Goal: Task Accomplishment & Management: Manage account settings

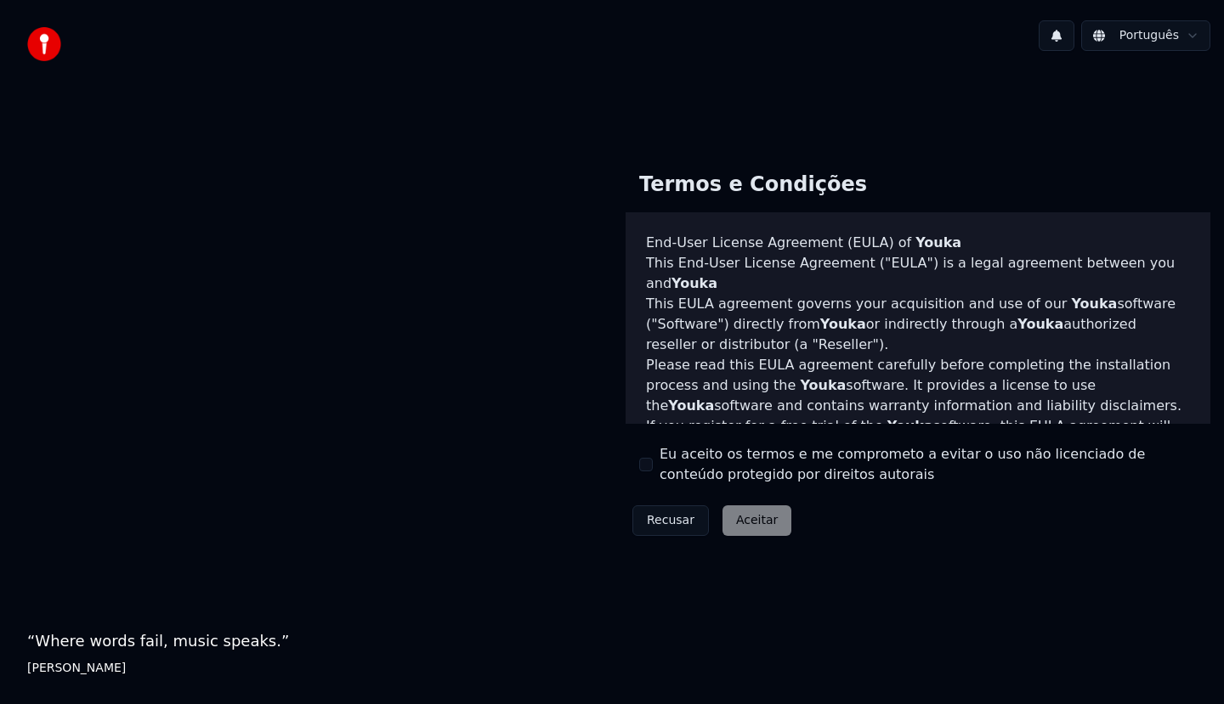
click at [642, 462] on button "Eu aceito os termos e me comprometo a evitar o uso não licenciado de conteúdo p…" at bounding box center [646, 465] width 14 height 14
click at [726, 521] on button "Aceitar" at bounding box center [756, 521] width 69 height 31
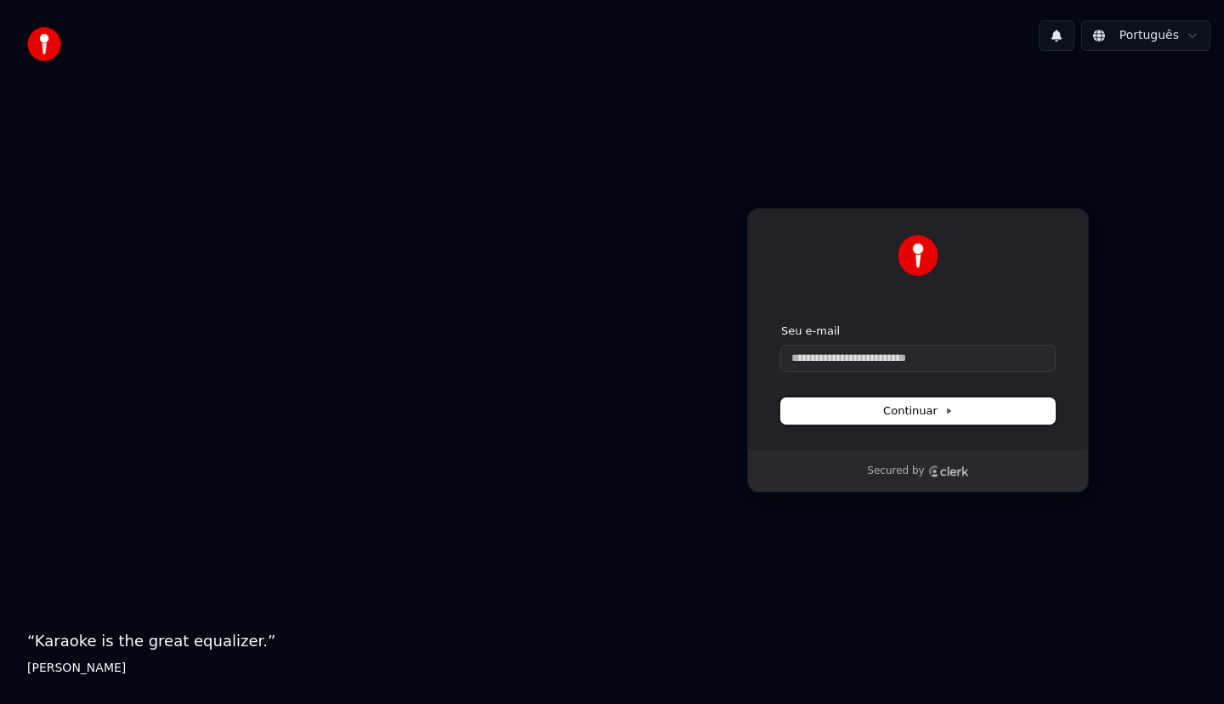
click at [921, 410] on span "Continuar" at bounding box center [918, 411] width 70 height 15
click at [1001, 416] on button "Continuar" at bounding box center [918, 411] width 274 height 25
click at [975, 369] on input "Seu e-mail" at bounding box center [918, 358] width 274 height 25
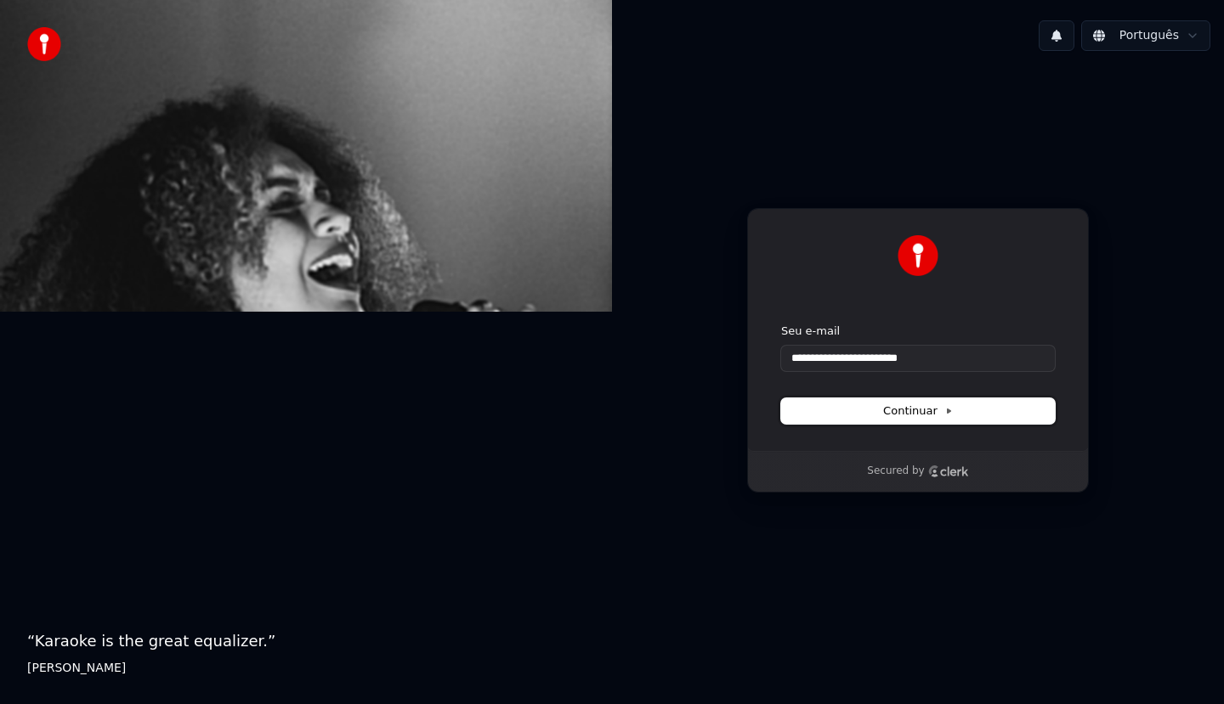
click at [963, 413] on button "Continuar" at bounding box center [918, 411] width 274 height 25
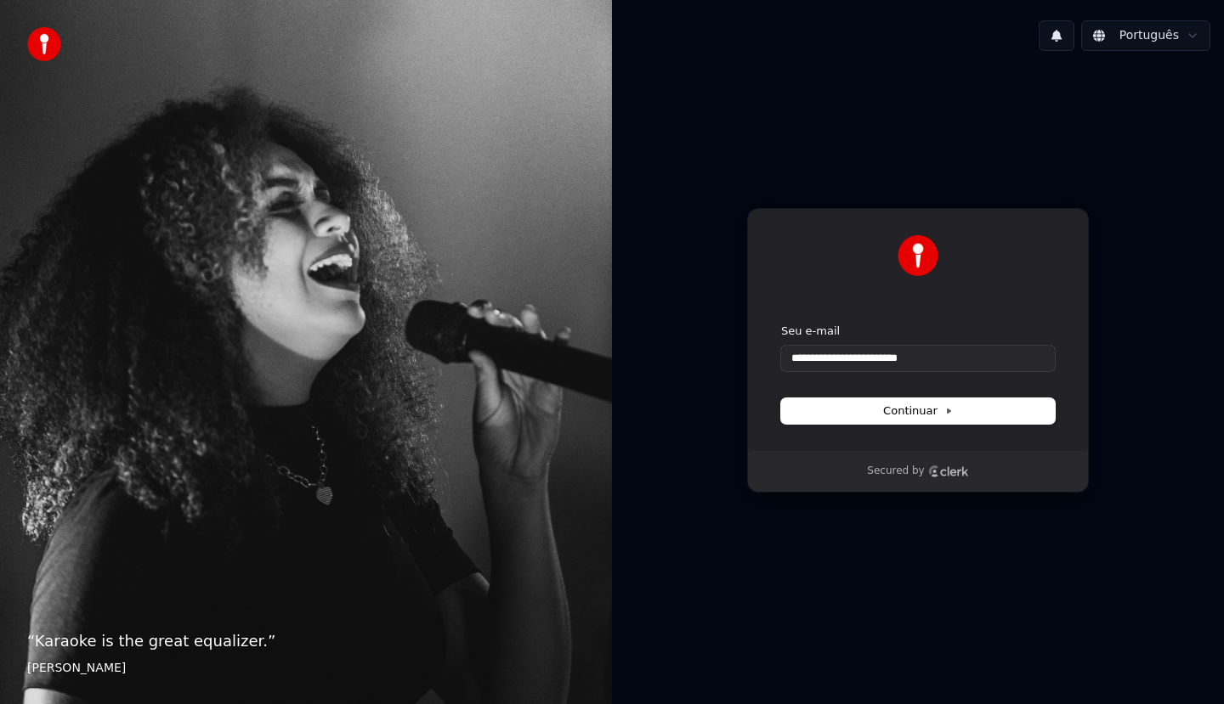
type input "**********"
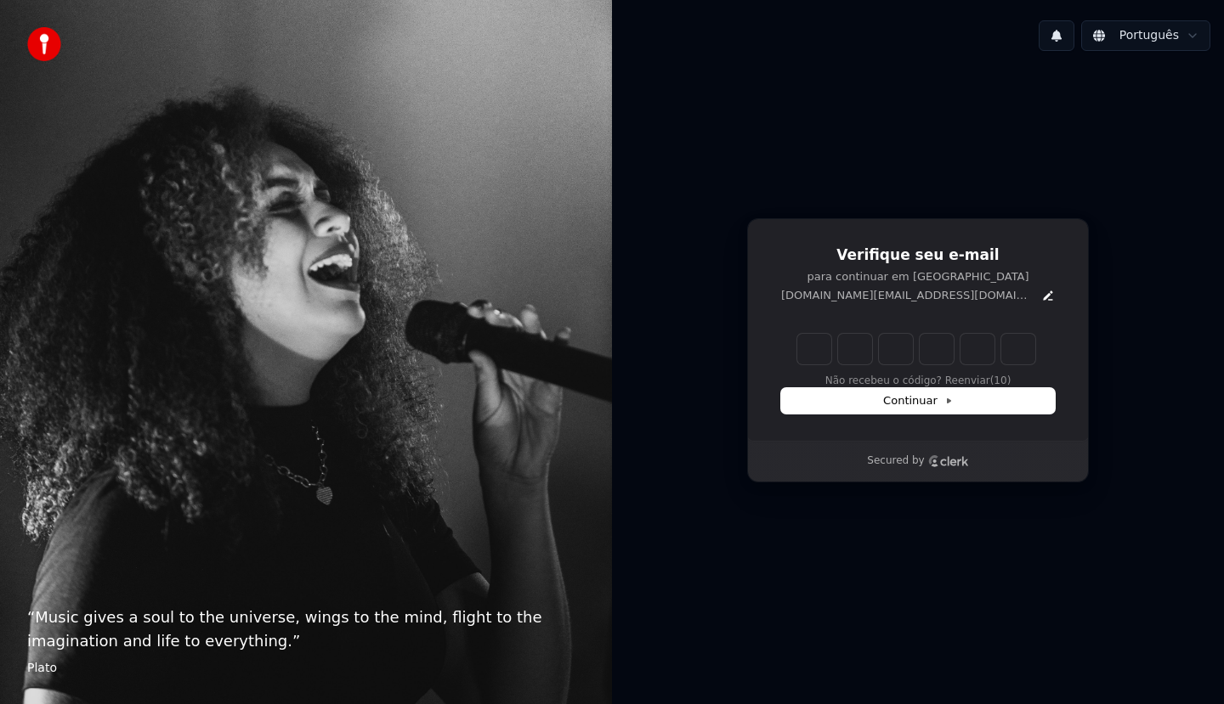
type input "*"
type input "**"
type input "*"
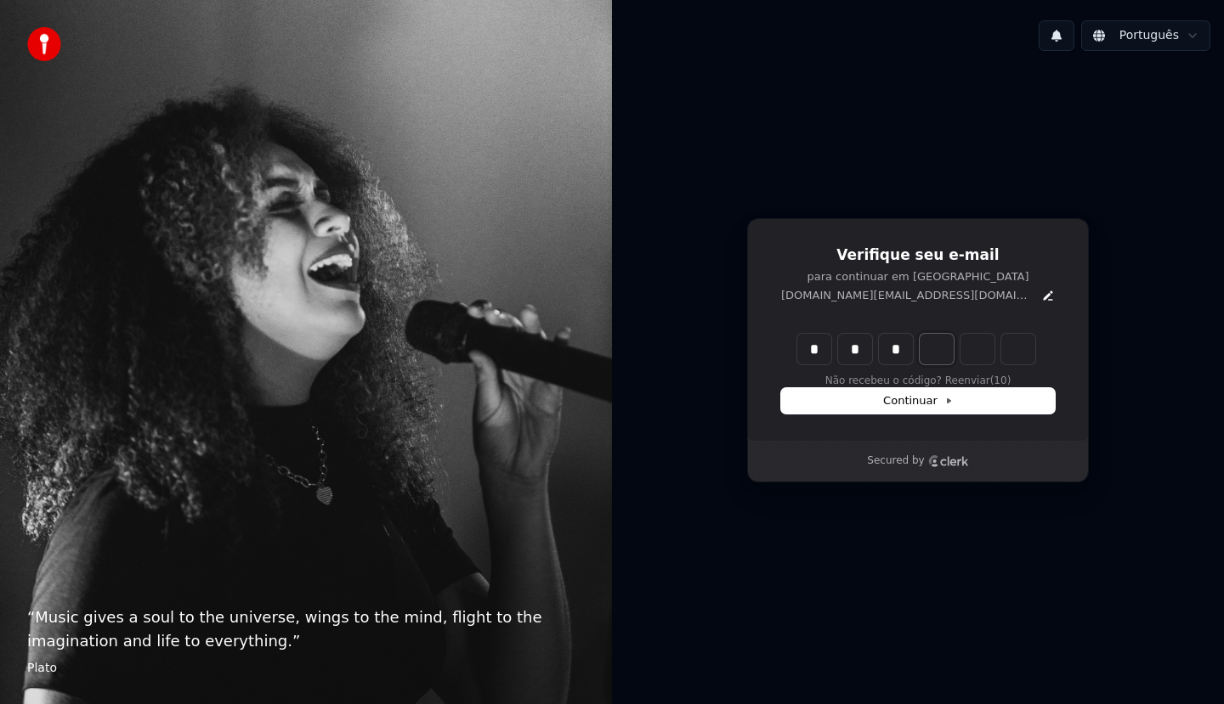
type input "***"
type input "*"
type input "****"
type input "*"
type input "******"
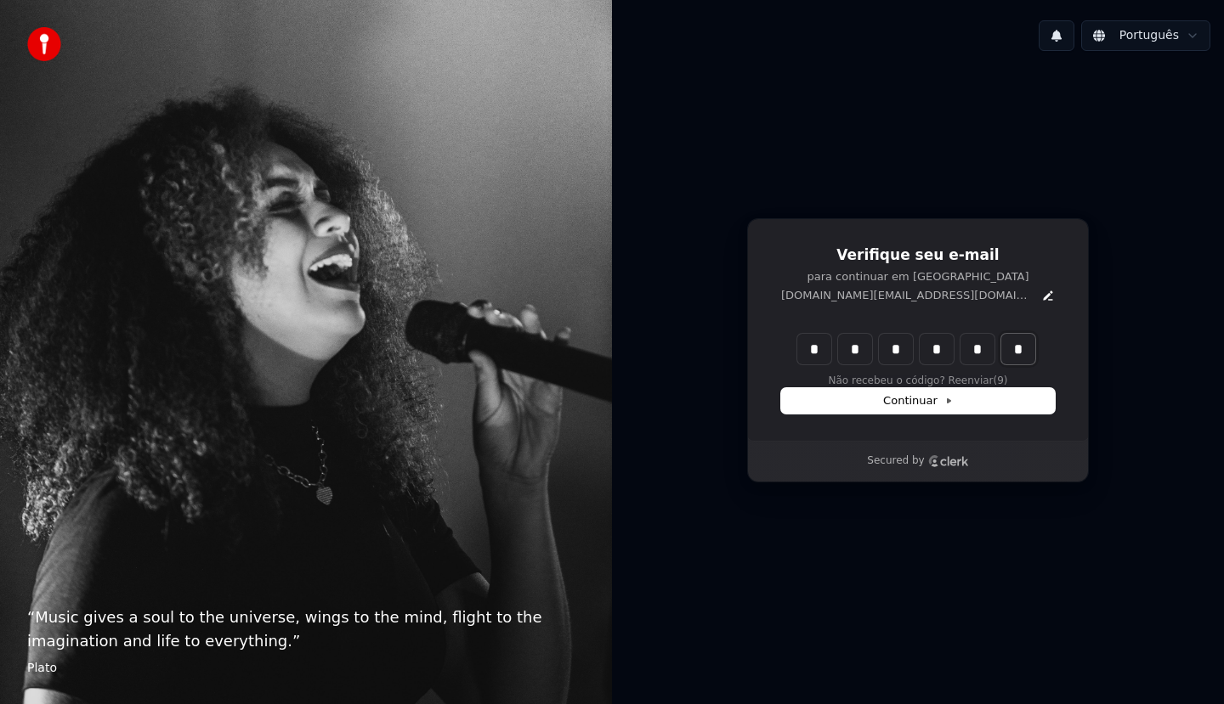
type input "*"
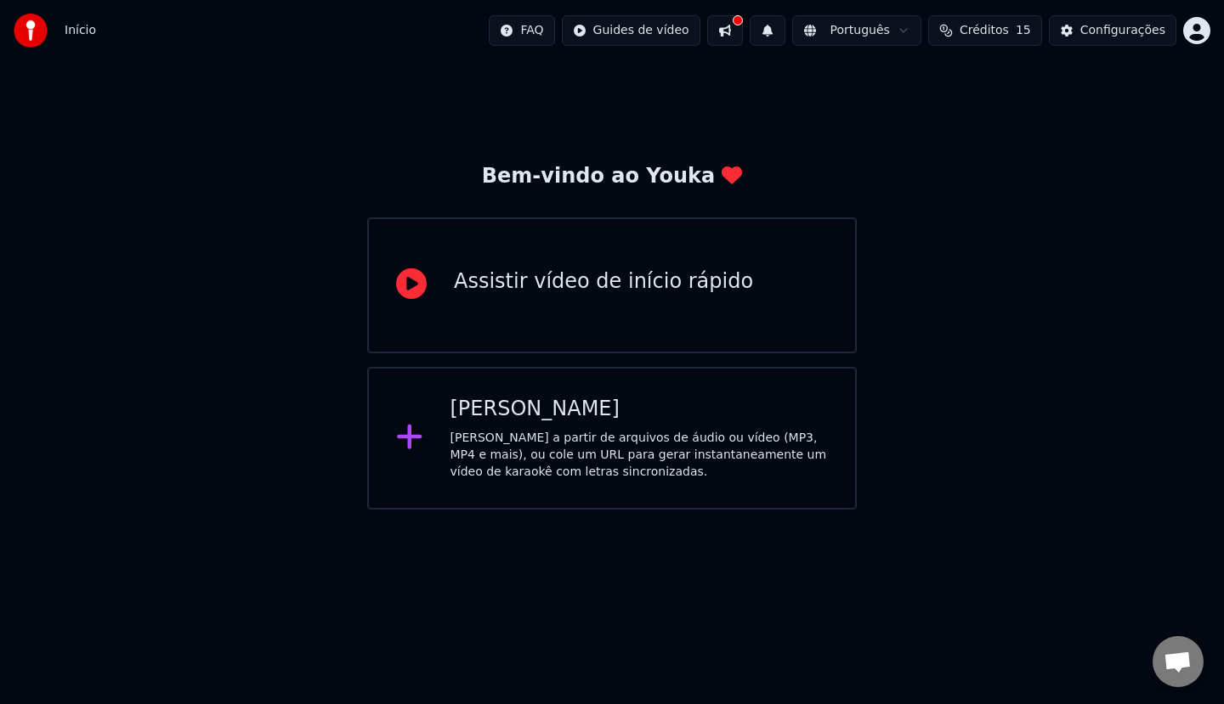
click at [671, 449] on div "[PERSON_NAME] a partir de arquivos de áudio ou vídeo (MP3, MP4 e mais), ou cole…" at bounding box center [639, 455] width 378 height 51
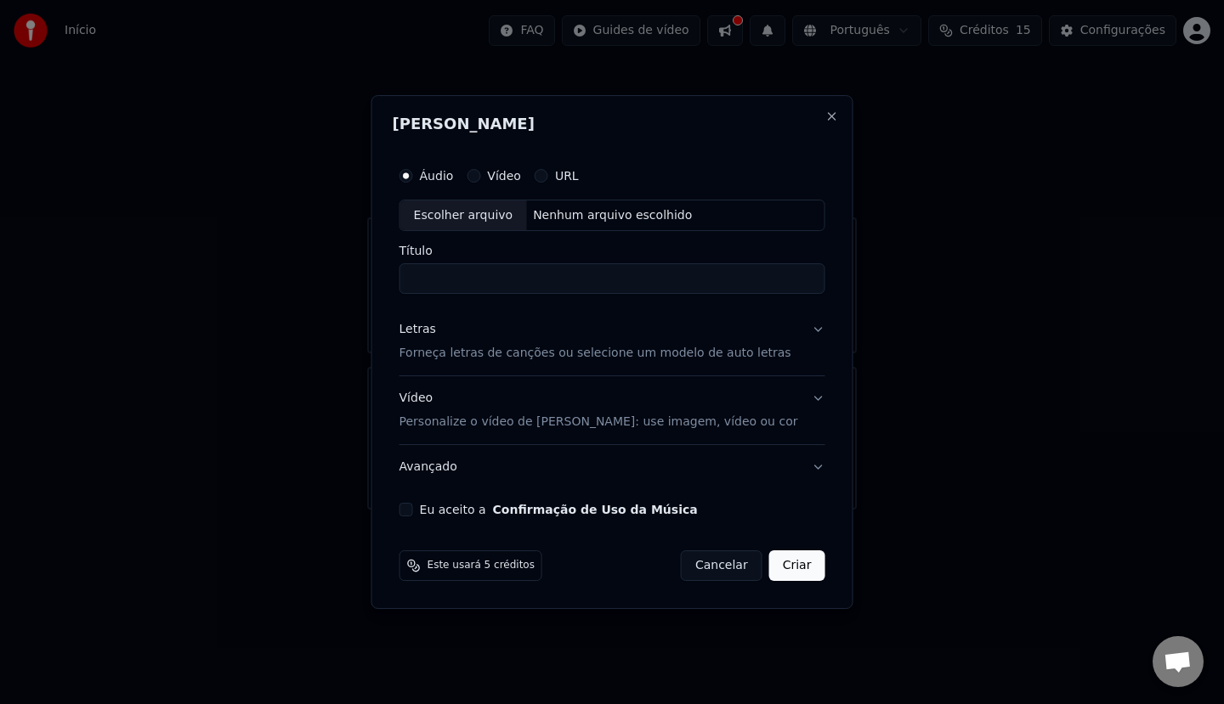
click at [506, 279] on input "Título" at bounding box center [612, 279] width 426 height 31
click at [625, 223] on div "Nenhum arquivo escolhido" at bounding box center [612, 215] width 172 height 17
click at [496, 576] on div "Este usará 5 créditos" at bounding box center [470, 566] width 143 height 31
click at [497, 573] on span "Este usará 5 créditos" at bounding box center [480, 566] width 107 height 14
click at [712, 557] on button "Cancelar" at bounding box center [722, 566] width 82 height 31
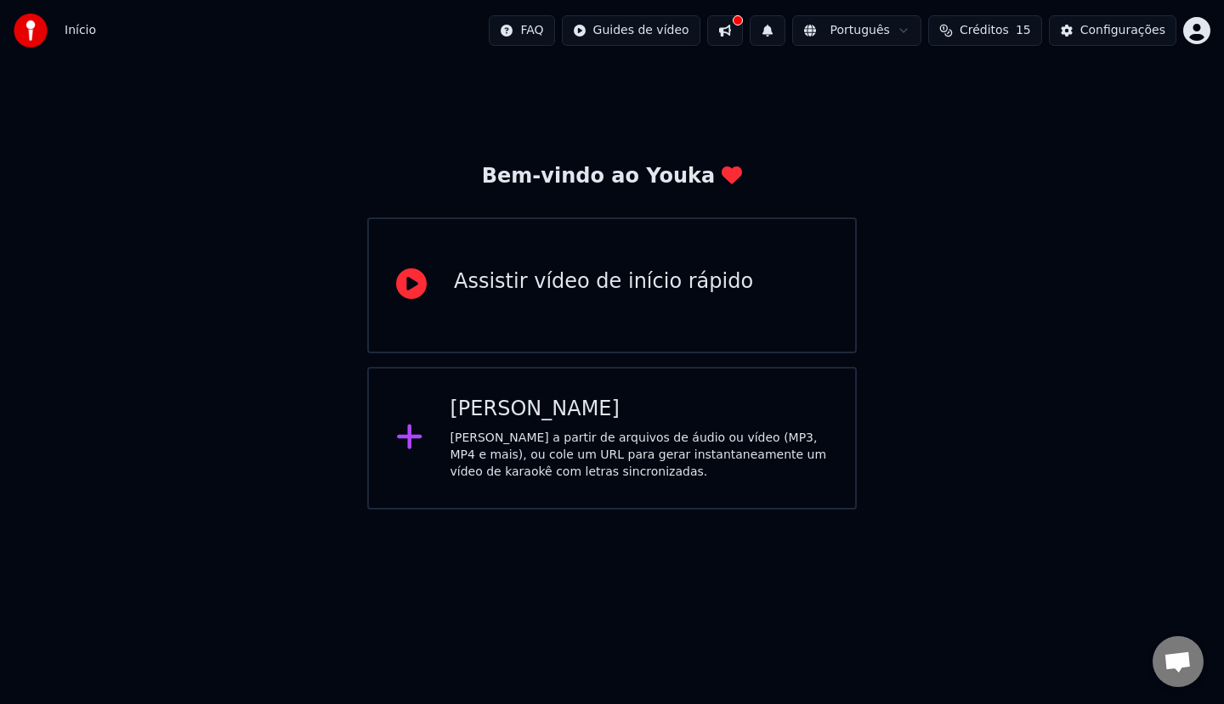
click at [1027, 30] on span "15" at bounding box center [1022, 30] width 15 height 17
click at [991, 156] on button "Atualizar" at bounding box center [996, 157] width 95 height 31
click at [899, 81] on th "Recarregar" at bounding box center [908, 81] width 79 height 34
click at [919, 82] on th "Recarregar" at bounding box center [908, 81] width 79 height 34
click at [931, 116] on td "15" at bounding box center [908, 113] width 79 height 31
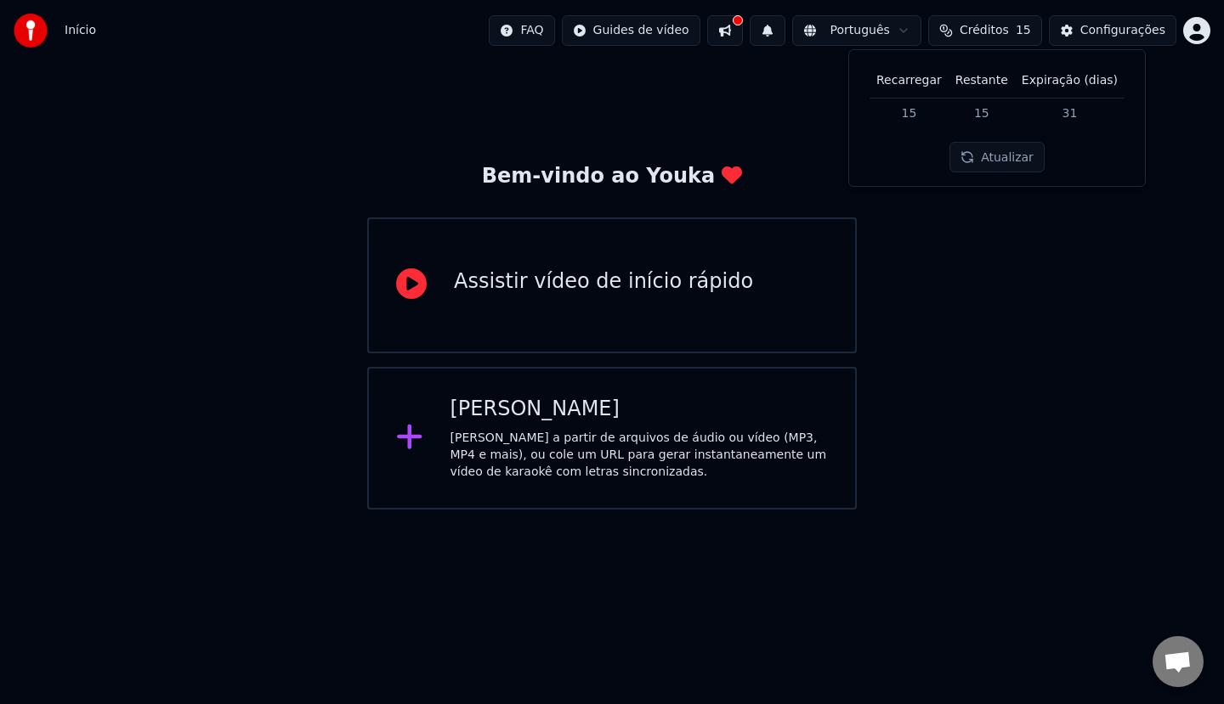
click at [976, 123] on td "15" at bounding box center [981, 113] width 66 height 31
click at [1128, 41] on button "Configurações" at bounding box center [1112, 30] width 127 height 31
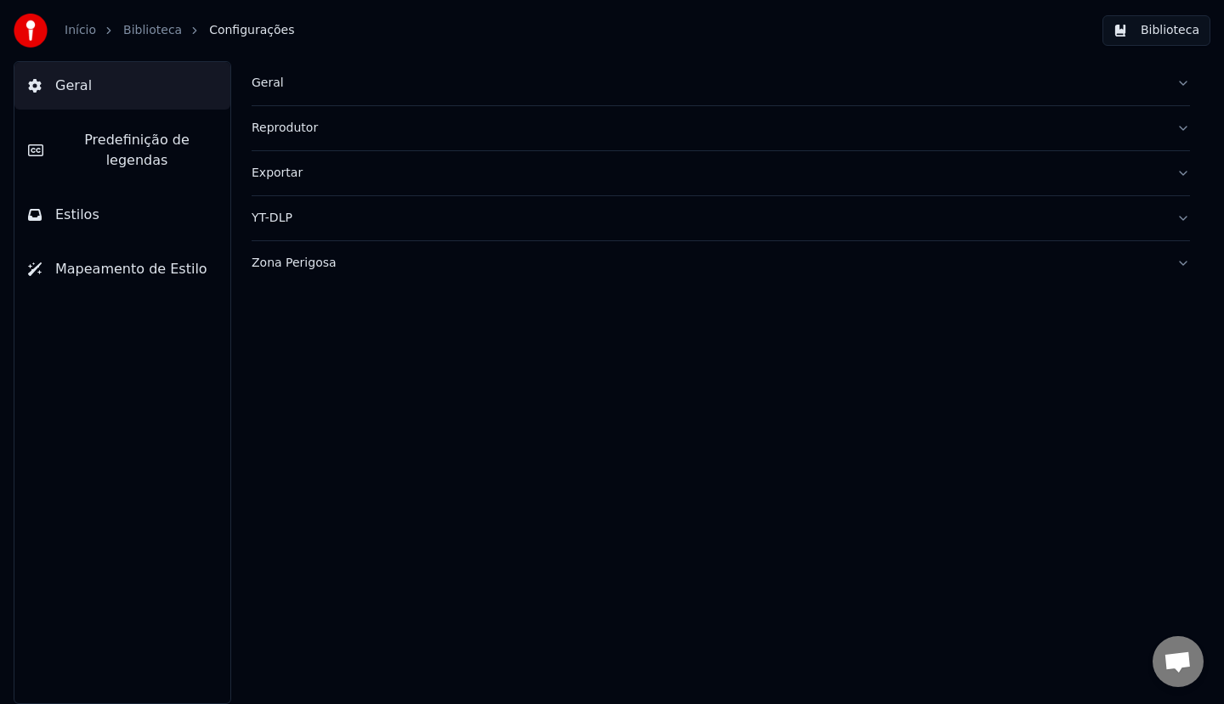
click at [70, 35] on link "Início" at bounding box center [80, 30] width 31 height 17
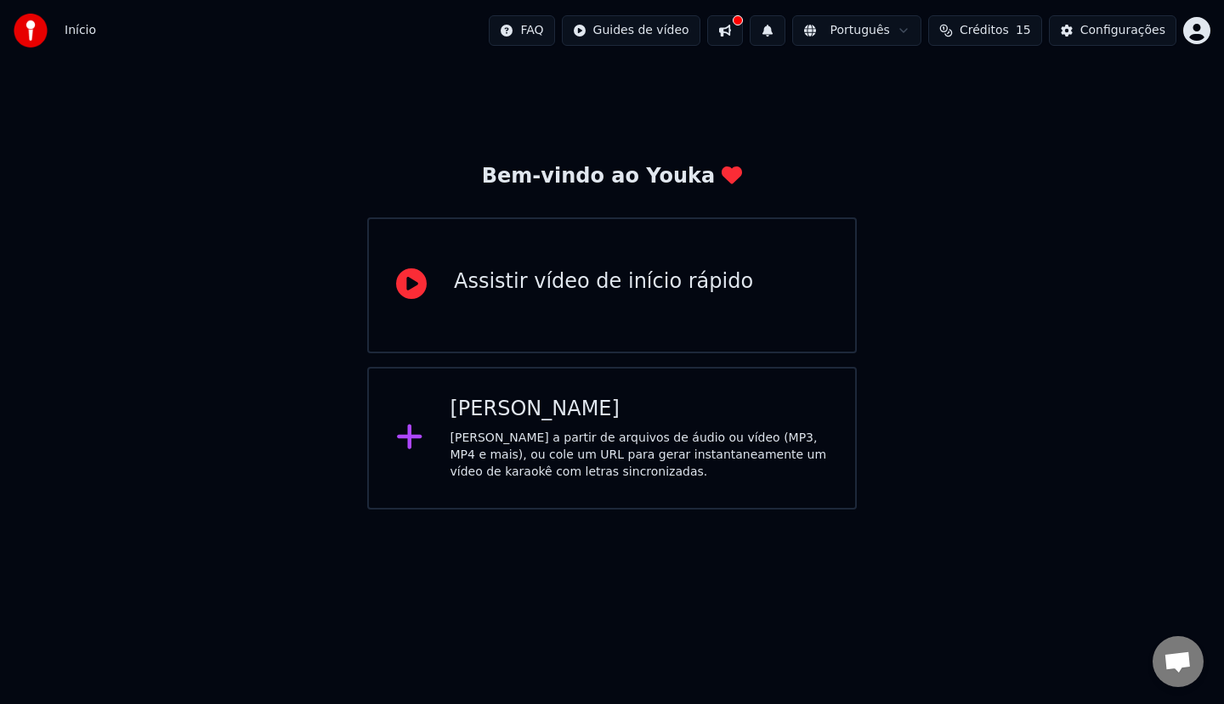
click at [556, 424] on div "Criar Karaokê Crie karaokê a partir de arquivos de áudio ou vídeo (MP3, MP4 e m…" at bounding box center [639, 438] width 378 height 85
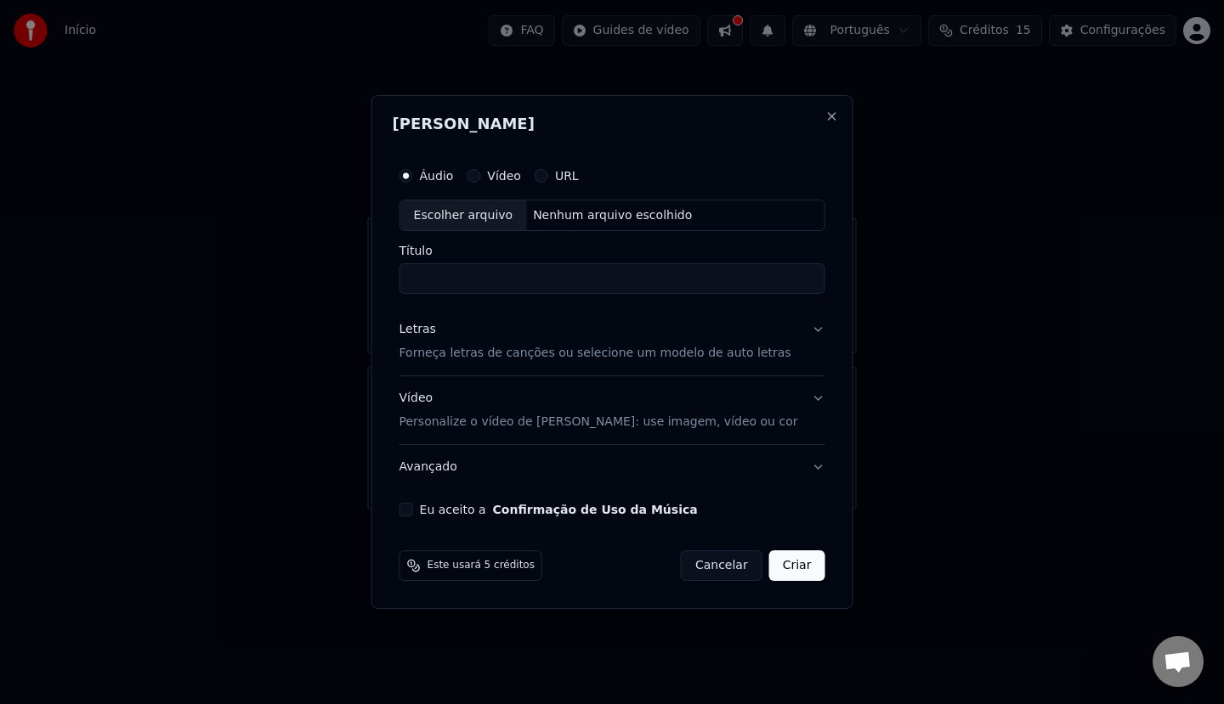
click at [690, 360] on p "Forneça letras de canções ou selecione um modelo de auto letras" at bounding box center [595, 354] width 392 height 17
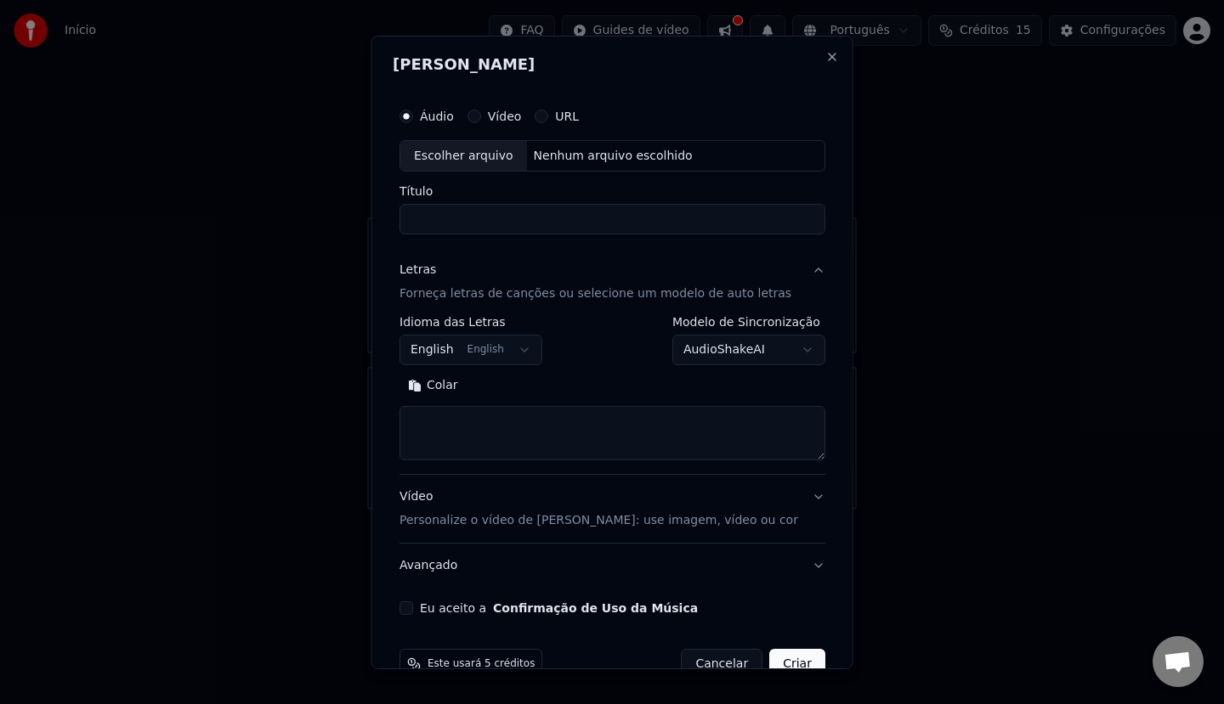
click at [514, 337] on button "English English" at bounding box center [470, 350] width 143 height 31
click at [747, 371] on body "**********" at bounding box center [612, 255] width 1224 height 510
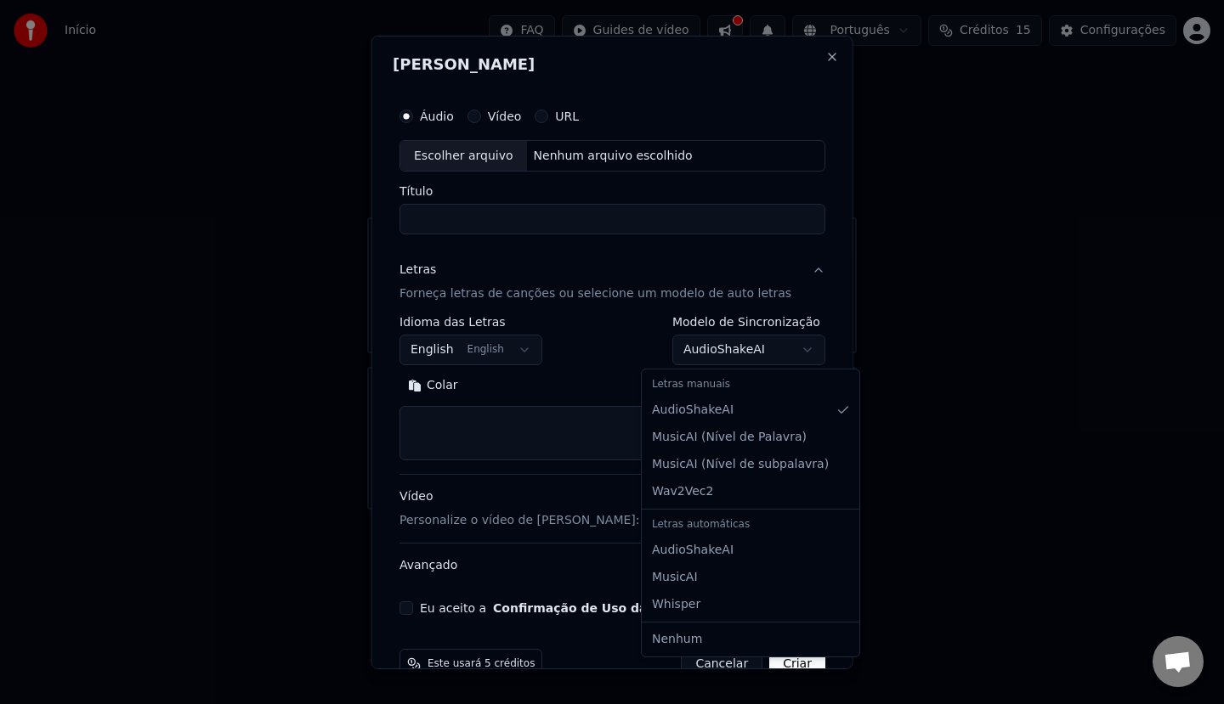
click at [752, 359] on body "**********" at bounding box center [612, 255] width 1224 height 510
click at [471, 360] on body "**********" at bounding box center [612, 255] width 1224 height 510
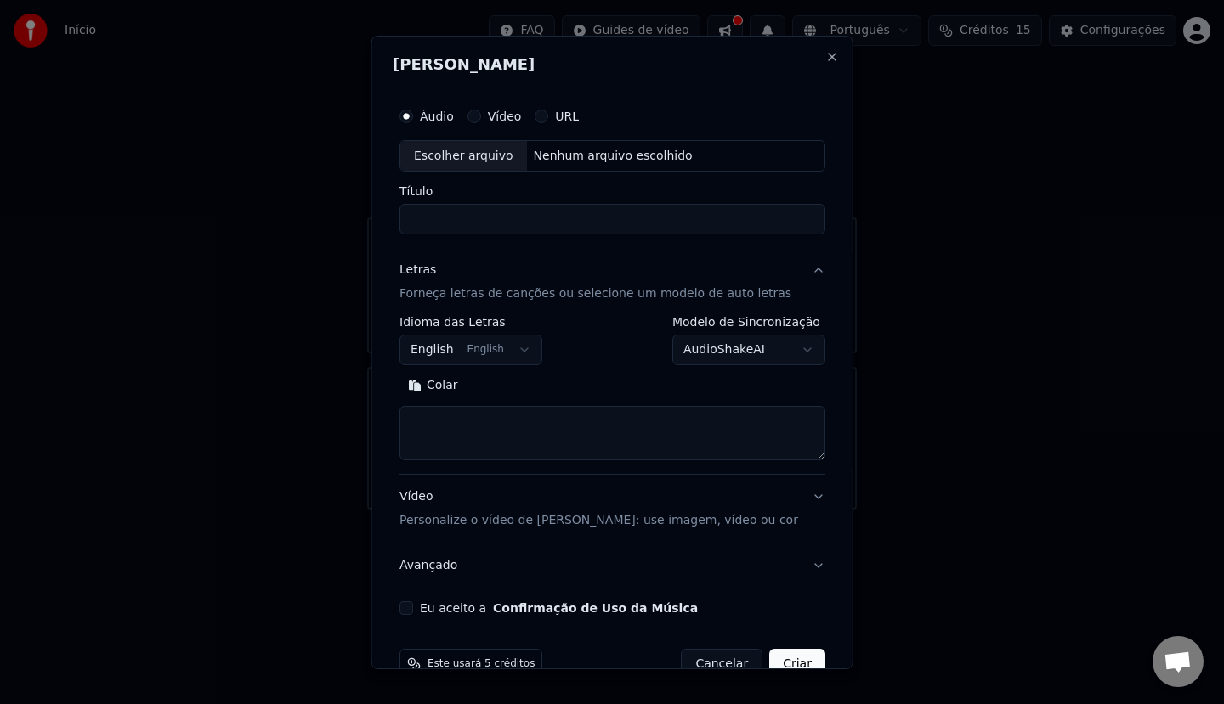
click at [470, 357] on button "English English" at bounding box center [470, 350] width 143 height 31
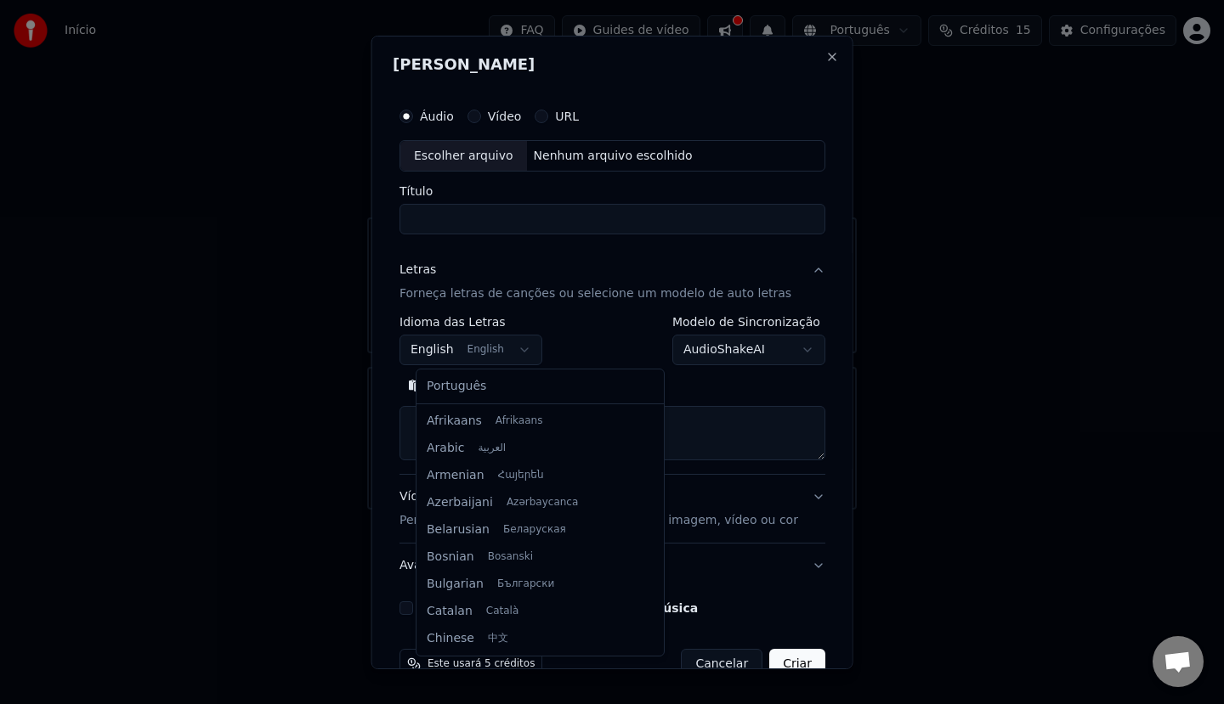
scroll to position [136, 0]
select select "**"
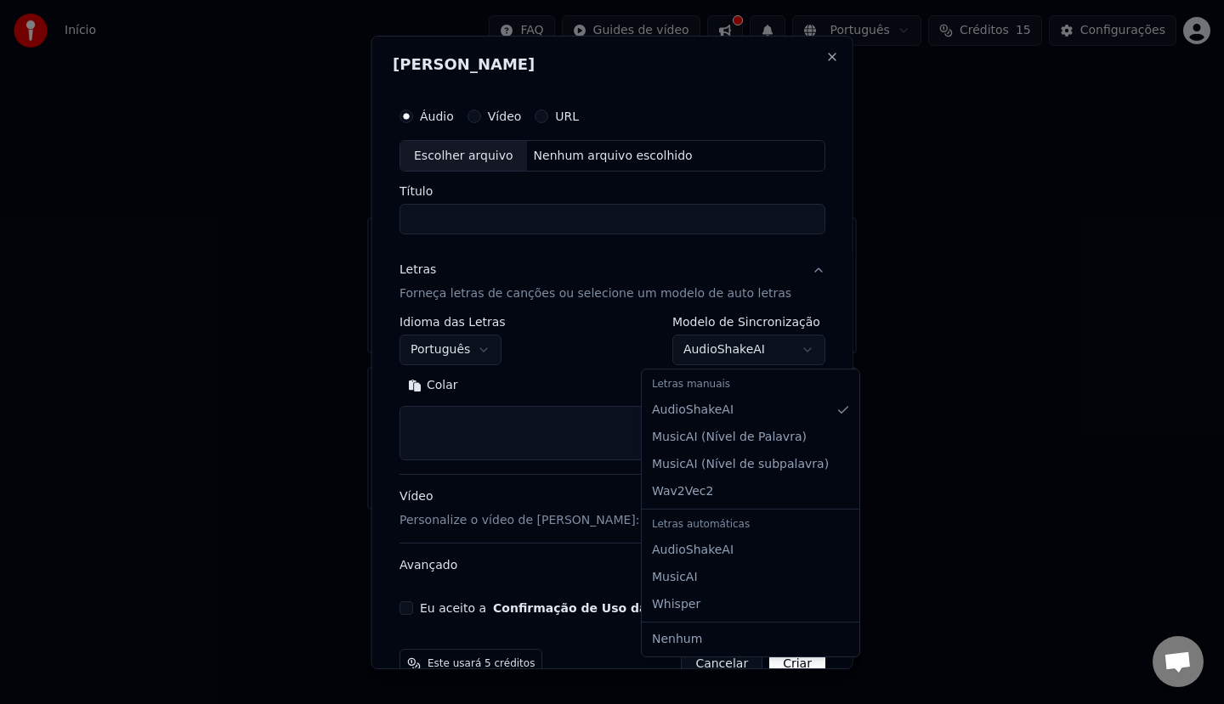
click at [697, 351] on body "**********" at bounding box center [612, 255] width 1224 height 510
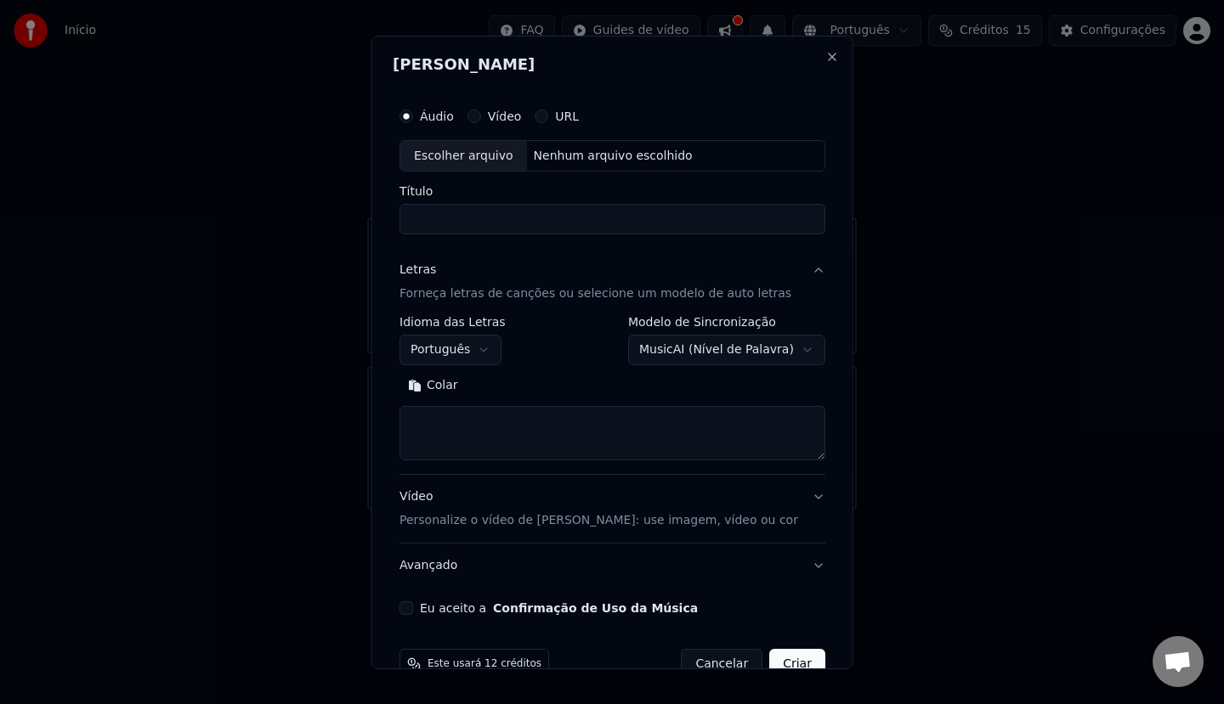
select select "**********"
select select
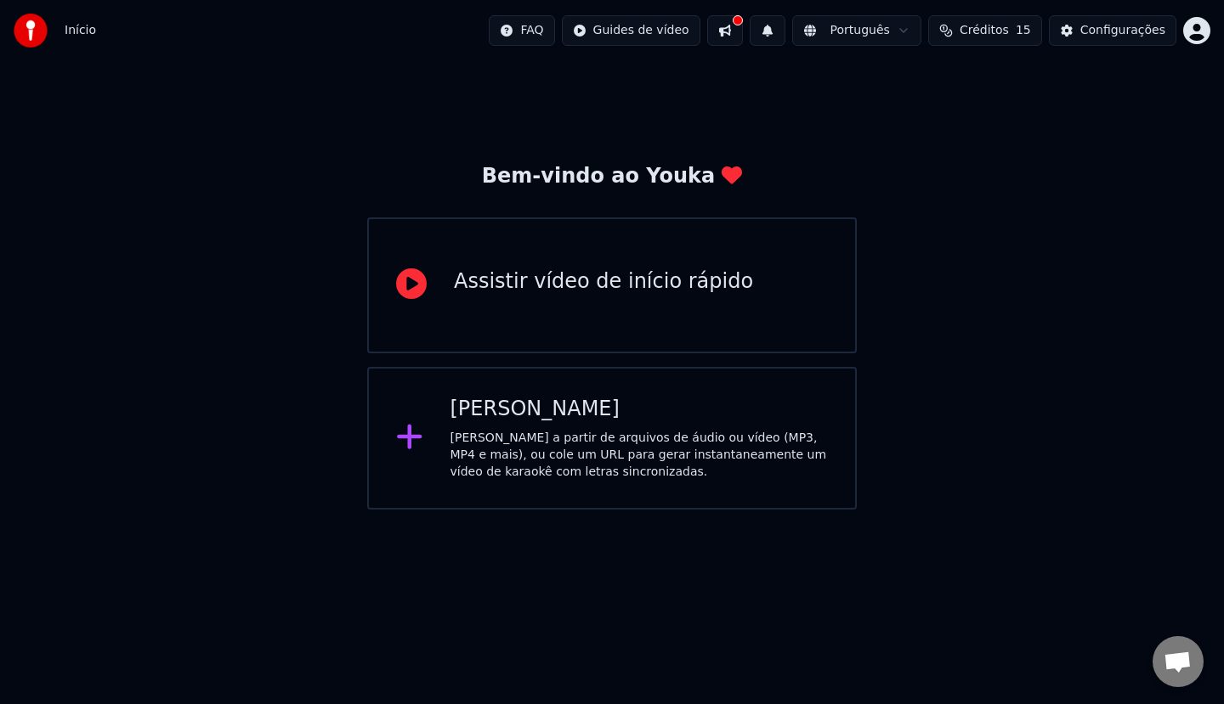
click at [762, 337] on div "Assistir vídeo de início rápido" at bounding box center [611, 286] width 489 height 136
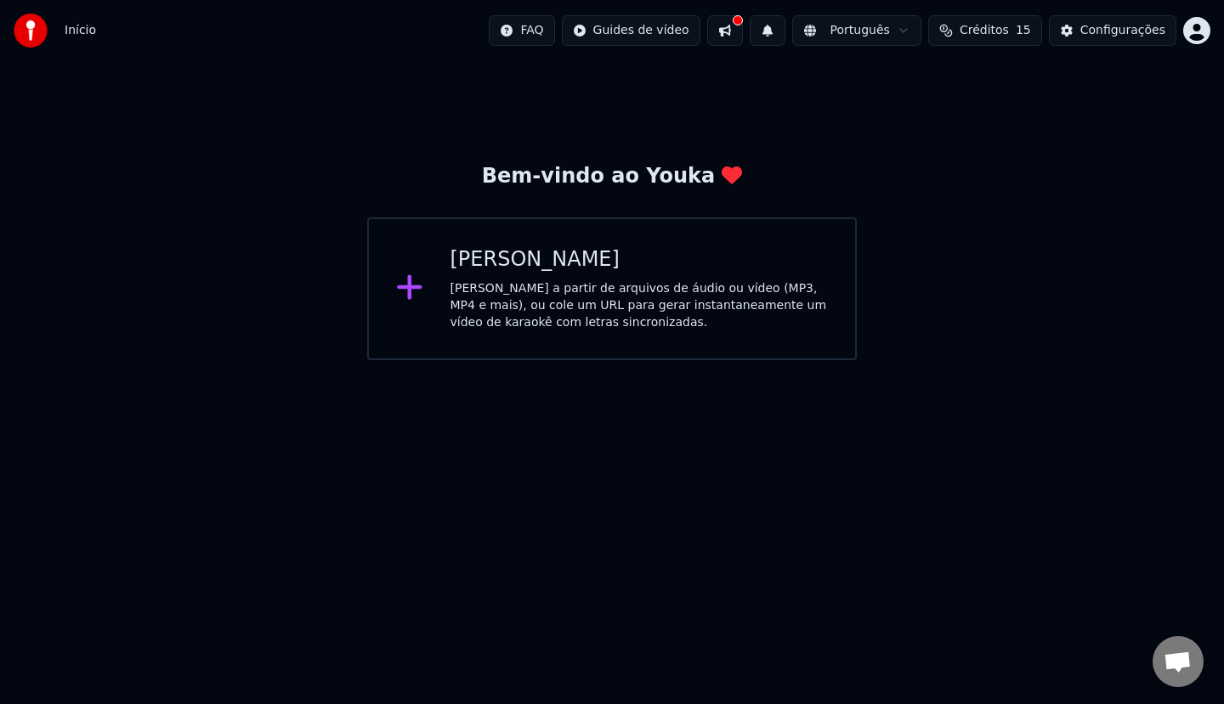
click at [755, 328] on div "[PERSON_NAME] a partir de arquivos de áudio ou vídeo (MP3, MP4 e mais), ou cole…" at bounding box center [639, 305] width 378 height 51
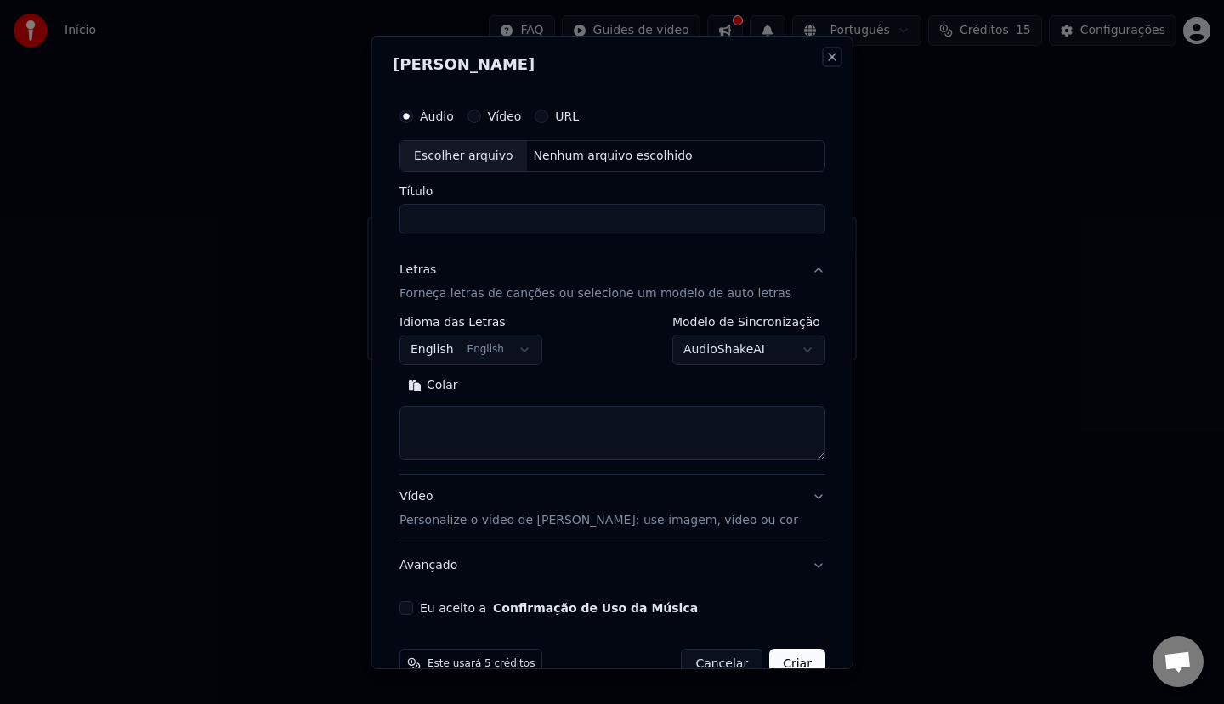
click at [824, 54] on button "Close" at bounding box center [831, 56] width 14 height 14
select select
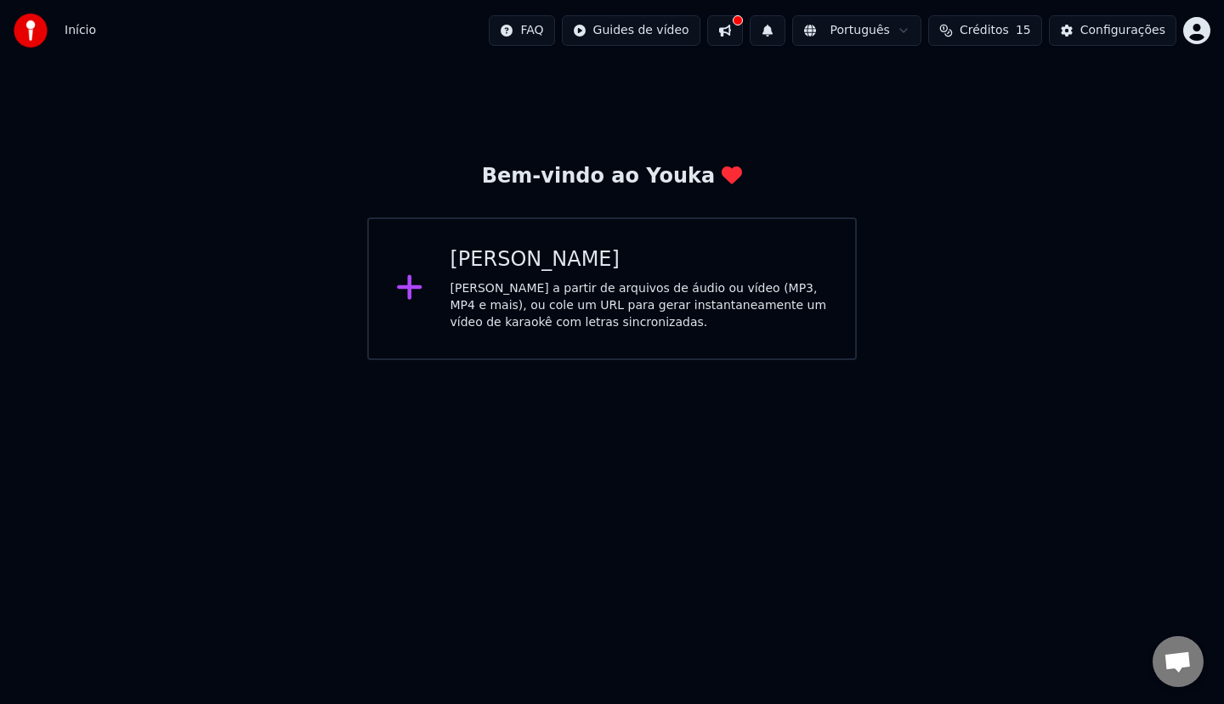
click at [563, 258] on div "[PERSON_NAME]" at bounding box center [639, 259] width 378 height 27
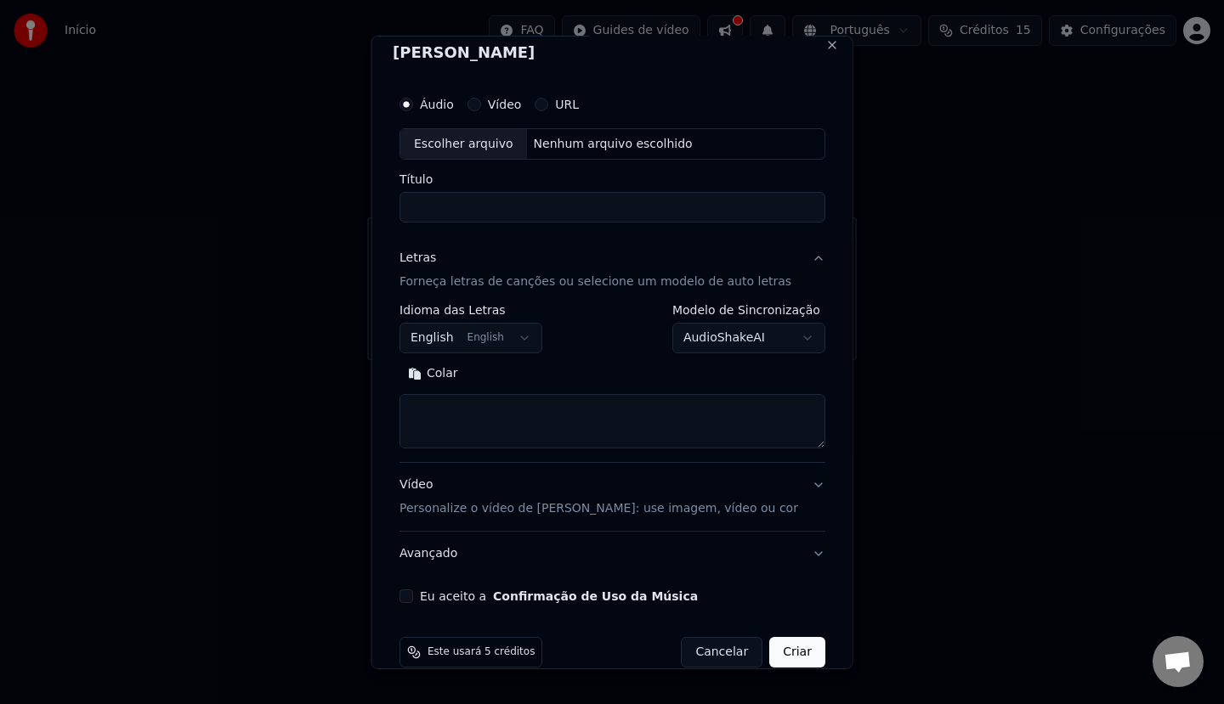
scroll to position [0, 0]
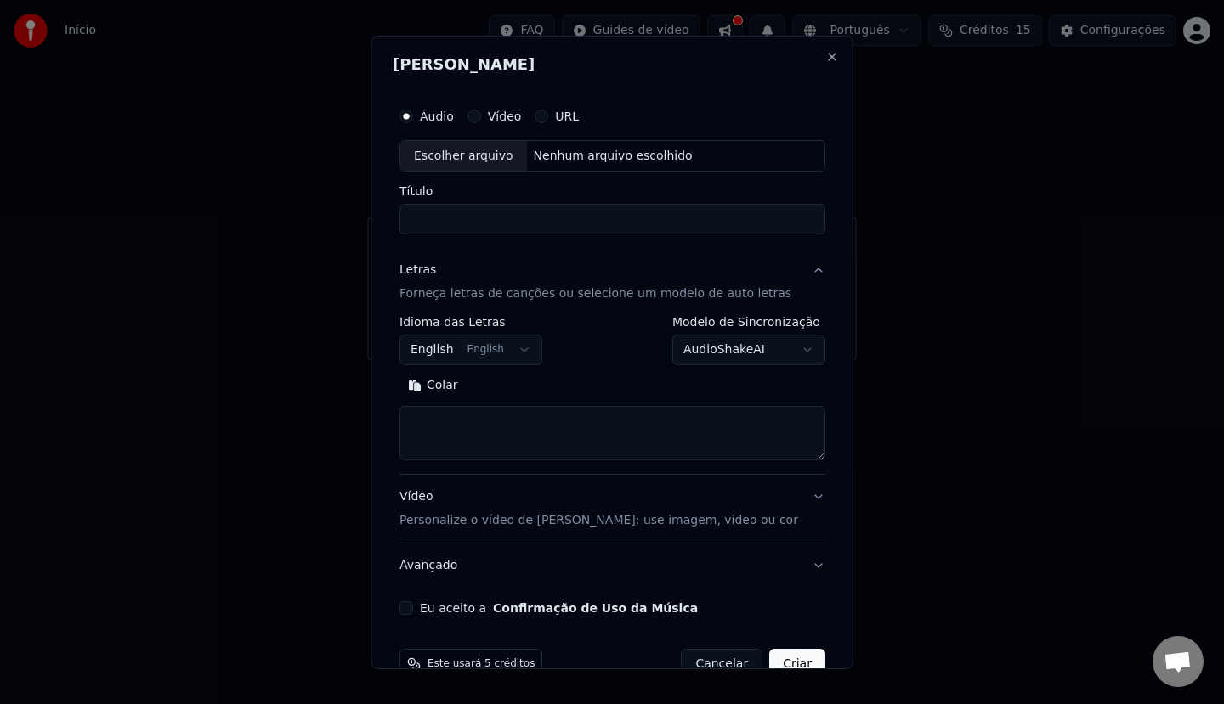
click at [498, 349] on button "English English" at bounding box center [470, 350] width 143 height 31
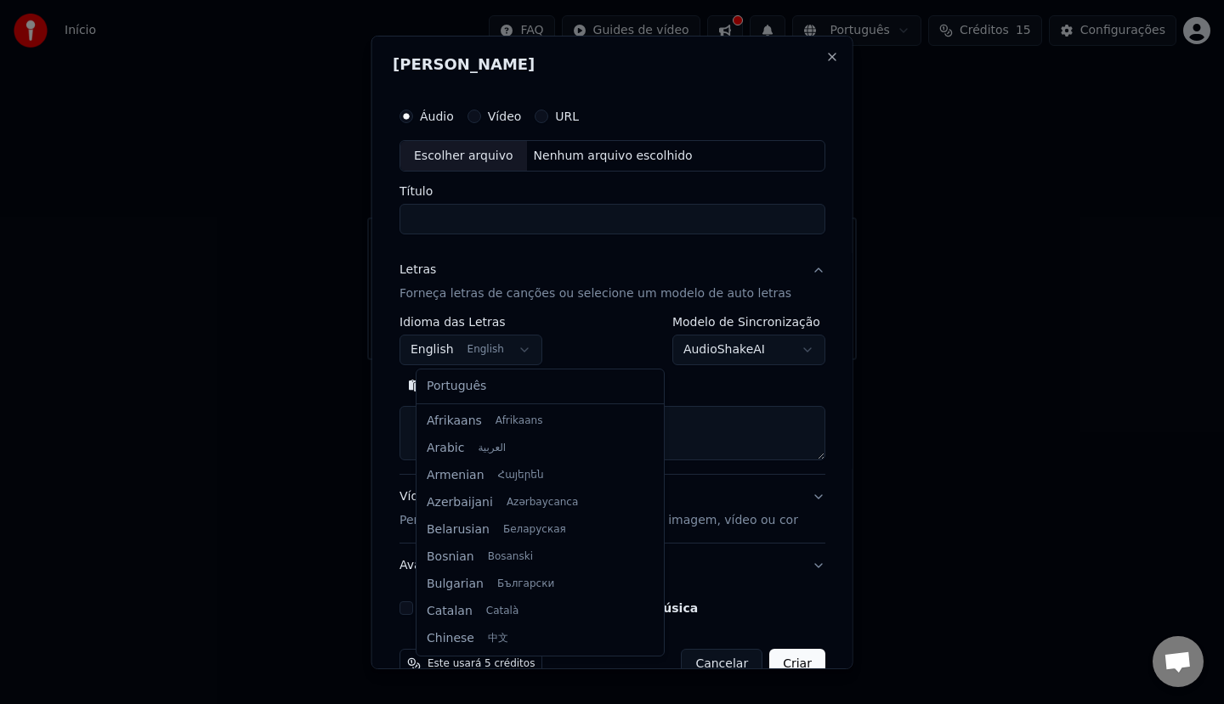
scroll to position [136, 0]
select select "**"
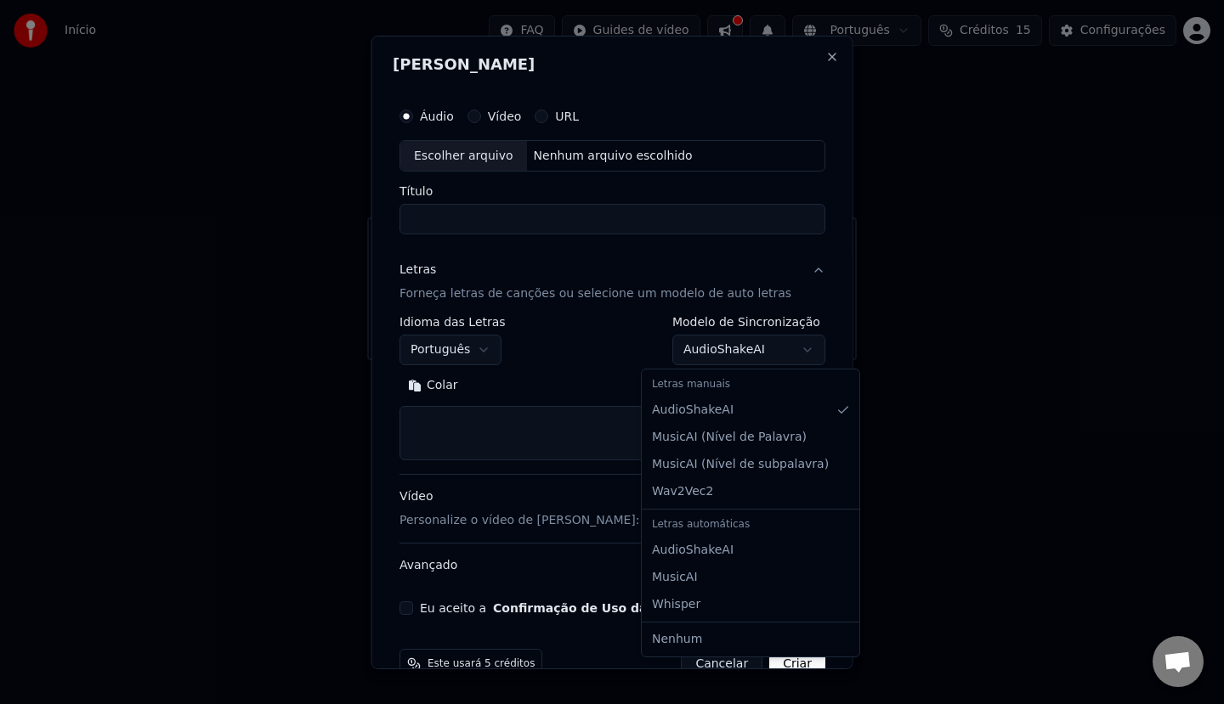
click at [740, 346] on body "**********" at bounding box center [612, 180] width 1224 height 360
select select "**********"
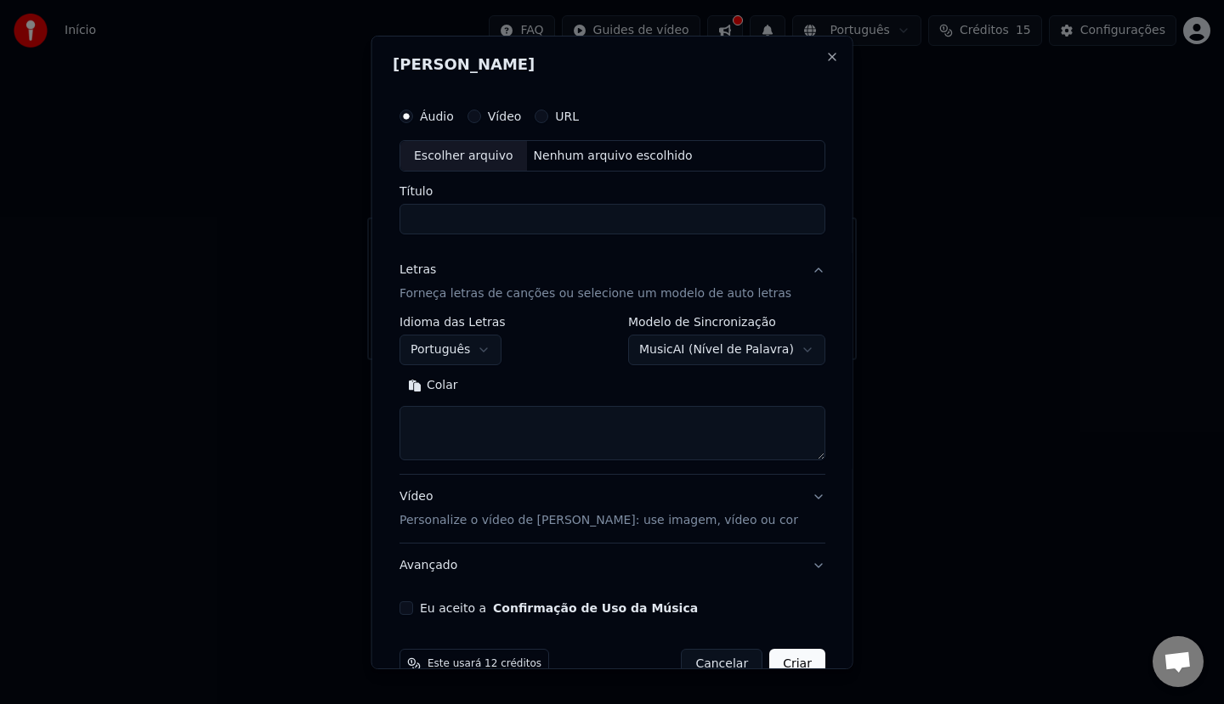
click at [567, 435] on textarea at bounding box center [612, 433] width 426 height 54
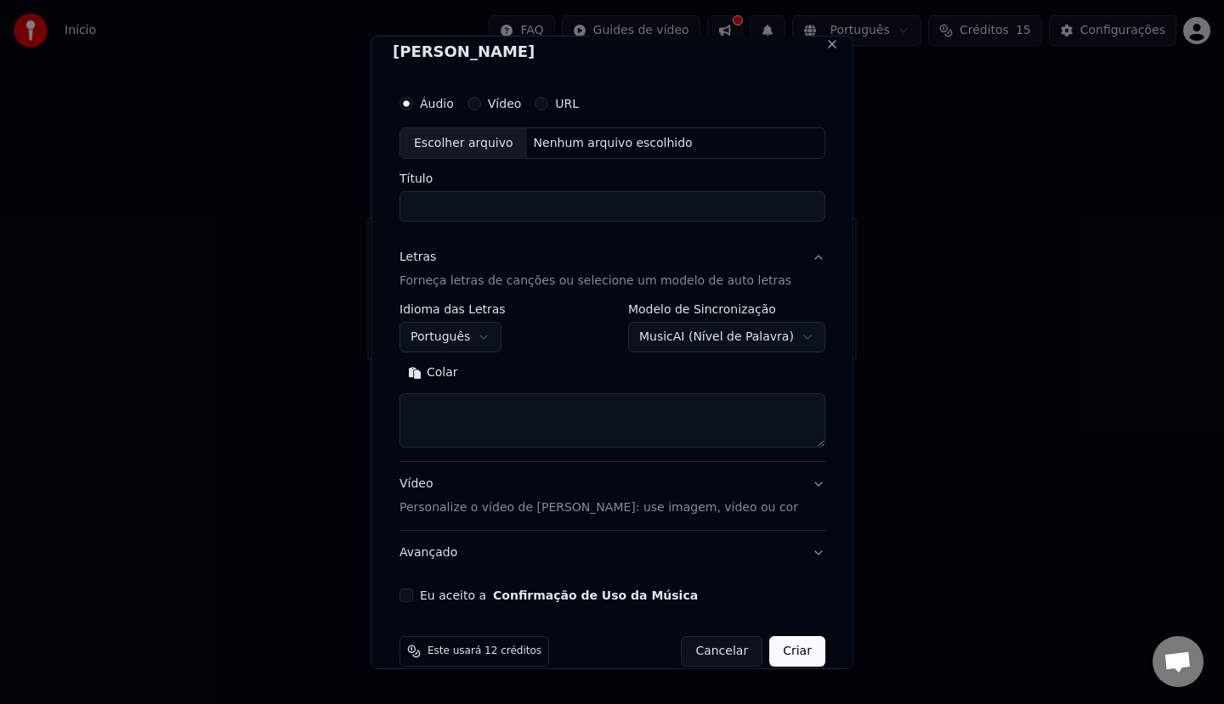
scroll to position [0, 0]
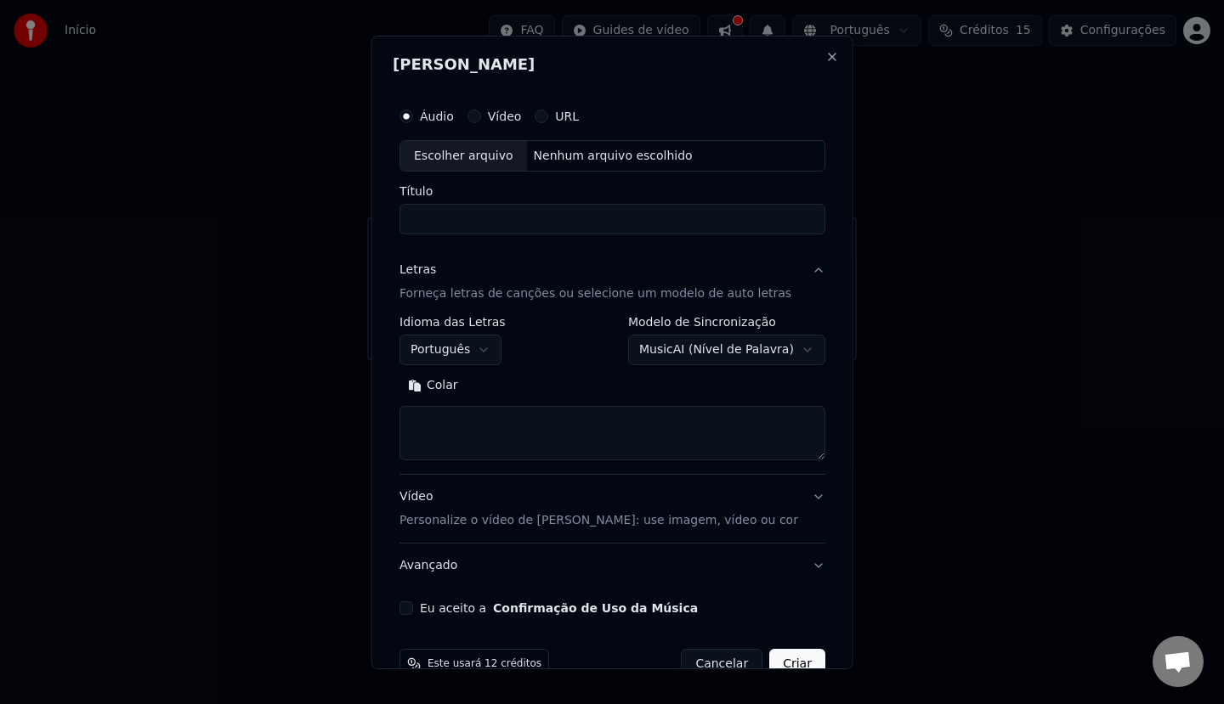
click at [621, 510] on div "Vídeo Personalize o vídeo de karaokê: use imagem, vídeo ou cor" at bounding box center [598, 509] width 399 height 41
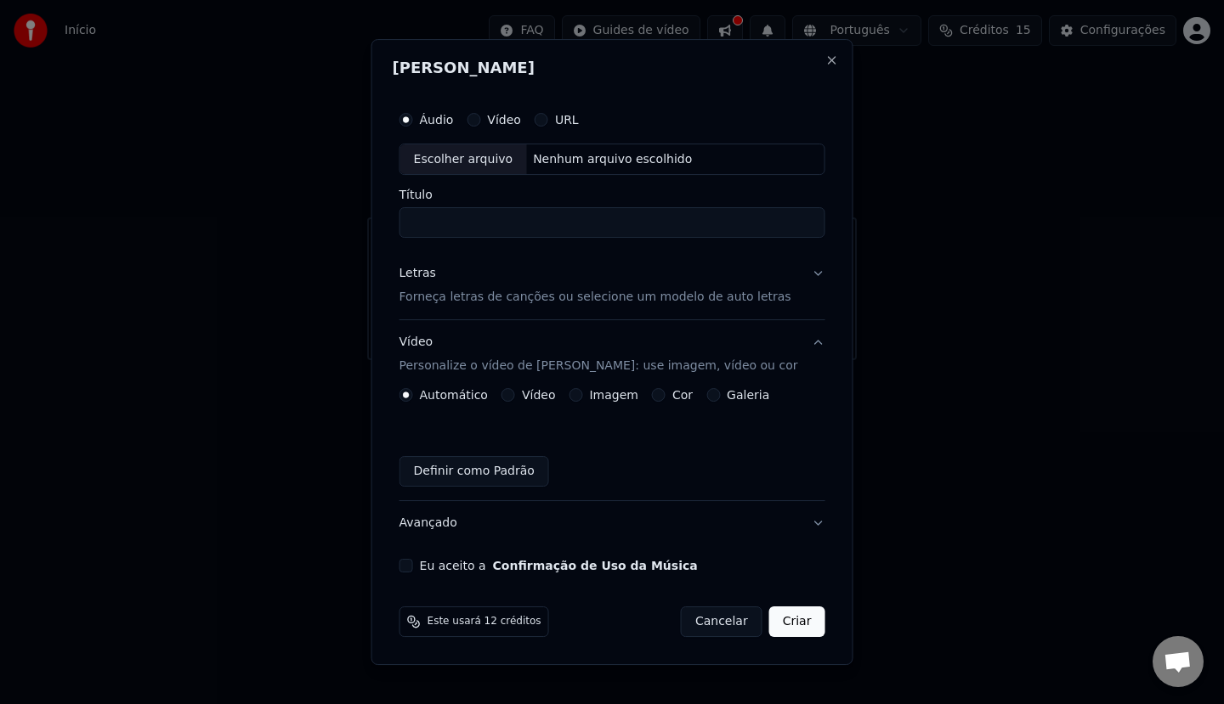
click at [538, 400] on div "Vídeo" at bounding box center [528, 395] width 54 height 14
click at [517, 389] on div "Automático Vídeo Imagem Cor Galeria" at bounding box center [584, 395] width 370 height 14
click at [515, 393] on button "Vídeo" at bounding box center [508, 395] width 14 height 14
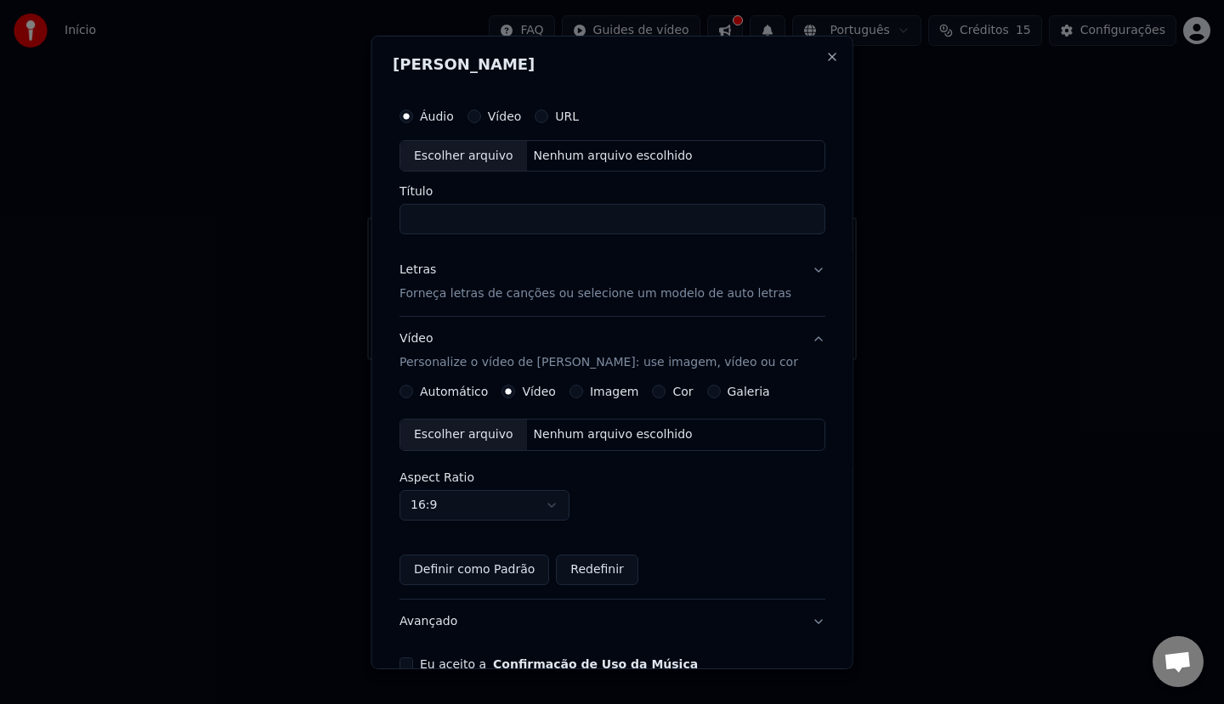
click at [461, 392] on label "Automático" at bounding box center [454, 392] width 68 height 12
click at [413, 392] on button "Automático" at bounding box center [406, 392] width 14 height 14
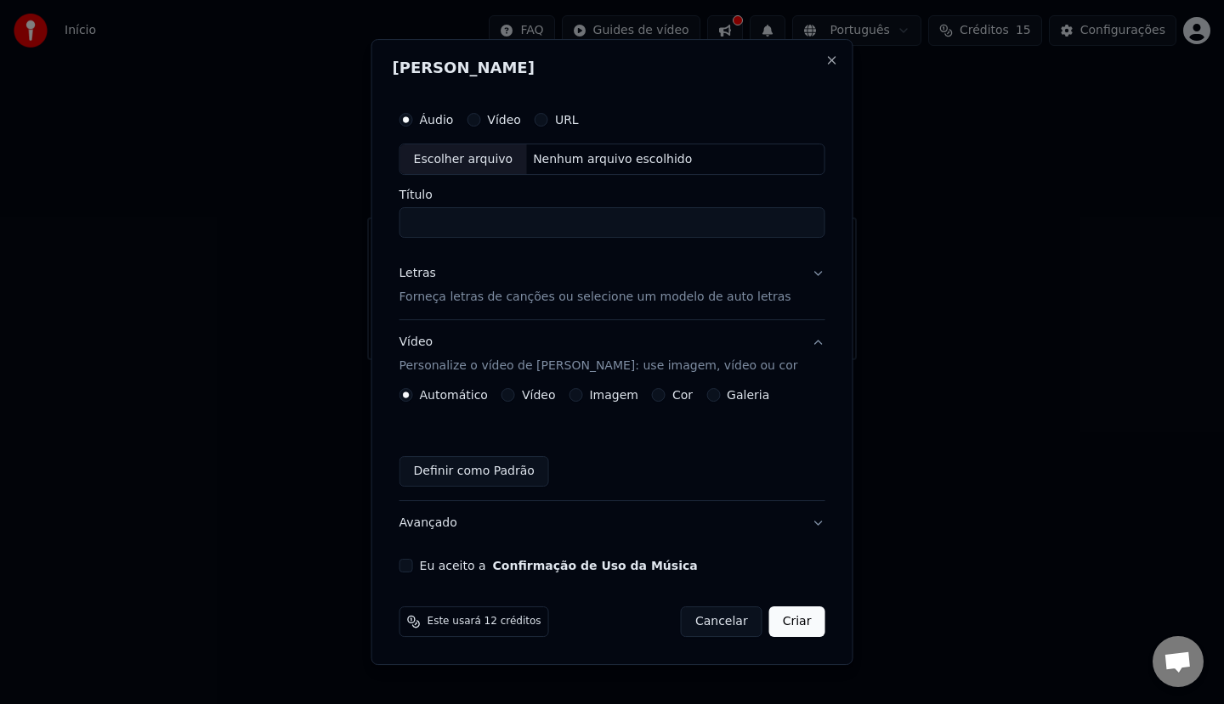
click at [454, 122] on label "Áudio" at bounding box center [437, 120] width 34 height 12
click at [413, 122] on button "Áudio" at bounding box center [406, 120] width 14 height 14
click at [548, 116] on button "URL" at bounding box center [541, 120] width 14 height 14
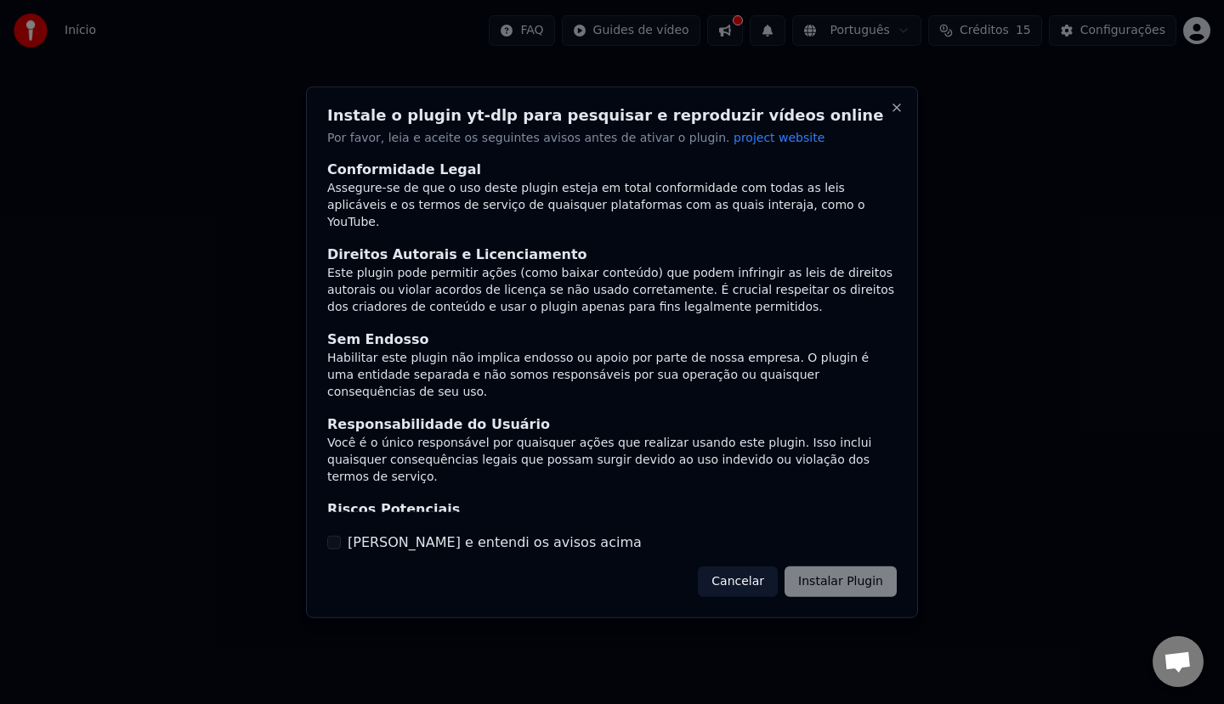
click at [804, 587] on div "Cancelar Instalar Plugin" at bounding box center [797, 582] width 199 height 31
click at [811, 587] on div "Cancelar Instalar Plugin" at bounding box center [797, 582] width 199 height 31
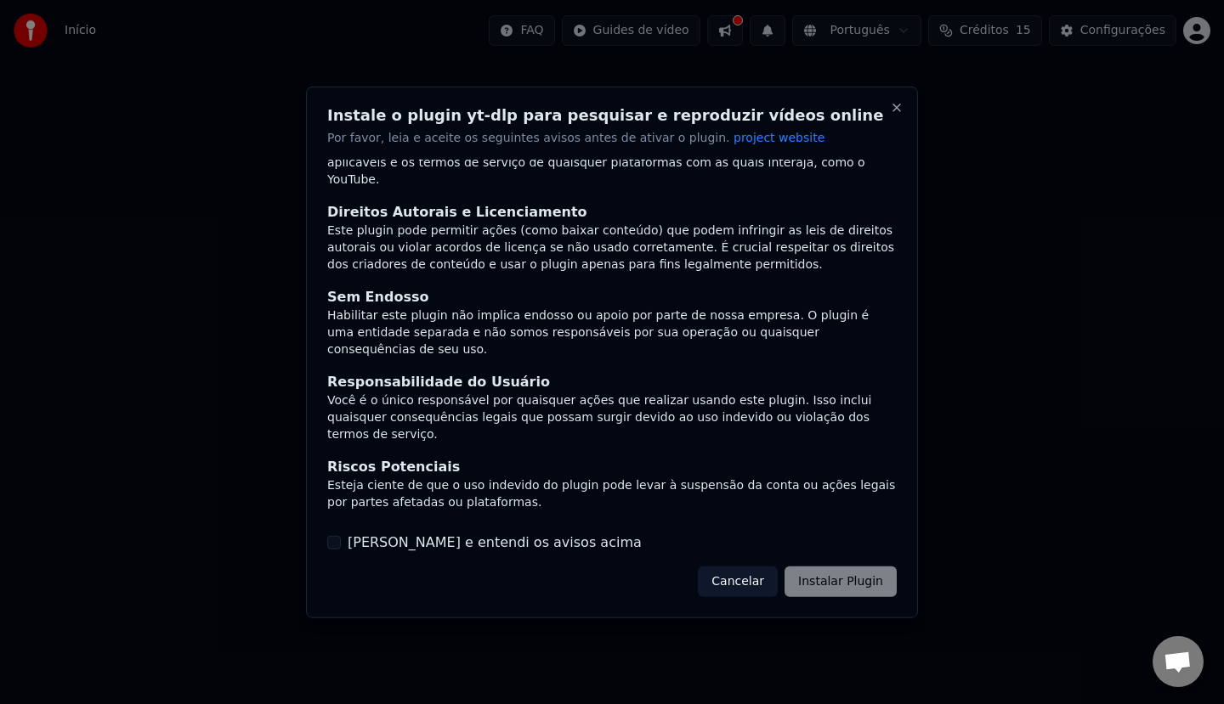
scroll to position [59, 0]
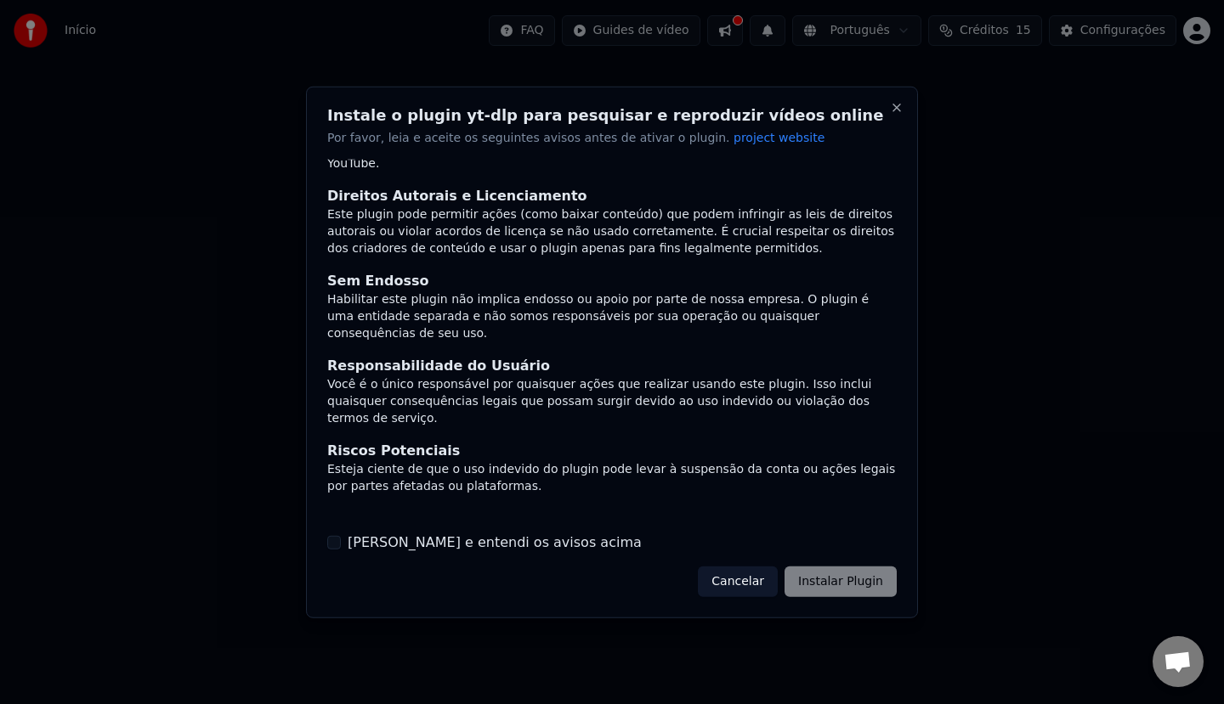
click at [425, 540] on label "[PERSON_NAME] e entendi os avisos acima" at bounding box center [495, 543] width 294 height 20
click at [341, 540] on button "[PERSON_NAME] e entendi os avisos acima" at bounding box center [334, 543] width 14 height 14
click at [840, 594] on button "Instalar Plugin" at bounding box center [840, 582] width 112 height 31
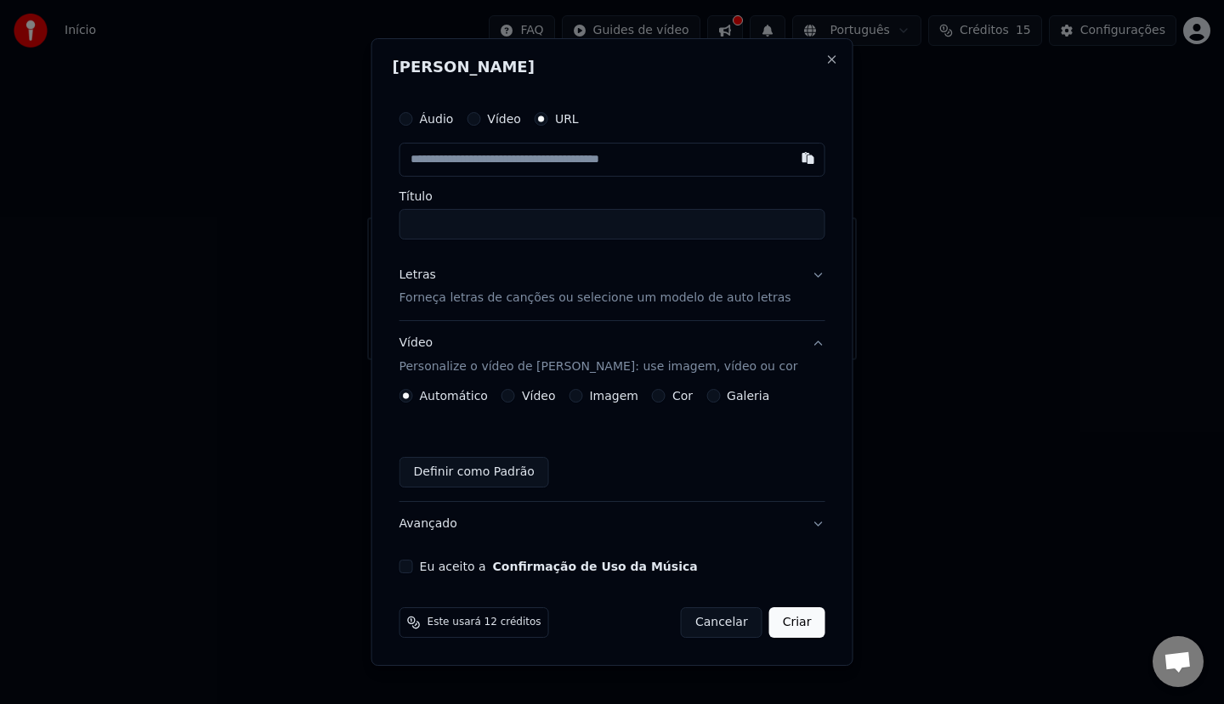
click at [714, 631] on button "Cancelar" at bounding box center [722, 623] width 82 height 31
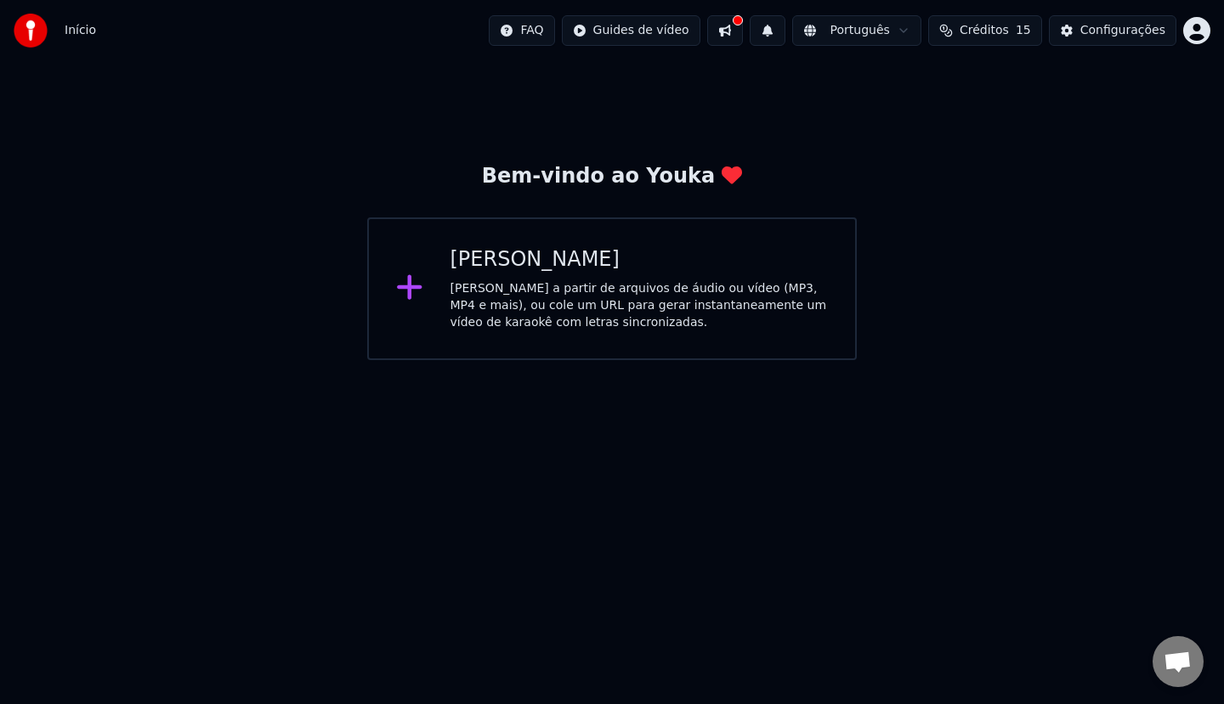
click at [743, 38] on button at bounding box center [725, 30] width 36 height 31
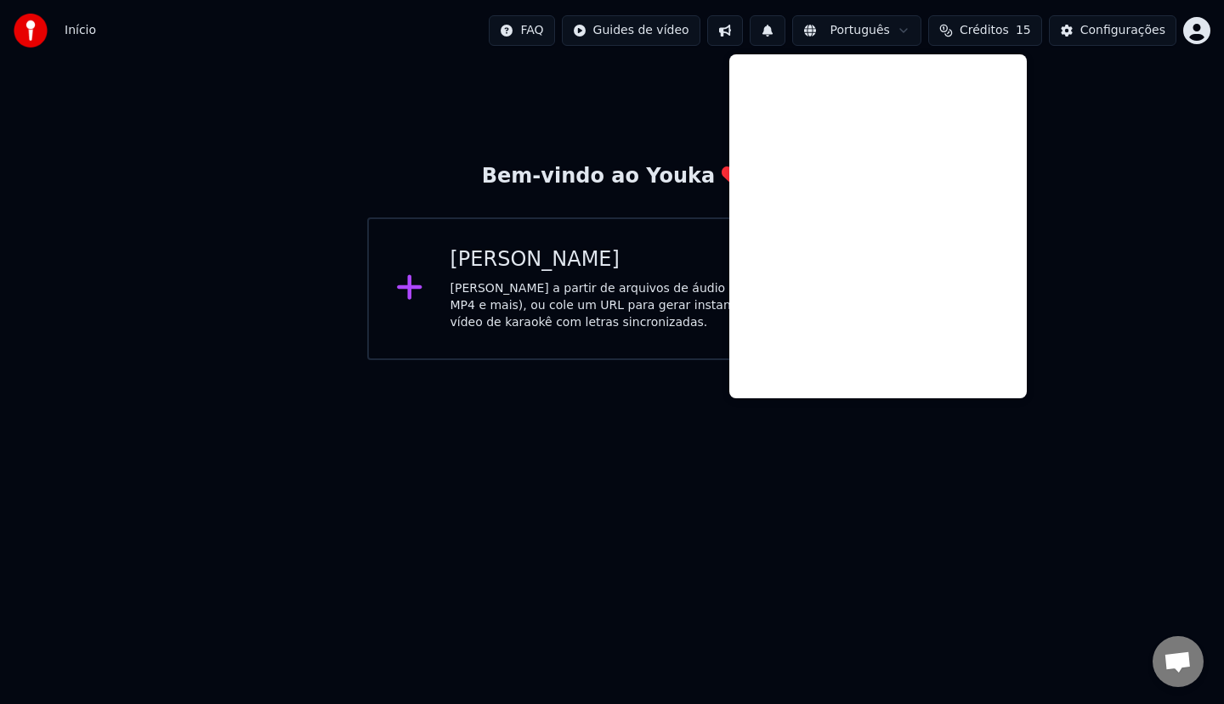
click at [1124, 35] on div "Configurações" at bounding box center [1122, 30] width 85 height 17
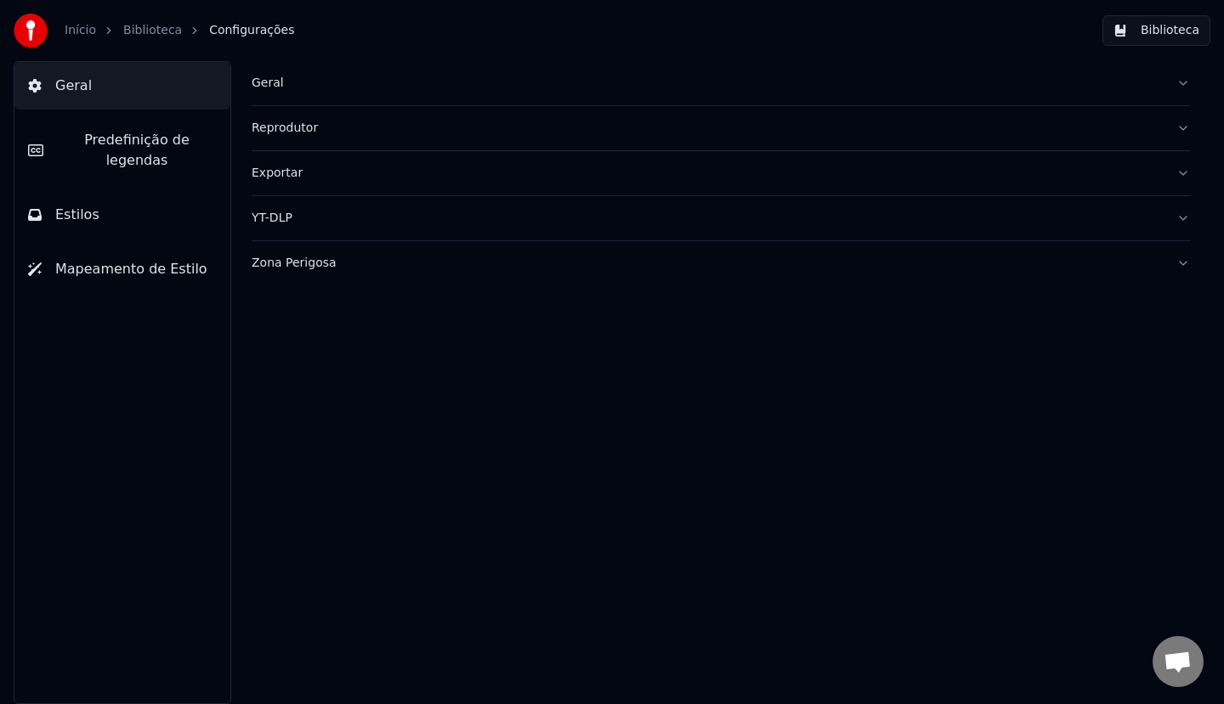
click at [191, 150] on span "Predefinição de legendas" at bounding box center [137, 150] width 160 height 41
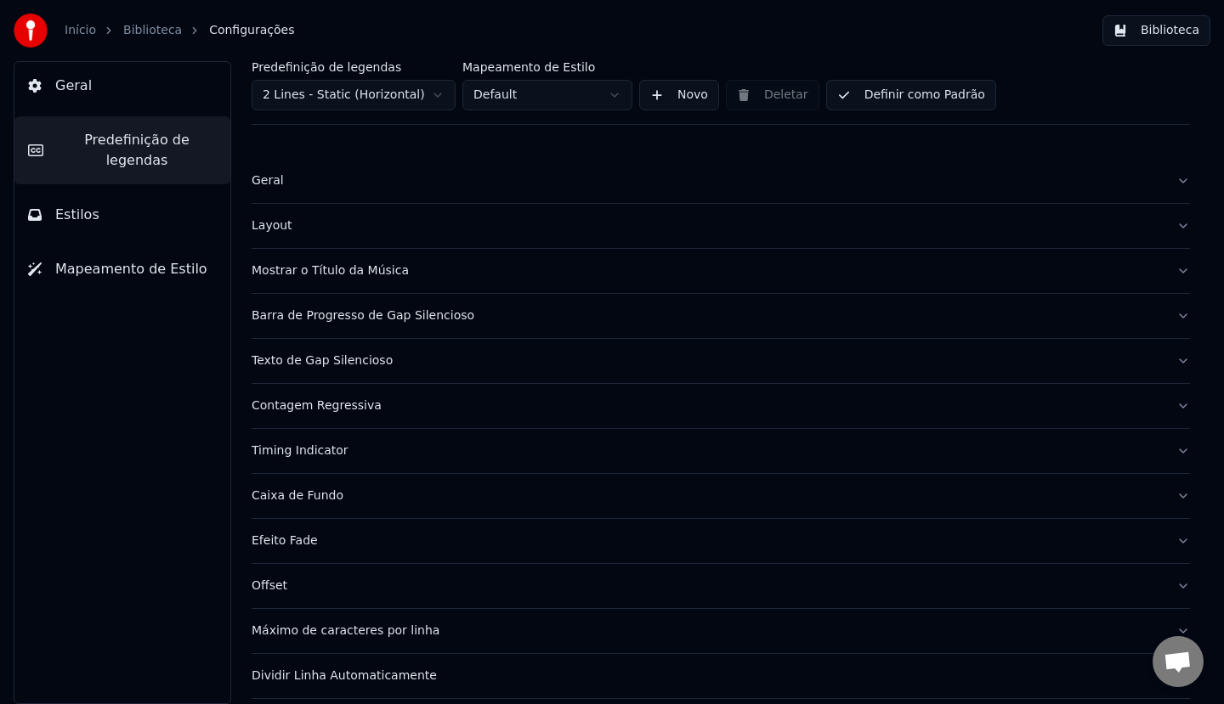
click at [191, 191] on button "Estilos" at bounding box center [122, 215] width 216 height 48
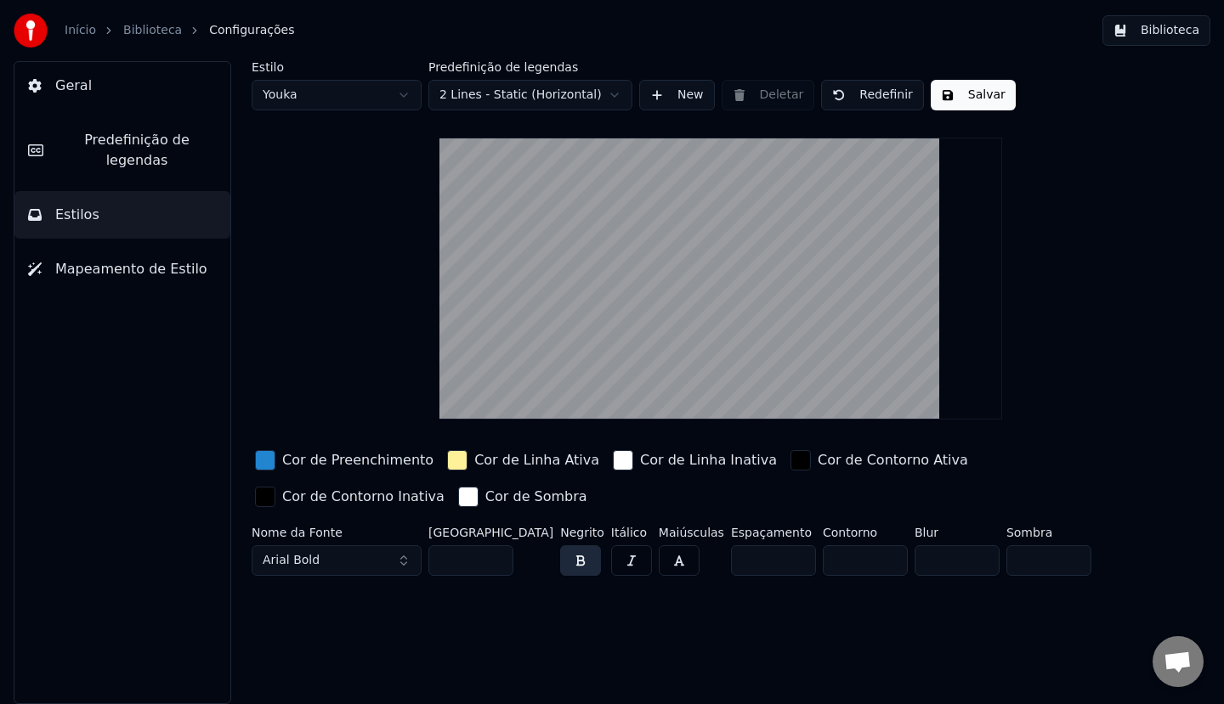
click at [354, 462] on div "Cor de Preenchimento" at bounding box center [357, 460] width 151 height 20
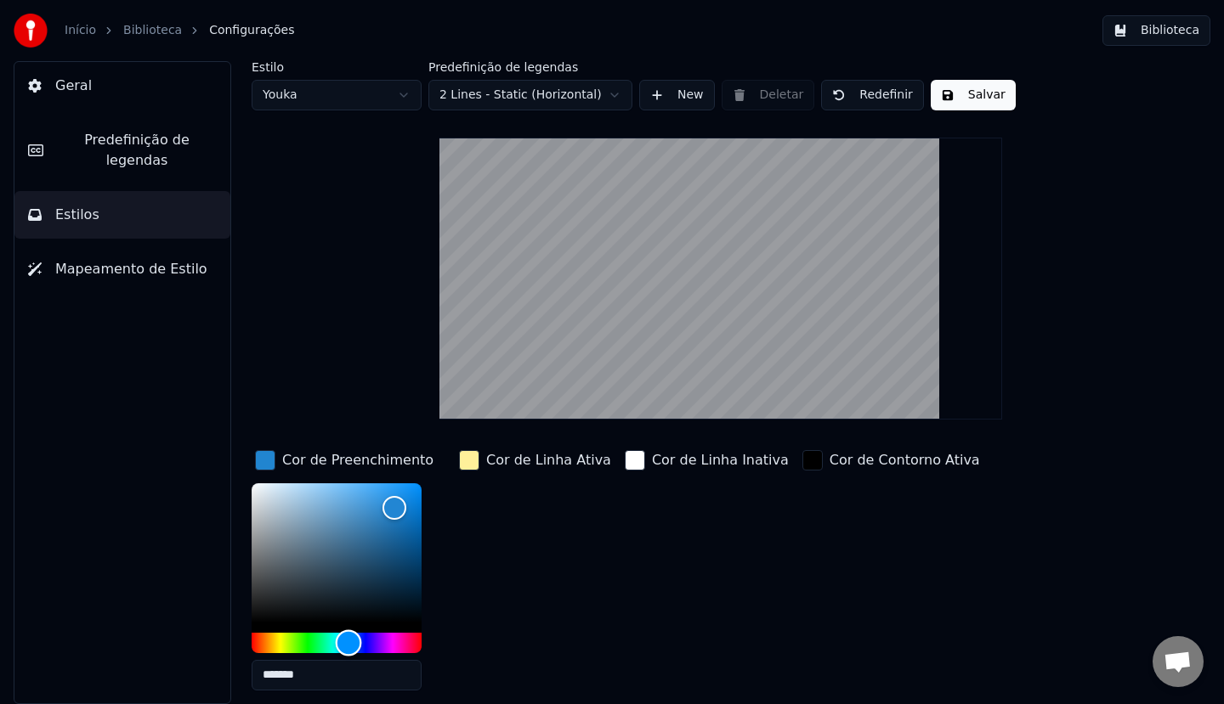
click at [311, 646] on div "Hue" at bounding box center [337, 643] width 170 height 20
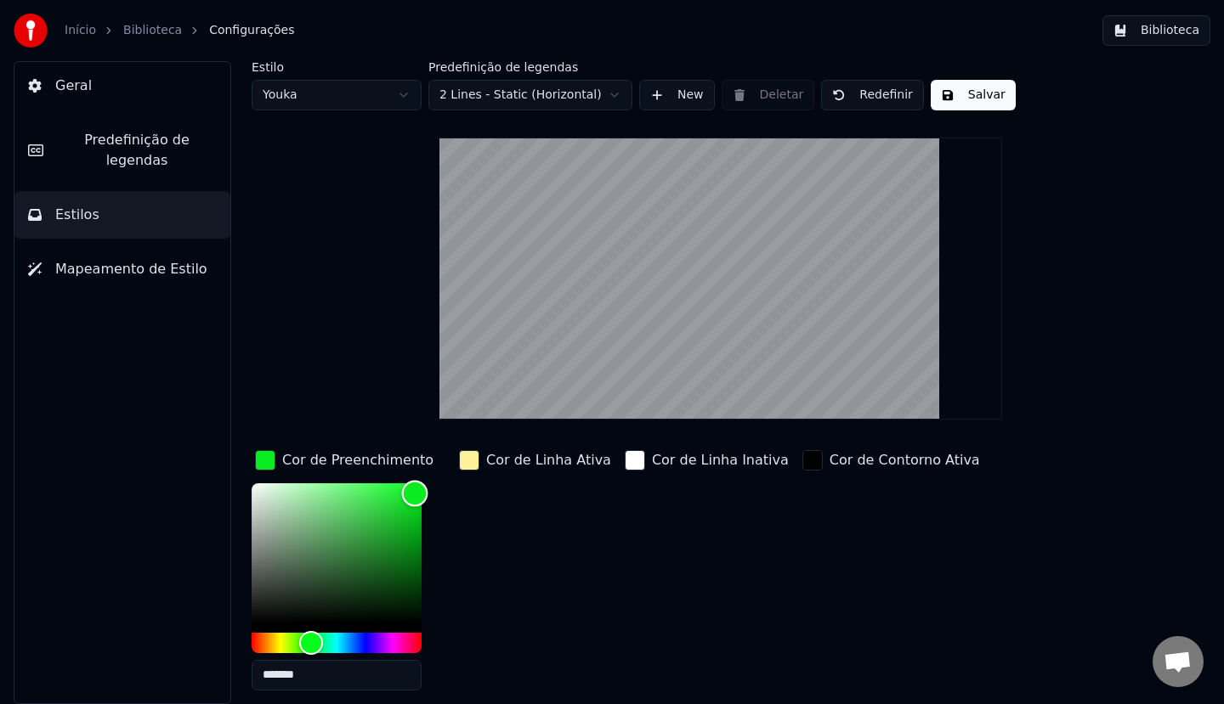
type input "*******"
click at [418, 493] on div "Color" at bounding box center [337, 552] width 170 height 139
click at [470, 523] on div "Cor de Linha Ativa" at bounding box center [534, 575] width 159 height 257
click at [469, 459] on div "button" at bounding box center [469, 460] width 20 height 20
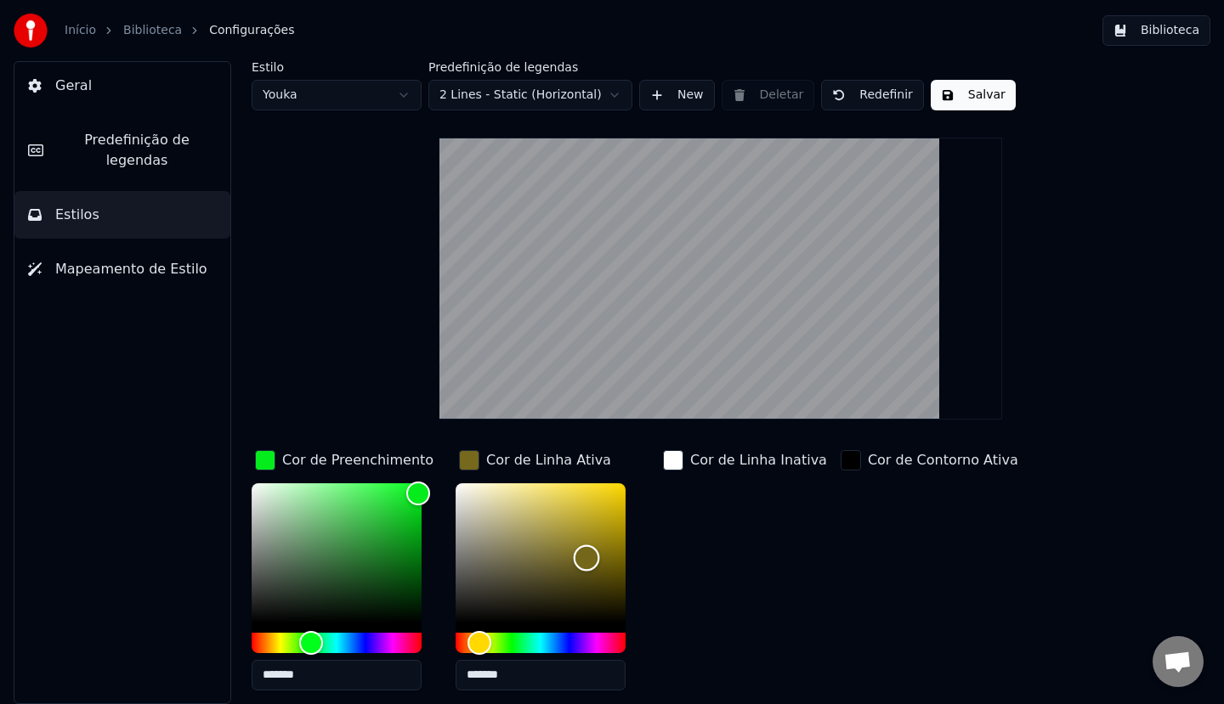
drag, startPoint x: 585, startPoint y: 557, endPoint x: 639, endPoint y: 474, distance: 98.7
click at [636, 467] on div "Cor de Linha Ativa *******" at bounding box center [553, 575] width 197 height 257
type input "*******"
click at [704, 583] on div "Cor de Linha Inativa" at bounding box center [744, 575] width 171 height 257
click at [683, 467] on div "Cor de Linha Inativa" at bounding box center [744, 460] width 171 height 27
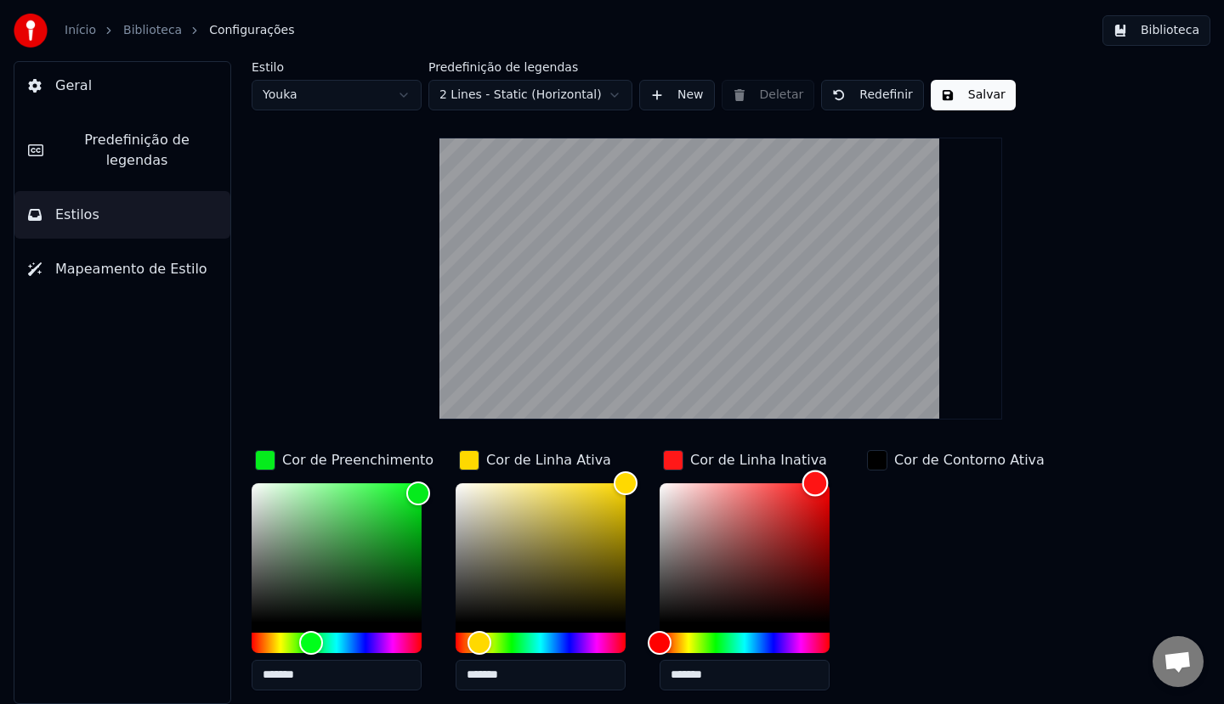
drag, startPoint x: 680, startPoint y: 493, endPoint x: 820, endPoint y: 475, distance: 141.3
click at [820, 483] on div "Color" at bounding box center [744, 552] width 170 height 139
drag, startPoint x: 682, startPoint y: 538, endPoint x: 668, endPoint y: 624, distance: 87.0
click at [668, 623] on div "Color" at bounding box center [744, 552] width 170 height 139
type input "*******"
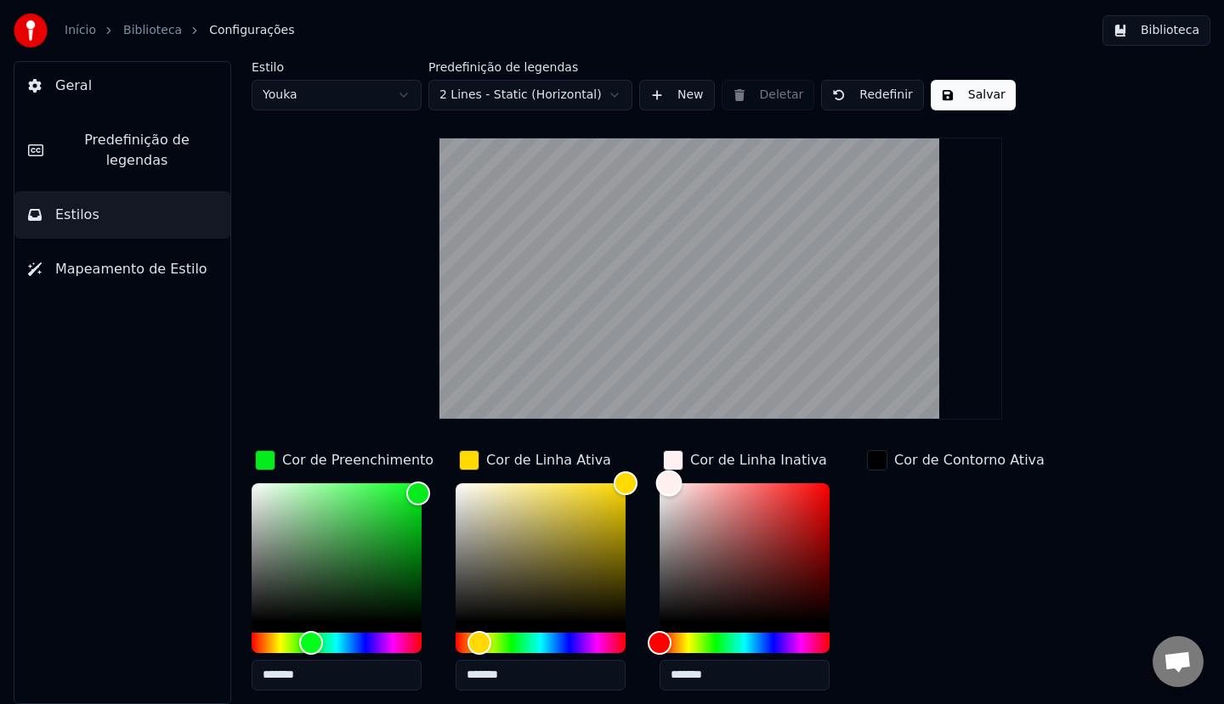
drag, startPoint x: 672, startPoint y: 564, endPoint x: 669, endPoint y: 431, distance: 133.4
click at [669, 431] on div "Estilo Youka Predefinição de legendas 2 Lines - Static (Horizontal) New Deletar…" at bounding box center [721, 435] width 938 height 749
click at [867, 466] on div "button" at bounding box center [877, 460] width 20 height 20
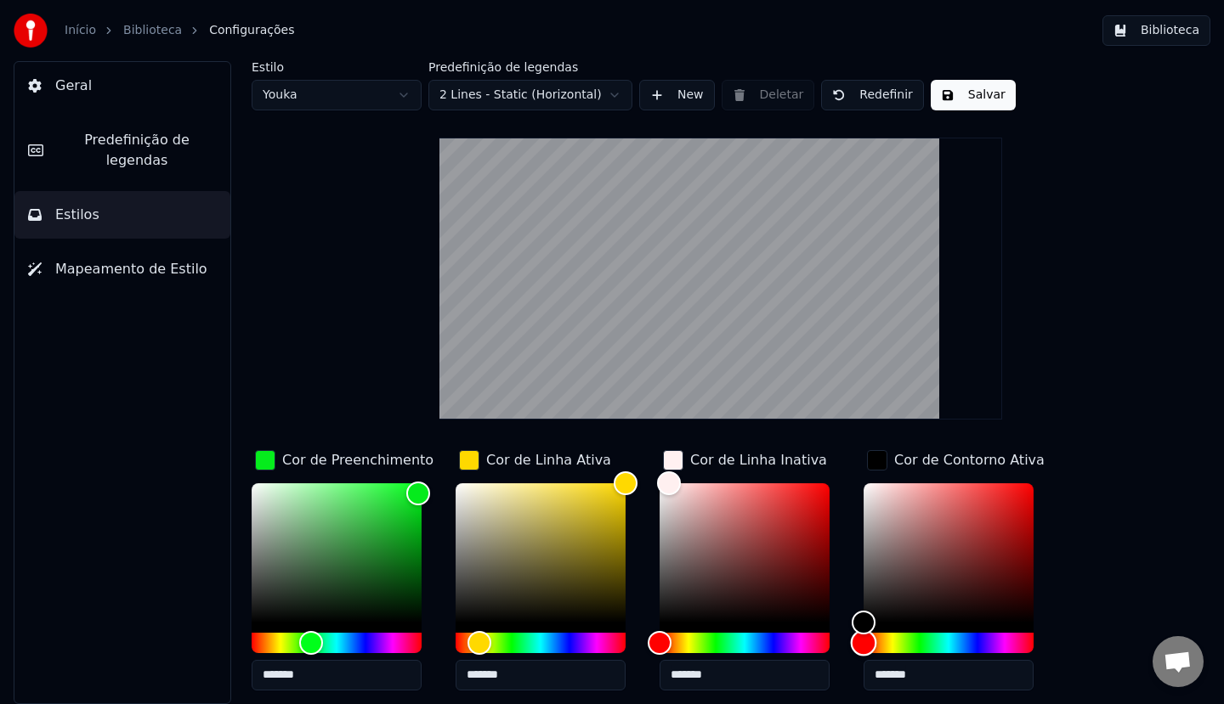
click at [951, 647] on div "Hue" at bounding box center [948, 643] width 170 height 20
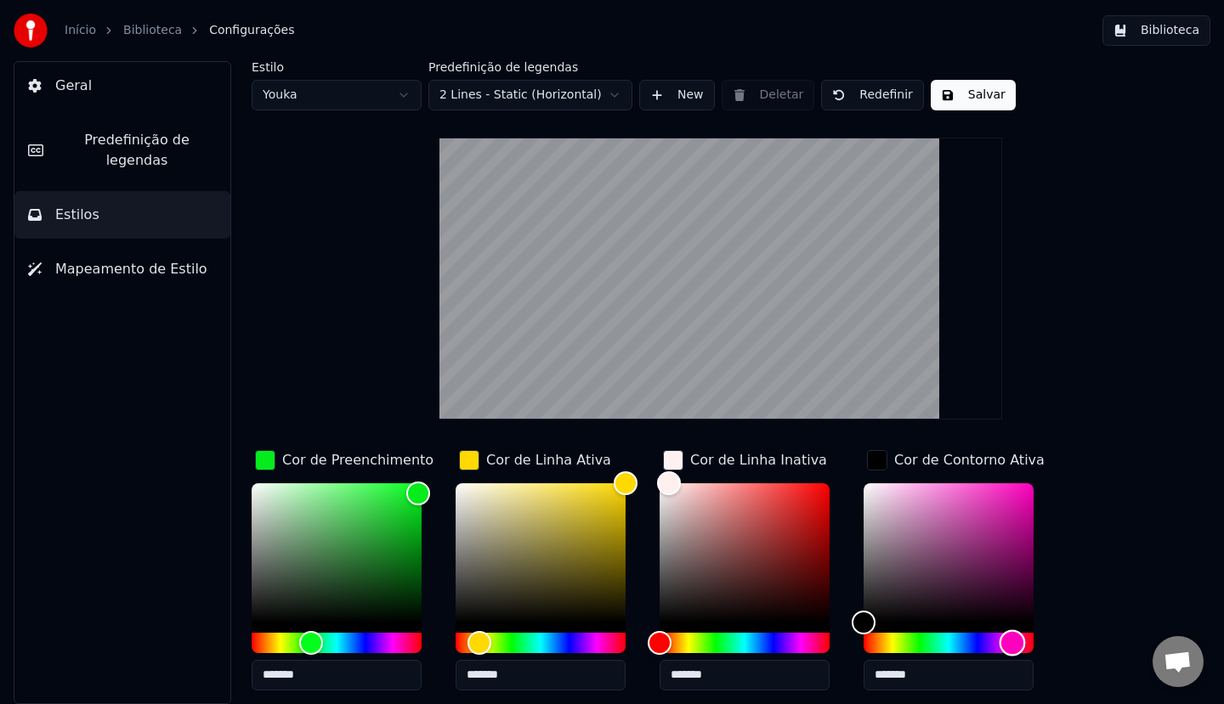
drag, startPoint x: 990, startPoint y: 645, endPoint x: 1012, endPoint y: 646, distance: 22.1
click at [1012, 646] on div "Hue" at bounding box center [948, 643] width 170 height 20
drag, startPoint x: 1021, startPoint y: 579, endPoint x: 1034, endPoint y: 436, distance: 143.4
click at [1034, 436] on div "Estilo Youka Predefinição de legendas 2 Lines - Static (Horizontal) New Deletar…" at bounding box center [721, 435] width 938 height 749
click at [1042, 314] on div "Estilo Youka Predefinição de legendas 2 Lines - Static (Horizontal) New Deletar…" at bounding box center [721, 435] width 938 height 749
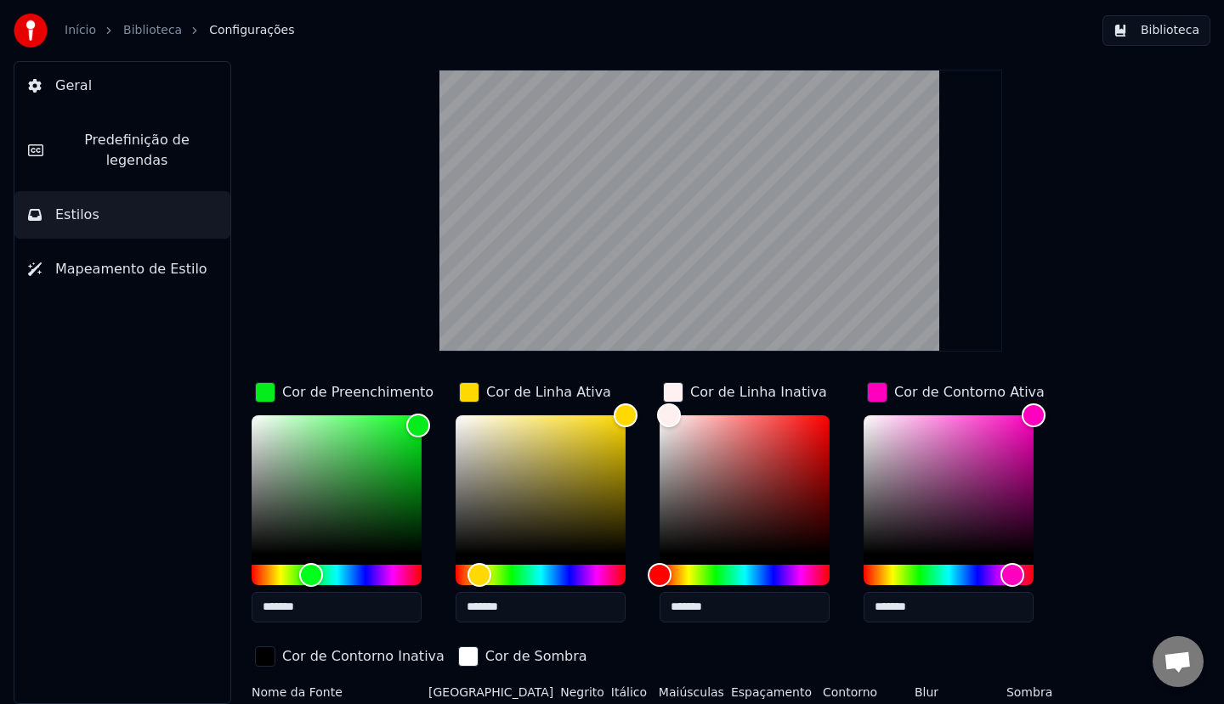
scroll to position [105, 0]
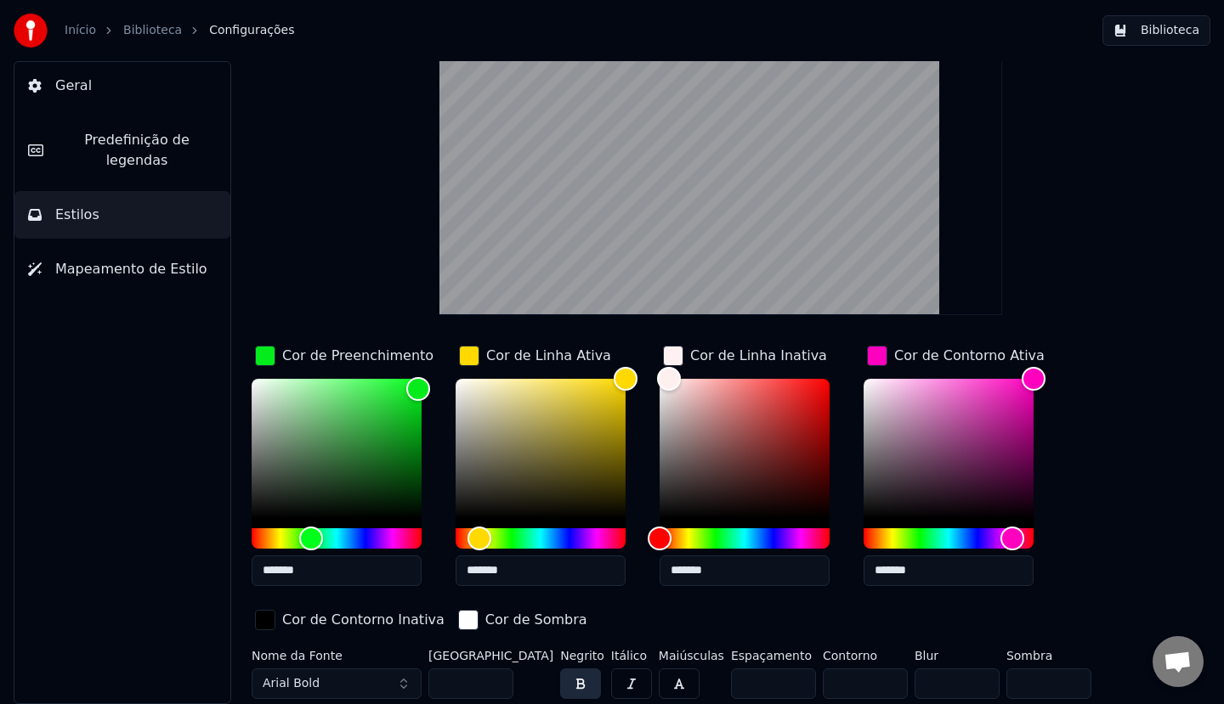
click at [319, 621] on div "Cor de Contorno Inativa" at bounding box center [363, 620] width 162 height 20
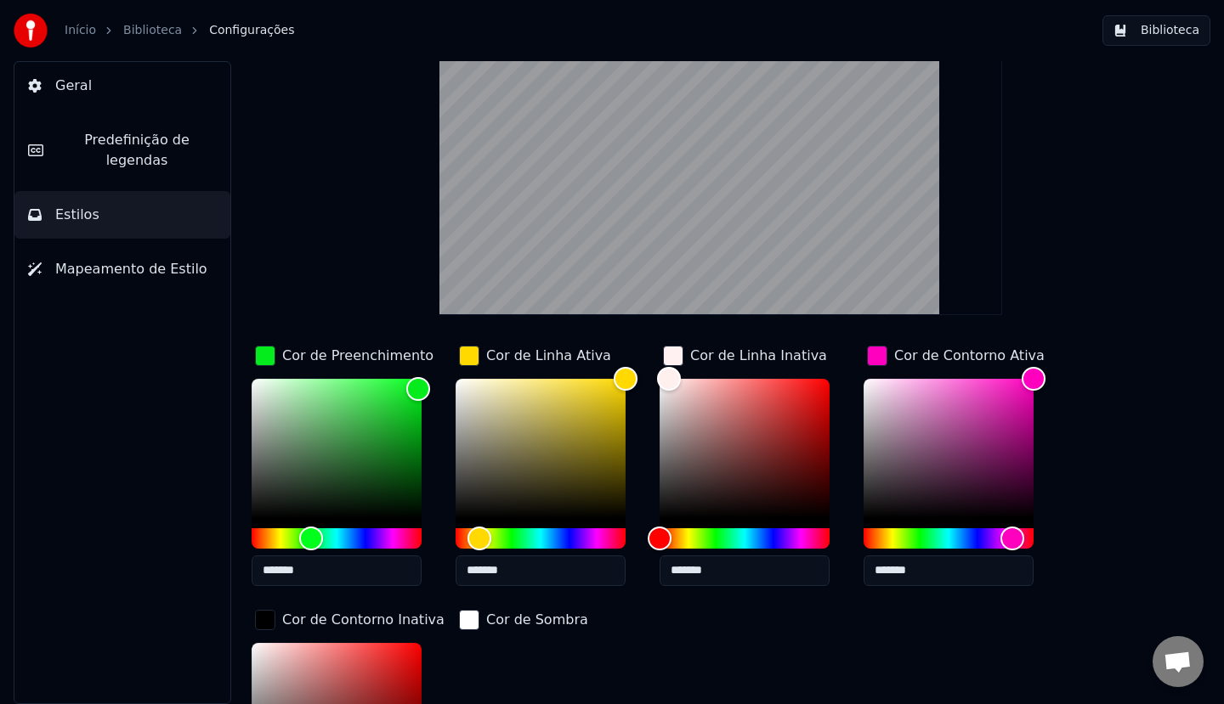
click at [319, 621] on div "Cor de Contorno Inativa" at bounding box center [363, 620] width 162 height 20
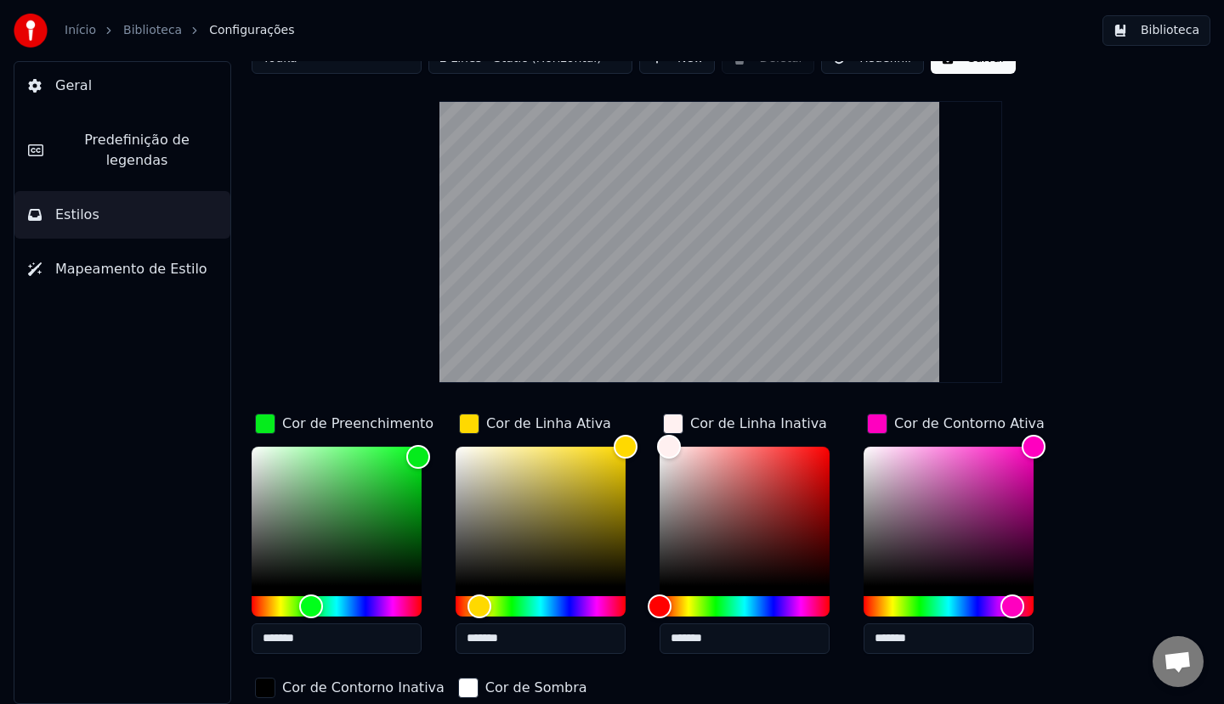
scroll to position [0, 0]
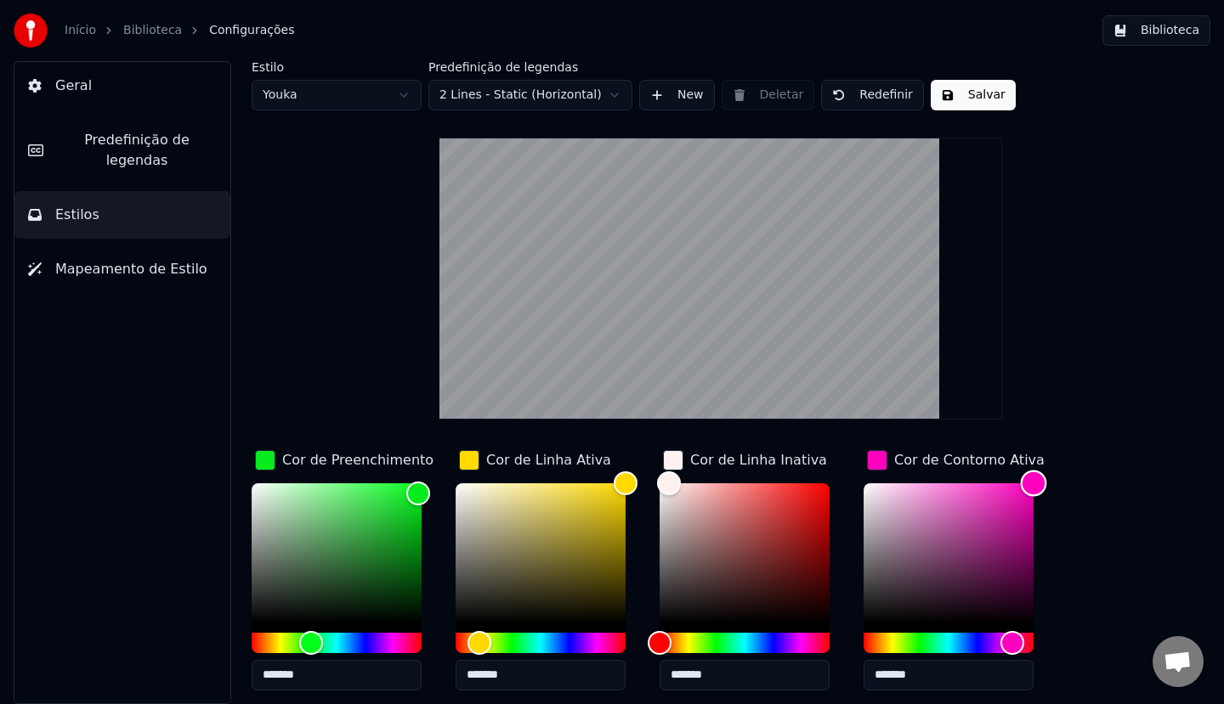
drag, startPoint x: 888, startPoint y: 512, endPoint x: 811, endPoint y: 439, distance: 105.8
click at [811, 439] on div "Estilo Youka Predefinição de legendas 2 Lines - Static (Horizontal) New Deletar…" at bounding box center [721, 435] width 938 height 749
type input "*******"
drag, startPoint x: 281, startPoint y: 520, endPoint x: 218, endPoint y: 440, distance: 101.7
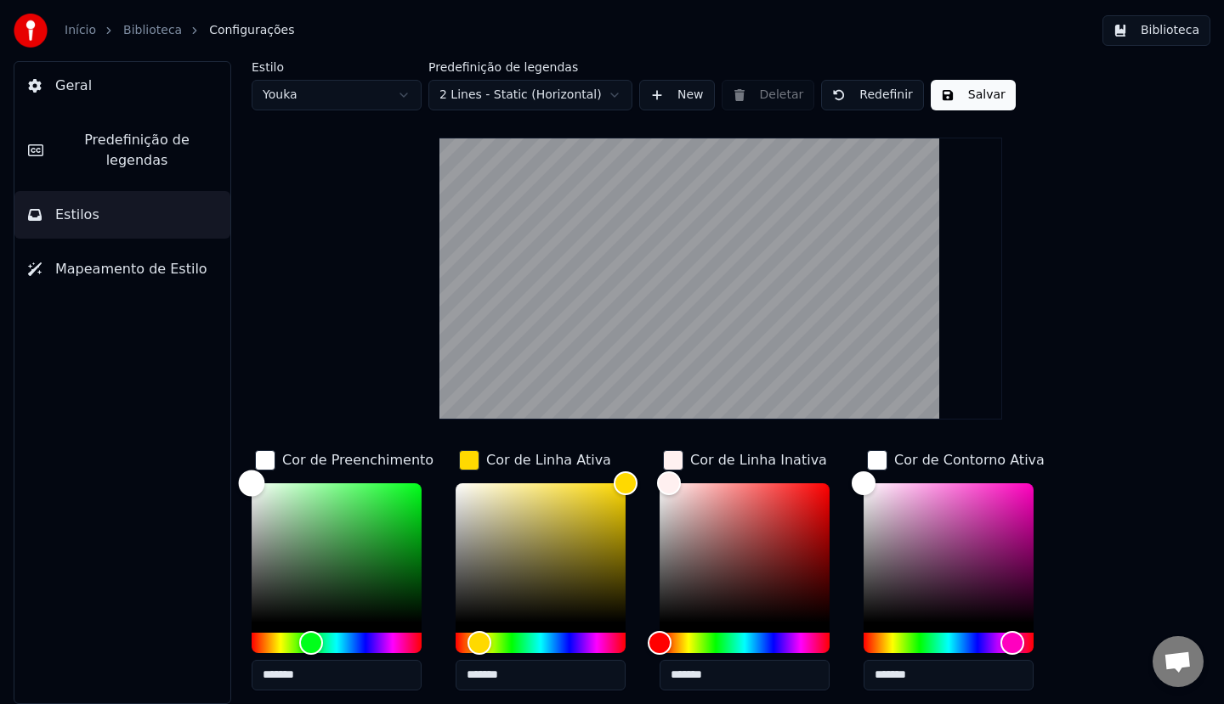
click at [219, 440] on div "Estilo Youka Predefinição de legendas 2 Lines - Static (Horizontal) New Deletar…" at bounding box center [721, 382] width 1006 height 643
drag, startPoint x: 896, startPoint y: 515, endPoint x: 920, endPoint y: 623, distance: 110.5
click at [920, 623] on div "Color" at bounding box center [948, 552] width 170 height 139
drag, startPoint x: 919, startPoint y: 621, endPoint x: 915, endPoint y: 642, distance: 20.8
click at [919, 640] on div at bounding box center [948, 568] width 170 height 170
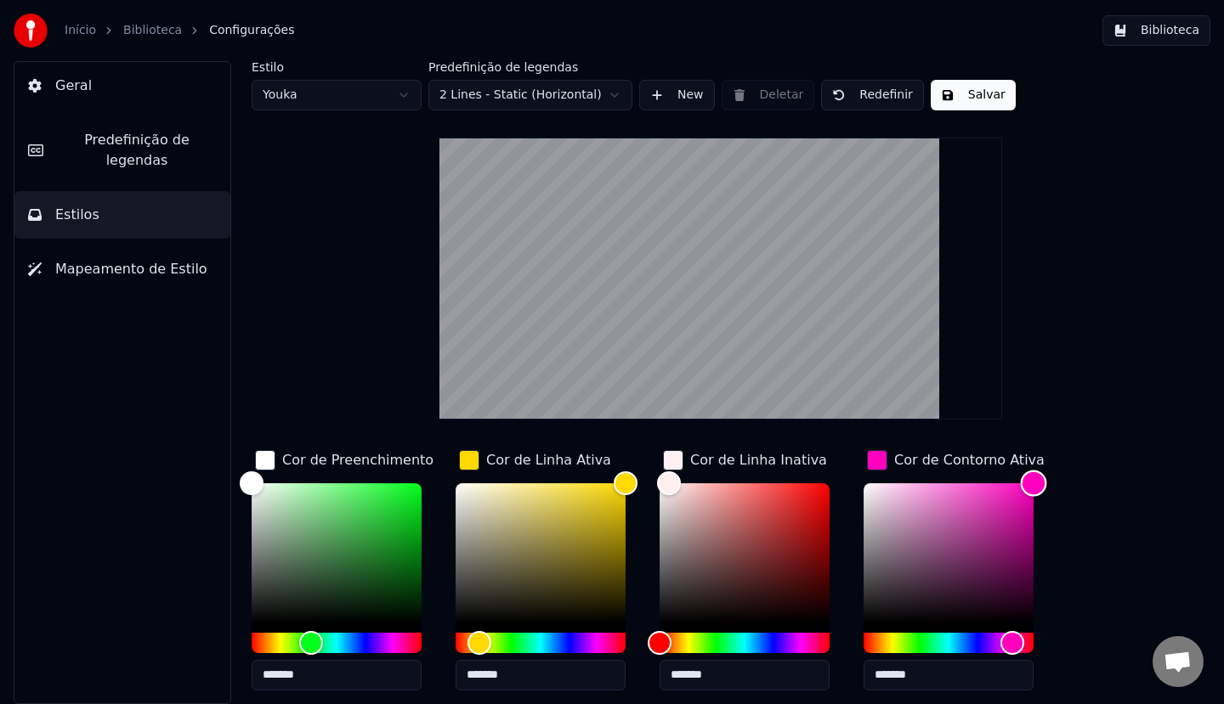
drag, startPoint x: 959, startPoint y: 573, endPoint x: 1050, endPoint y: 433, distance: 166.4
click at [1050, 433] on div "Estilo Youka Predefinição de legendas 2 Lines - Static (Horizontal) New Deletar…" at bounding box center [721, 435] width 938 height 749
drag, startPoint x: 1039, startPoint y: 541, endPoint x: 1043, endPoint y: 551, distance: 10.3
click at [1033, 547] on div "Color" at bounding box center [948, 552] width 170 height 139
drag, startPoint x: 1017, startPoint y: 597, endPoint x: 1024, endPoint y: 615, distance: 19.1
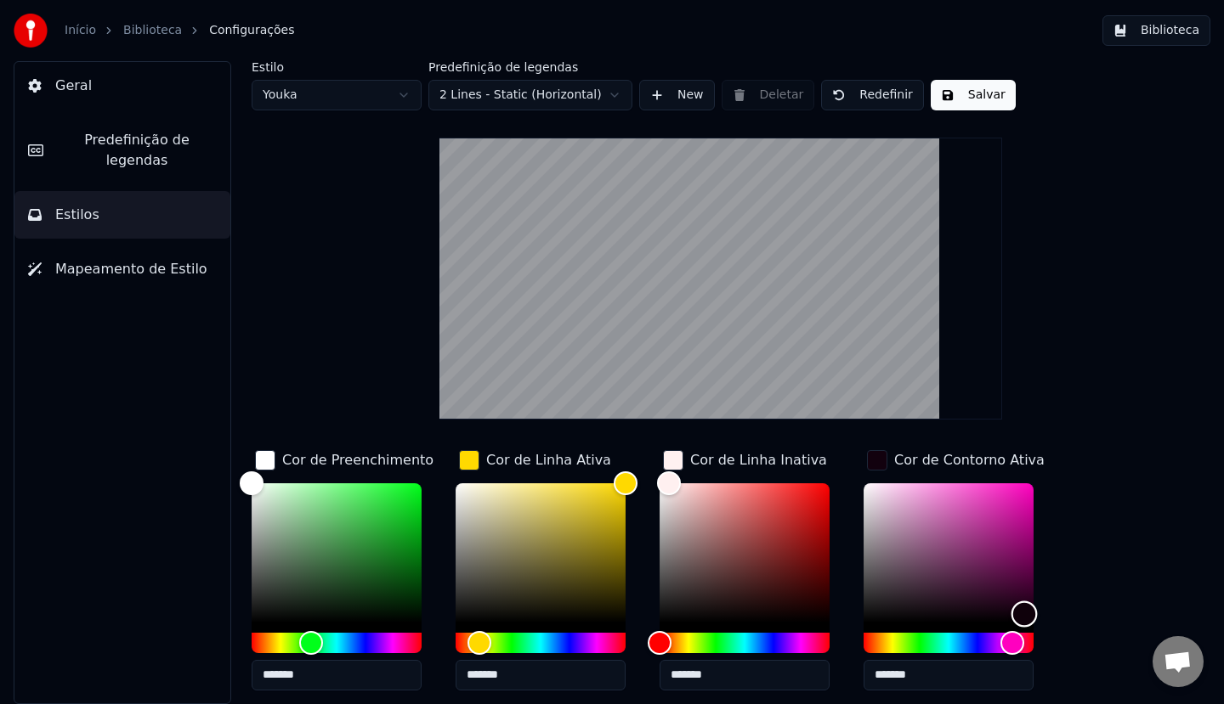
click at [1024, 615] on div "Color" at bounding box center [948, 552] width 170 height 139
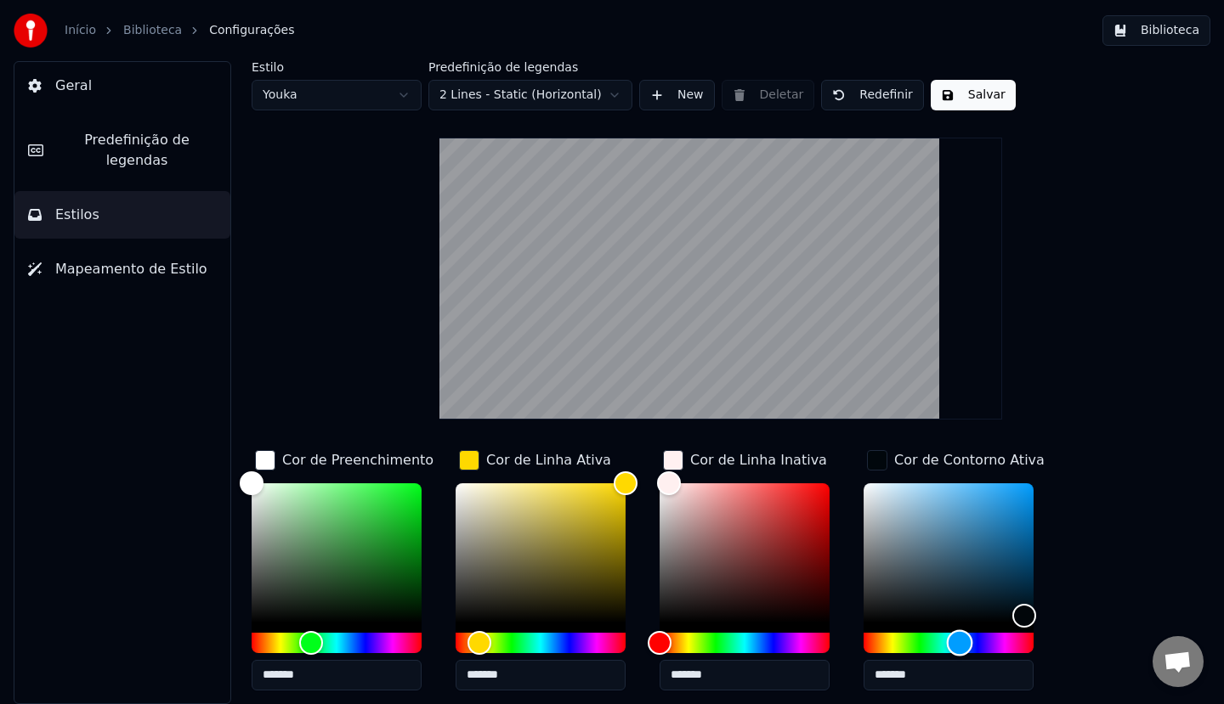
click at [960, 642] on div "Hue" at bounding box center [948, 643] width 170 height 20
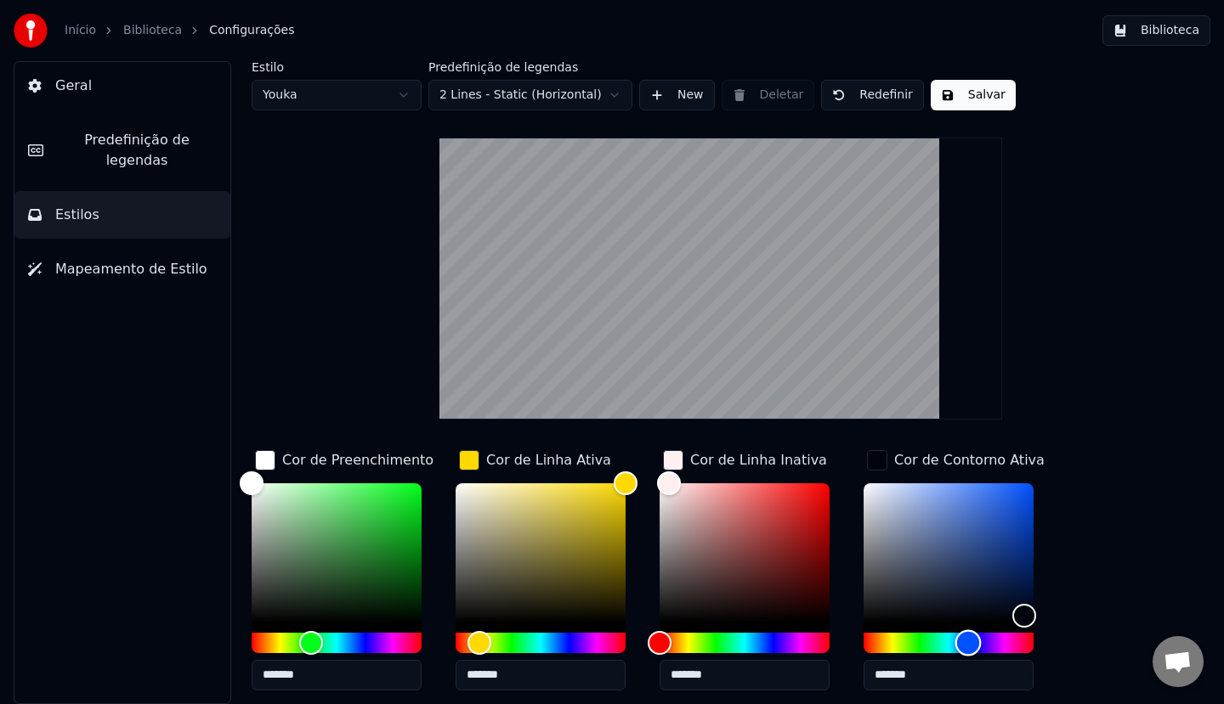
click at [968, 643] on div "Hue" at bounding box center [968, 643] width 26 height 26
drag, startPoint x: 985, startPoint y: 563, endPoint x: 1030, endPoint y: 448, distance: 123.2
click at [1030, 448] on div "Cor de Contorno Ativa *******" at bounding box center [961, 575] width 197 height 257
type input "*******"
click at [974, 639] on div "Hue" at bounding box center [968, 643] width 26 height 26
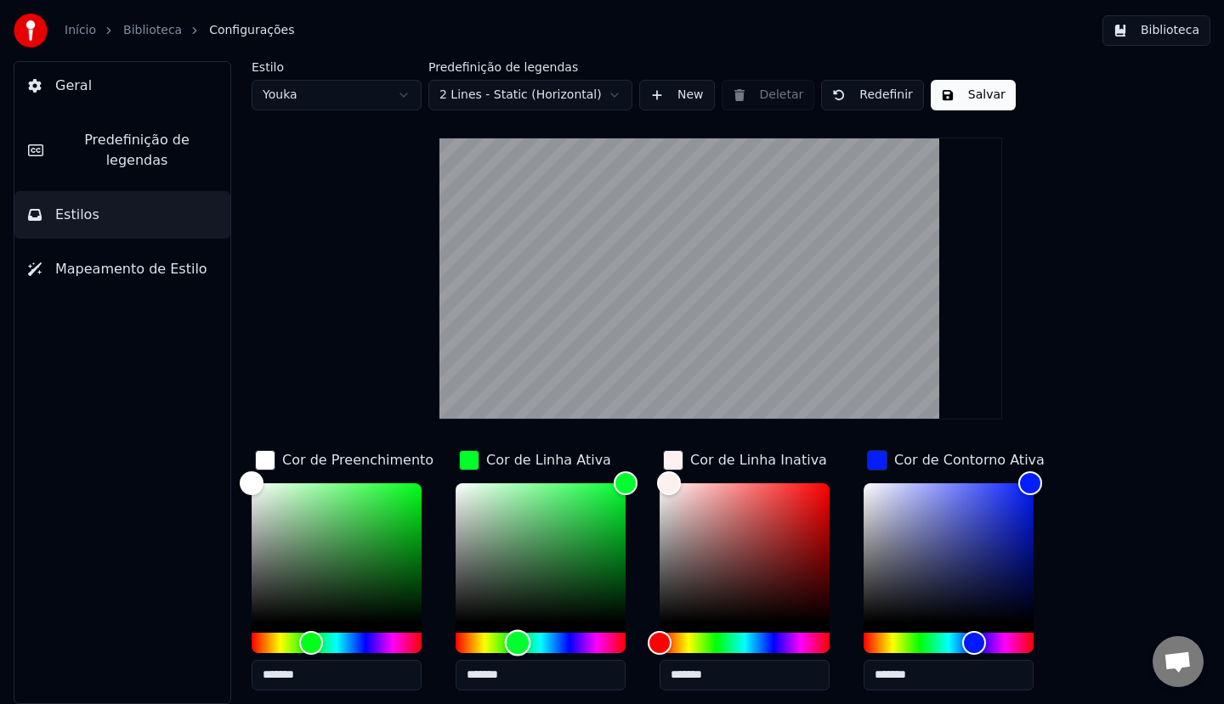
type input "*******"
drag, startPoint x: 482, startPoint y: 644, endPoint x: 518, endPoint y: 647, distance: 36.6
click at [518, 647] on div "Hue" at bounding box center [518, 643] width 26 height 26
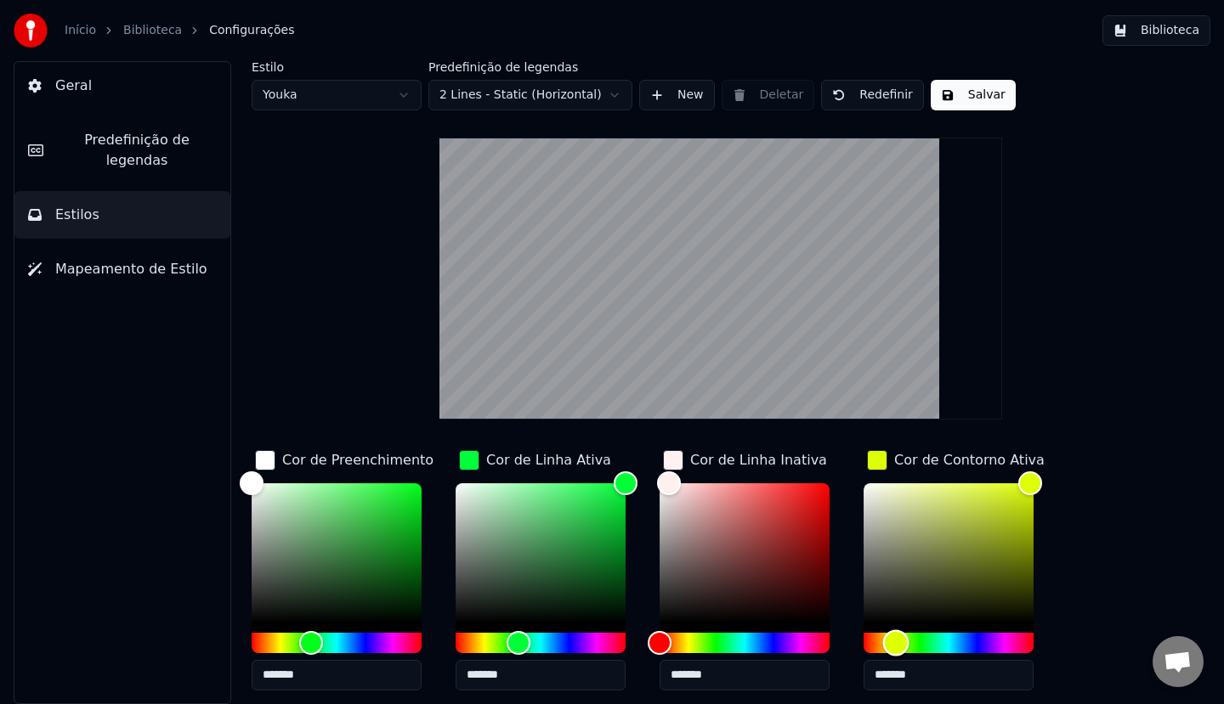
drag, startPoint x: 971, startPoint y: 645, endPoint x: 896, endPoint y: 646, distance: 75.6
click at [896, 646] on div "Hue" at bounding box center [896, 643] width 26 height 26
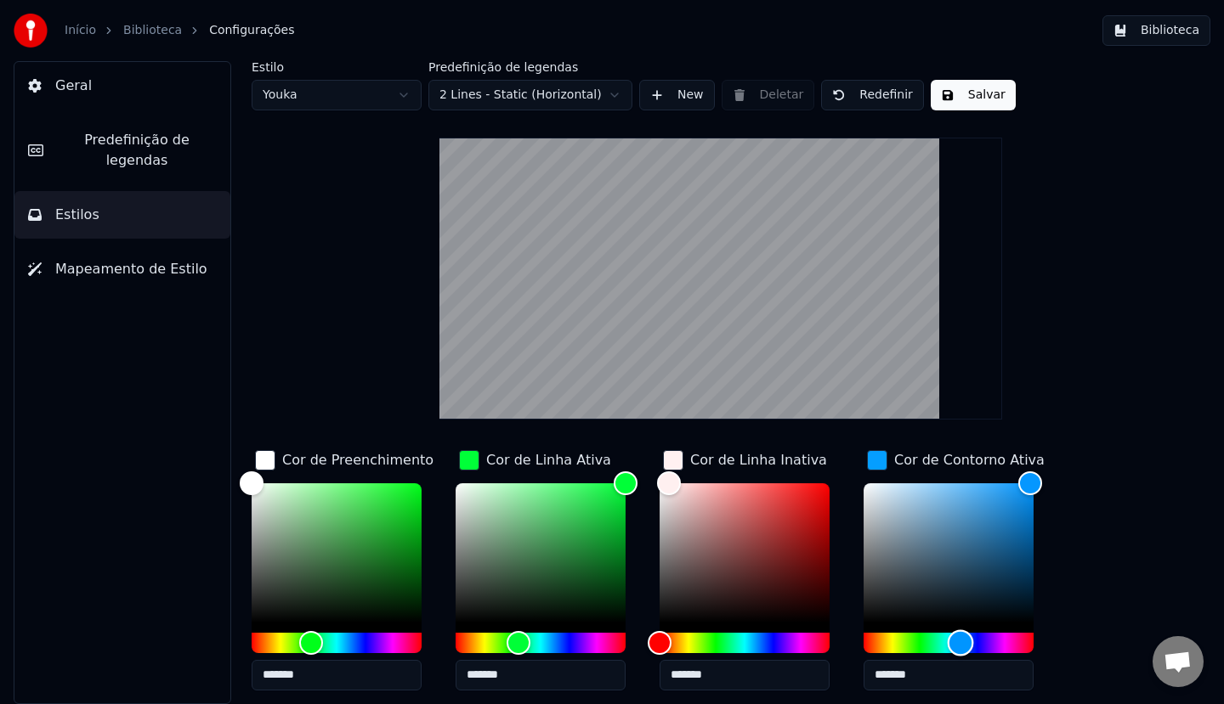
type input "*******"
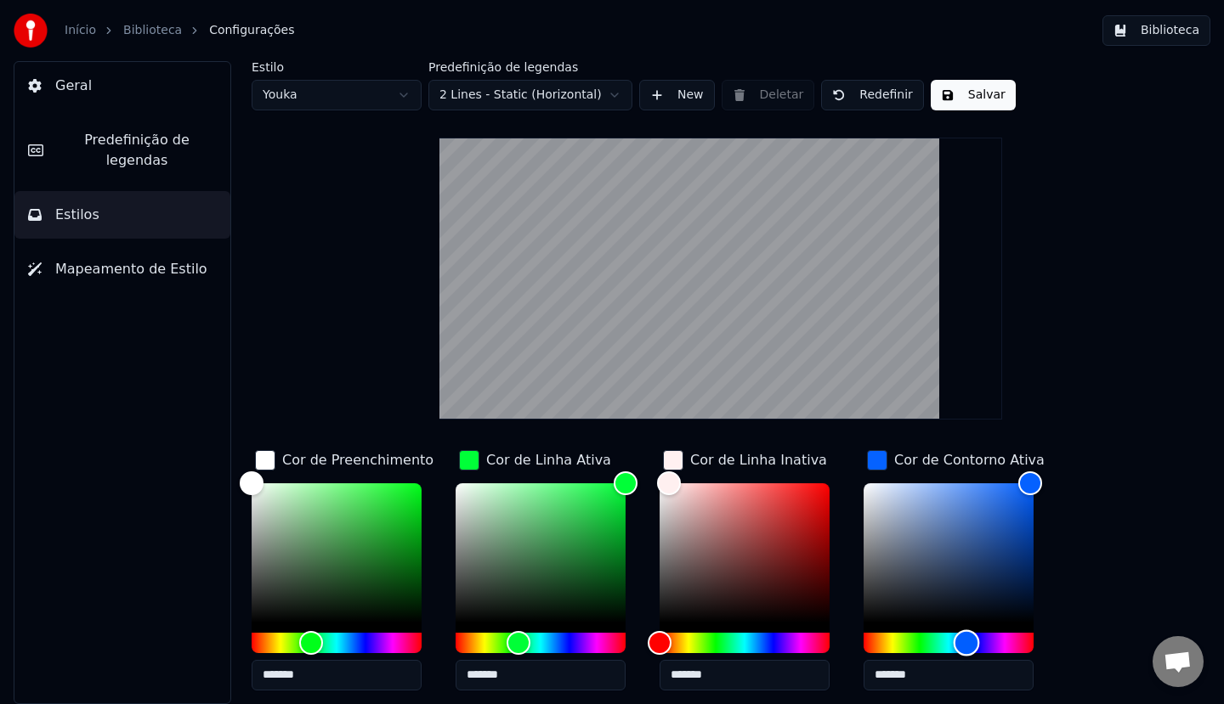
drag, startPoint x: 896, startPoint y: 646, endPoint x: 966, endPoint y: 650, distance: 70.7
click at [966, 650] on div "Hue" at bounding box center [966, 643] width 26 height 26
drag, startPoint x: 808, startPoint y: 478, endPoint x: 821, endPoint y: 483, distance: 13.4
click at [818, 481] on div "Cor de Linha Inativa *******" at bounding box center [757, 575] width 197 height 257
type input "*******"
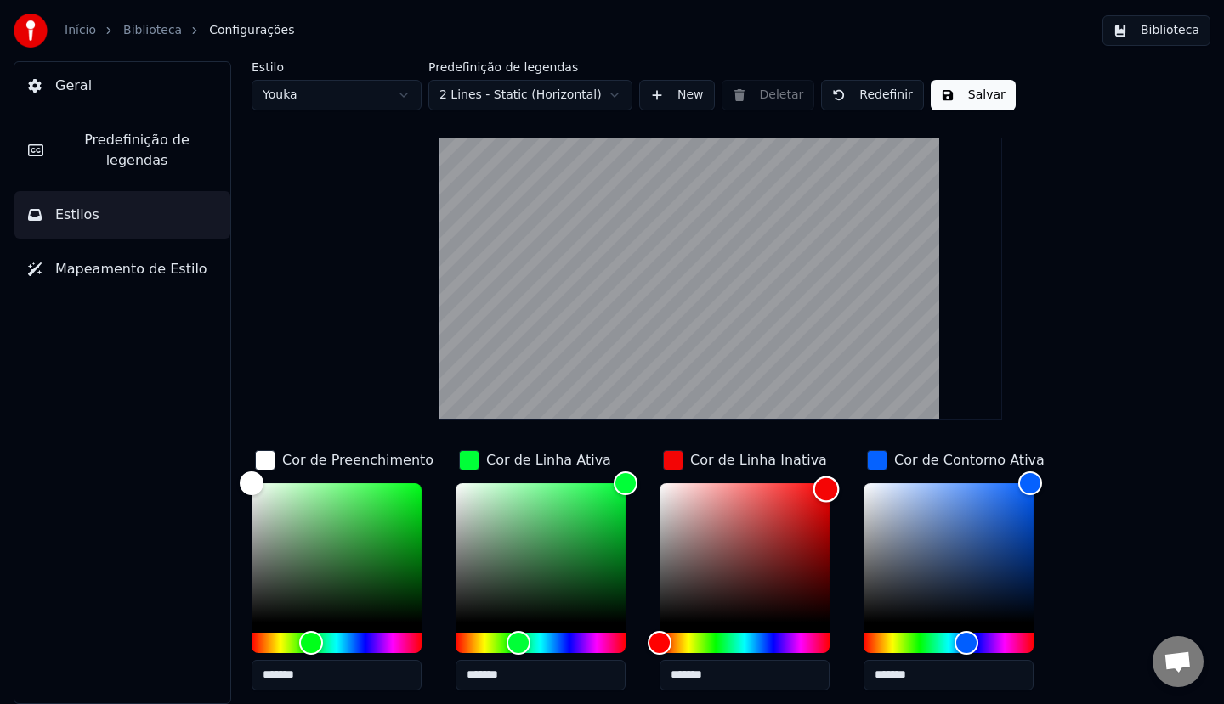
click at [826, 489] on div "Color" at bounding box center [744, 552] width 170 height 139
drag, startPoint x: 966, startPoint y: 501, endPoint x: 1055, endPoint y: 489, distance: 90.0
click at [1055, 489] on div "*******" at bounding box center [961, 590] width 197 height 214
type input "*******"
click at [625, 496] on div "*******" at bounding box center [553, 590] width 197 height 214
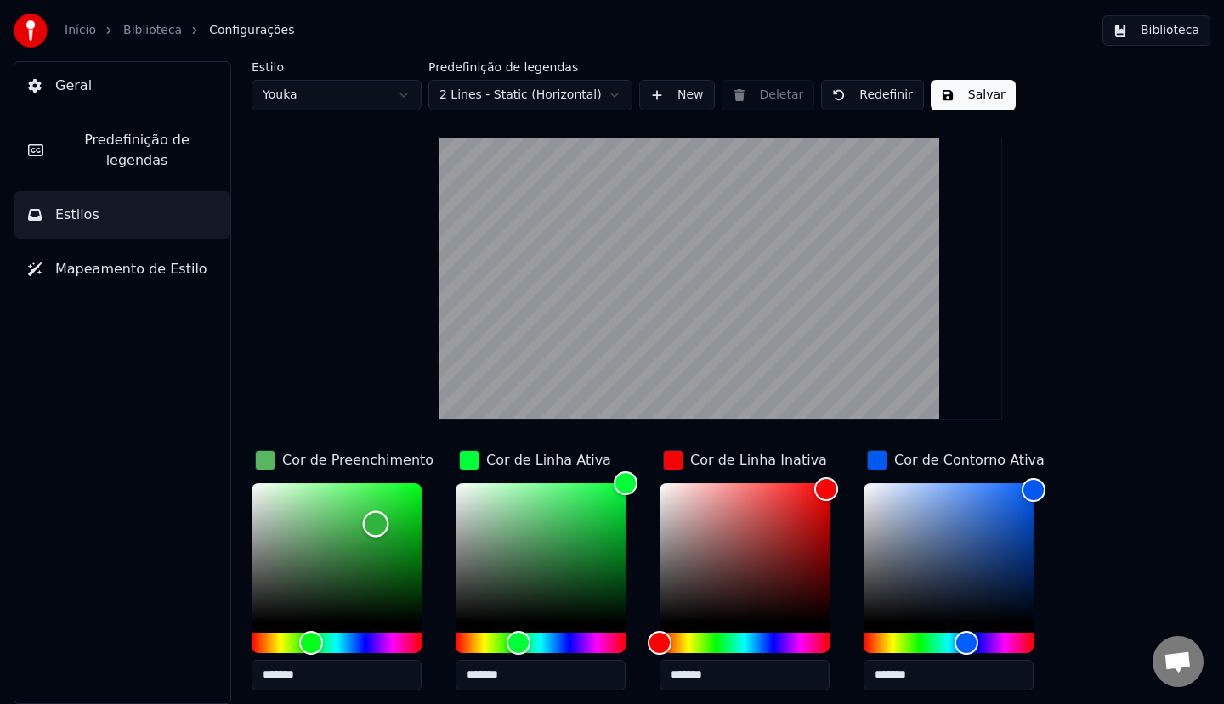
drag, startPoint x: 317, startPoint y: 508, endPoint x: 491, endPoint y: 505, distance: 174.2
click at [490, 506] on div "Cor de Preenchimento ******* Cor de Linha Ativa ******* Cor de Linha Inativa **…" at bounding box center [680, 594] width 857 height 294
type input "*******"
drag, startPoint x: 575, startPoint y: 508, endPoint x: 721, endPoint y: 478, distance: 149.3
click at [690, 494] on div "Cor de Preenchimento ******* Cor de Linha Ativa ******* Cor de Linha Inativa **…" at bounding box center [680, 594] width 857 height 294
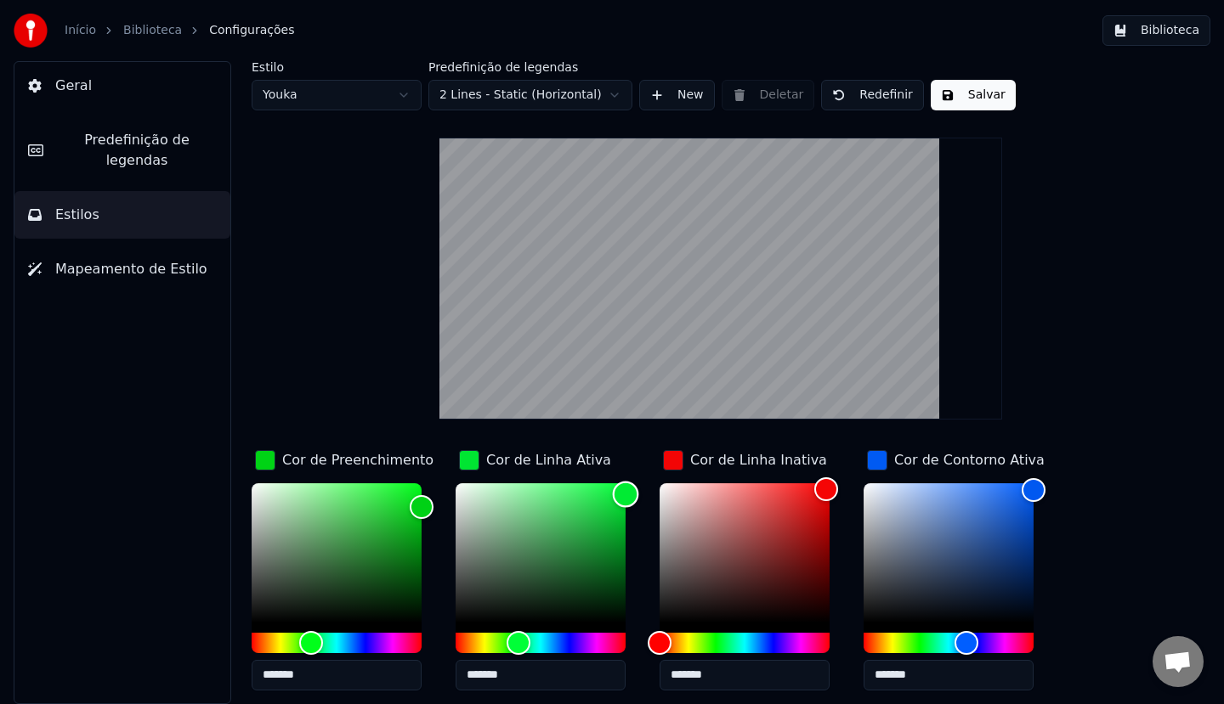
type input "*******"
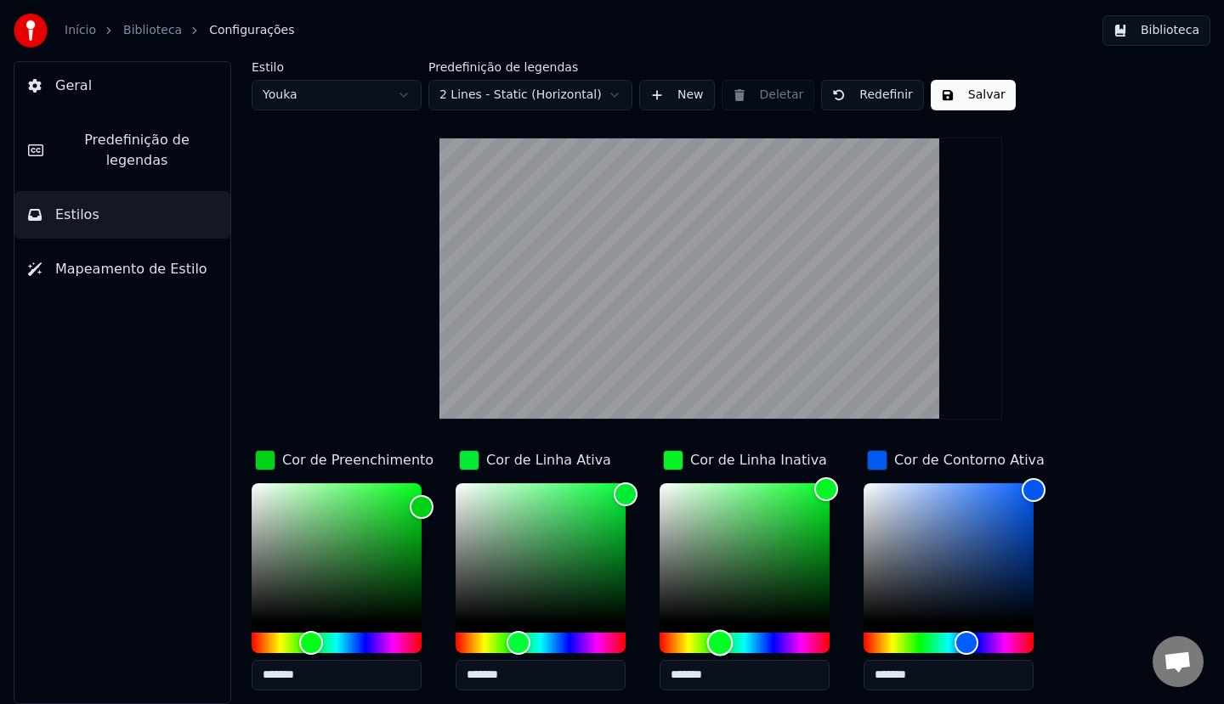
click at [719, 639] on div "Hue" at bounding box center [744, 643] width 170 height 20
type input "*******"
click at [926, 647] on div "Hue" at bounding box center [948, 643] width 170 height 20
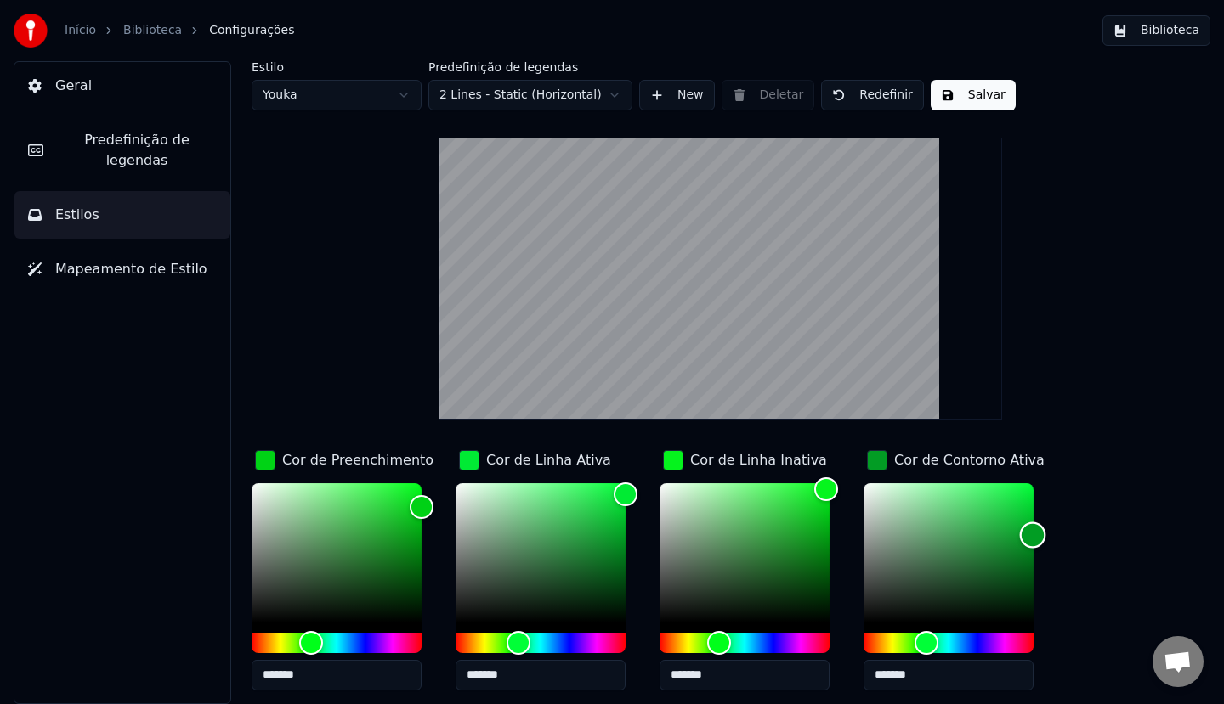
drag, startPoint x: 1002, startPoint y: 584, endPoint x: 1032, endPoint y: 534, distance: 58.0
click at [1032, 534] on div "Color" at bounding box center [948, 552] width 170 height 139
type input "*******"
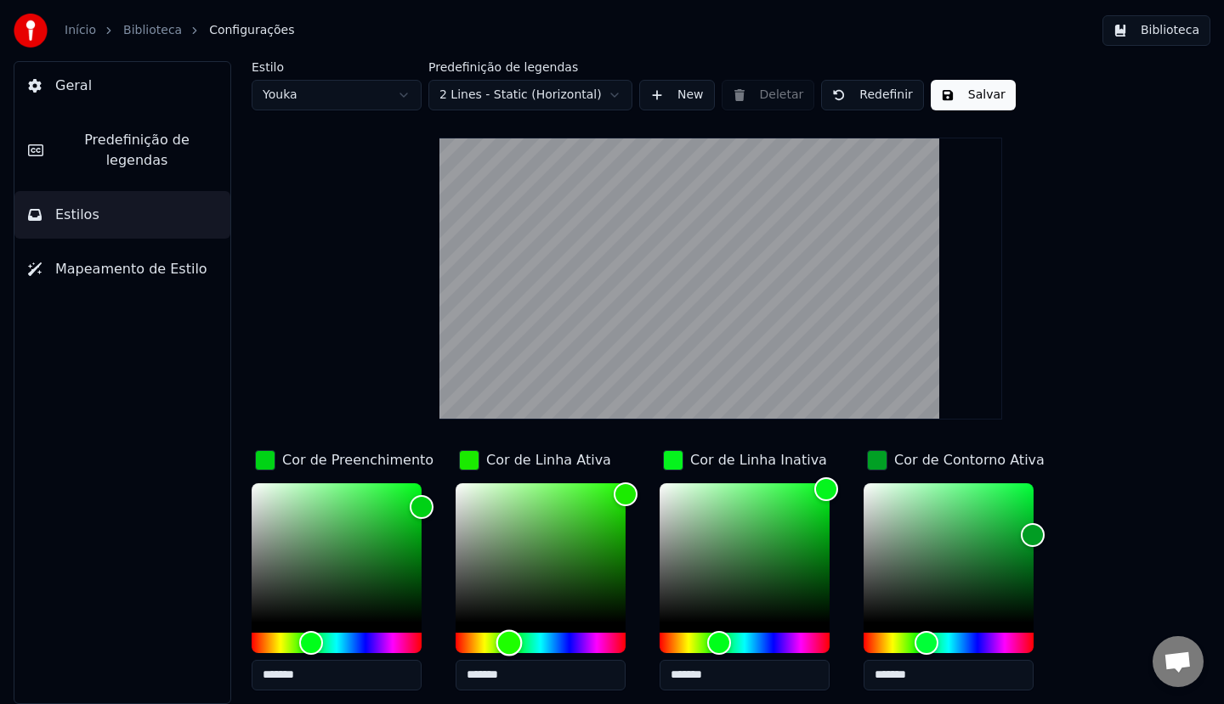
click at [509, 645] on div "Hue" at bounding box center [509, 643] width 26 height 26
drag, startPoint x: 590, startPoint y: 508, endPoint x: 554, endPoint y: 478, distance: 47.0
click at [554, 483] on div "Color" at bounding box center [540, 552] width 170 height 139
type input "*******"
drag, startPoint x: 375, startPoint y: 495, endPoint x: 374, endPoint y: 549, distance: 53.5
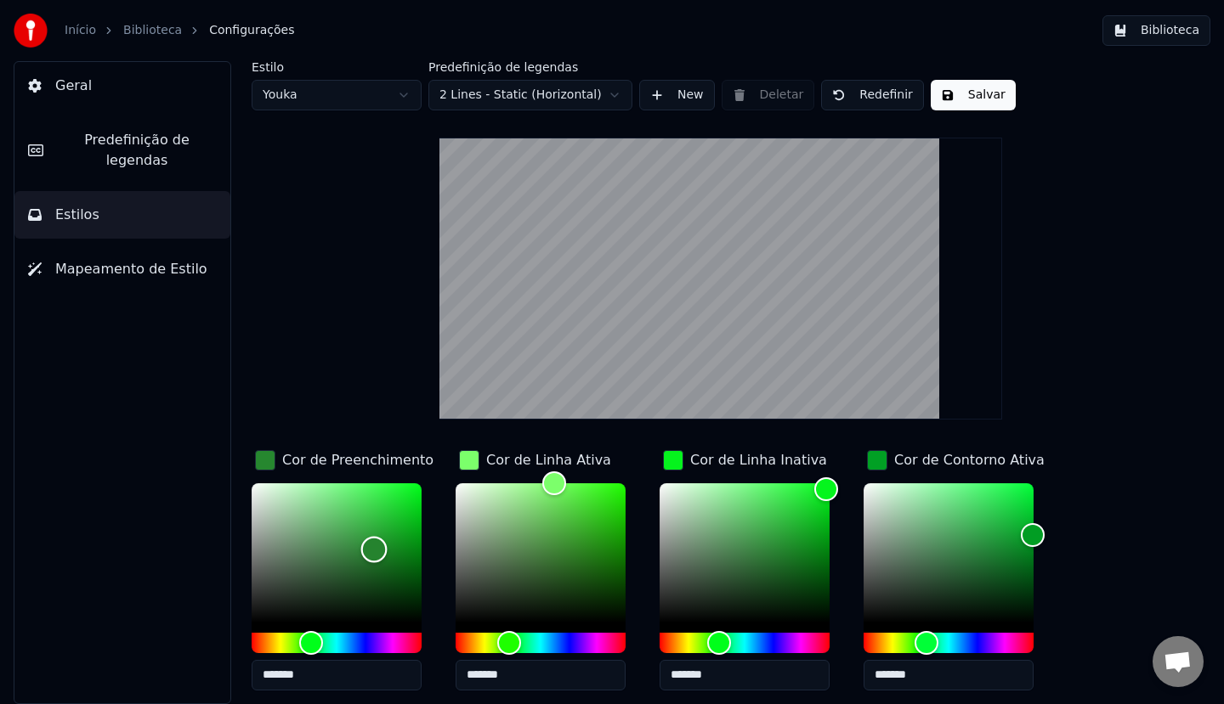
click at [374, 549] on div "Color" at bounding box center [337, 552] width 170 height 139
type input "*******"
drag, startPoint x: 374, startPoint y: 549, endPoint x: 376, endPoint y: 565, distance: 16.2
click at [376, 565] on div "Color" at bounding box center [376, 566] width 26 height 26
type input "*******"
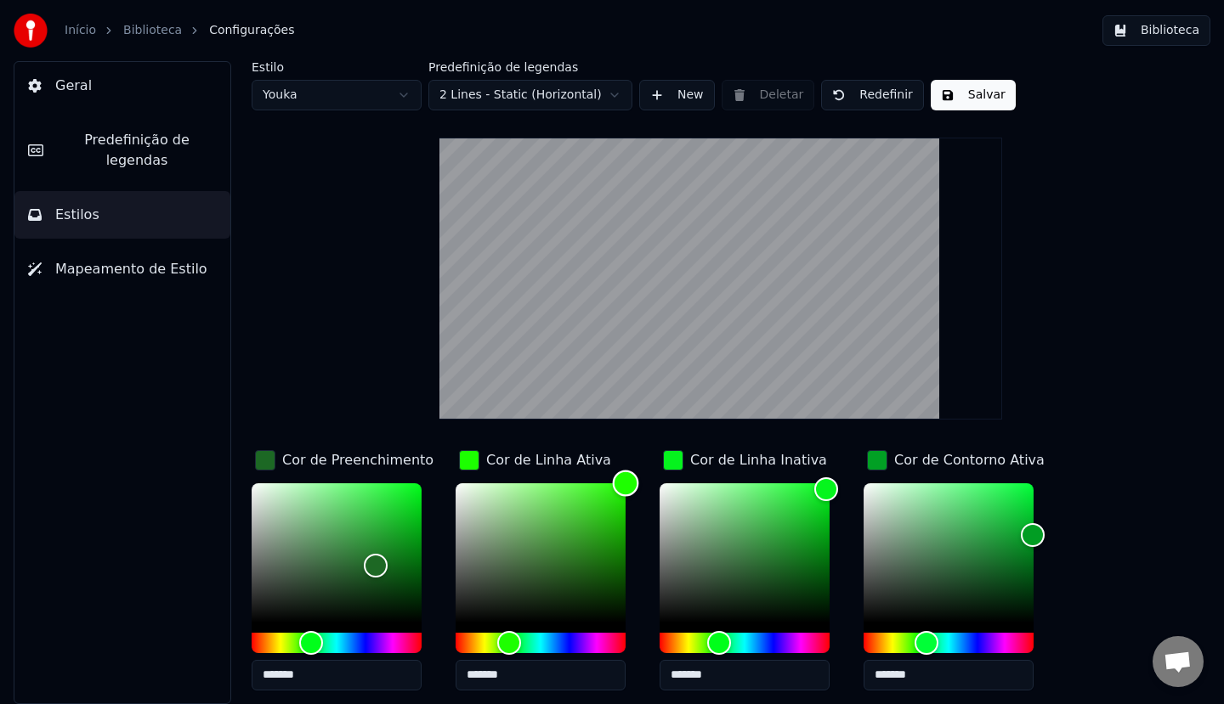
drag, startPoint x: 574, startPoint y: 500, endPoint x: 666, endPoint y: 447, distance: 105.8
click at [666, 447] on div "Cor de Preenchimento ******* Cor de Linha Ativa ******* Cor de Linha Inativa **…" at bounding box center [680, 594] width 857 height 294
drag, startPoint x: 553, startPoint y: 455, endPoint x: 529, endPoint y: 466, distance: 27.4
click at [543, 455] on div "Cor de Linha Ativa" at bounding box center [548, 460] width 125 height 20
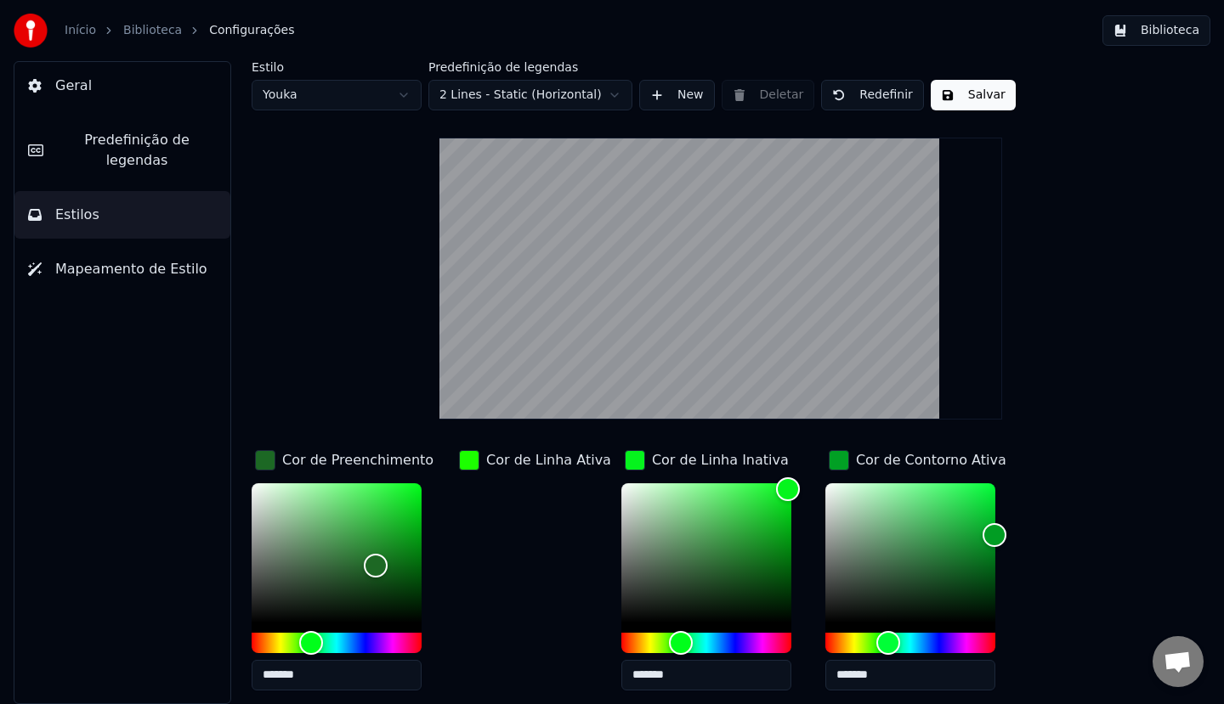
click at [515, 462] on div "Cor de Linha Ativa" at bounding box center [548, 460] width 125 height 20
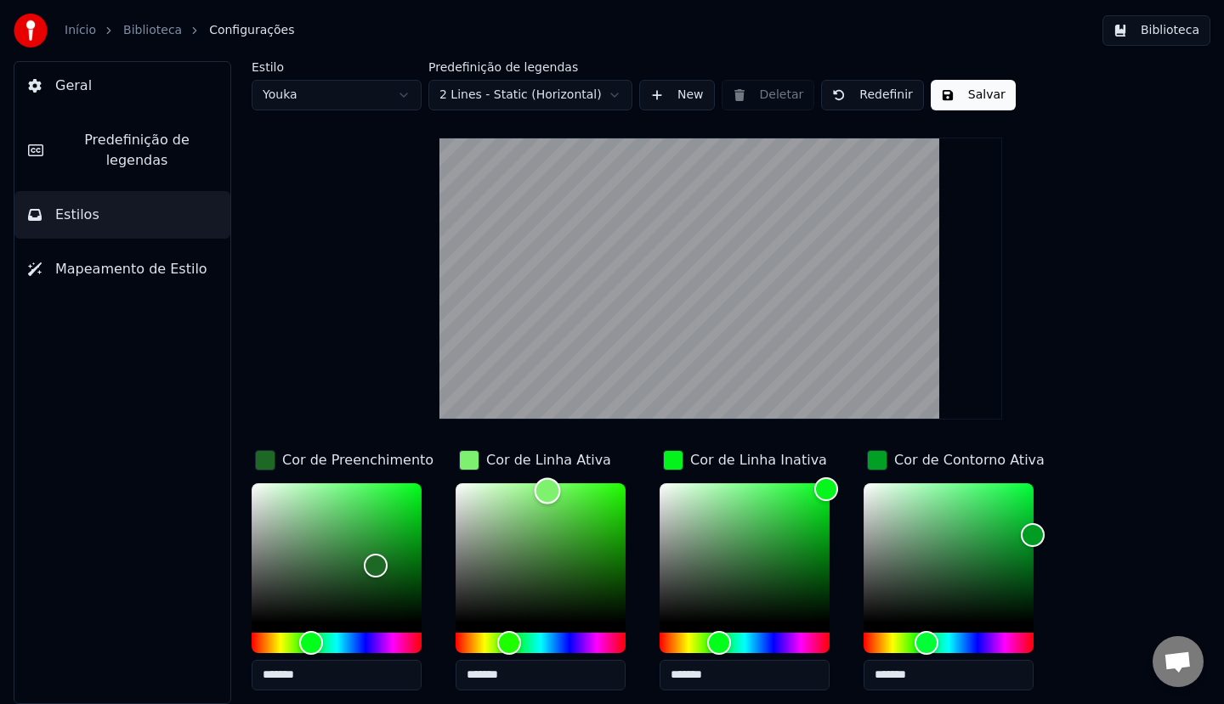
type input "*******"
click at [546, 490] on div "Color" at bounding box center [540, 552] width 170 height 139
type input "*******"
drag, startPoint x: 800, startPoint y: 489, endPoint x: 809, endPoint y: 474, distance: 17.5
click at [809, 483] on div "Color" at bounding box center [744, 552] width 170 height 139
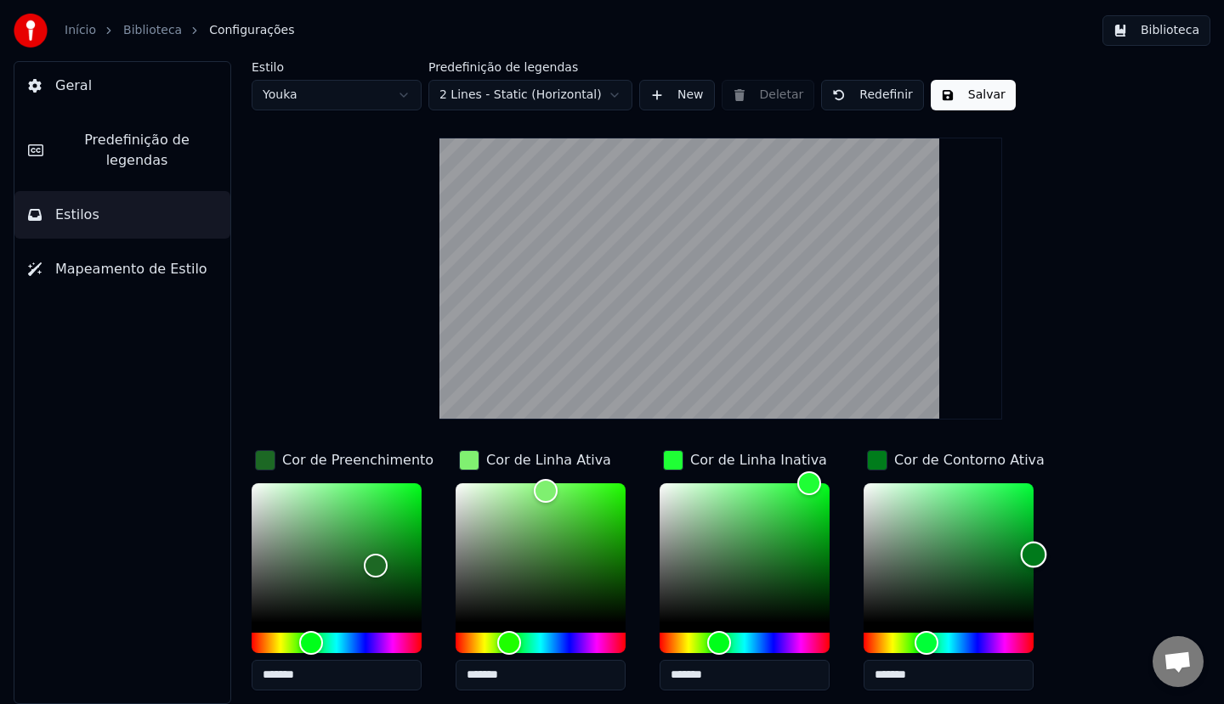
drag, startPoint x: 1032, startPoint y: 541, endPoint x: 1035, endPoint y: 554, distance: 13.0
click at [1035, 554] on div "Color" at bounding box center [1034, 555] width 26 height 26
type input "*******"
drag, startPoint x: 1035, startPoint y: 554, endPoint x: 996, endPoint y: 523, distance: 49.6
click at [996, 523] on div "Color" at bounding box center [997, 525] width 26 height 26
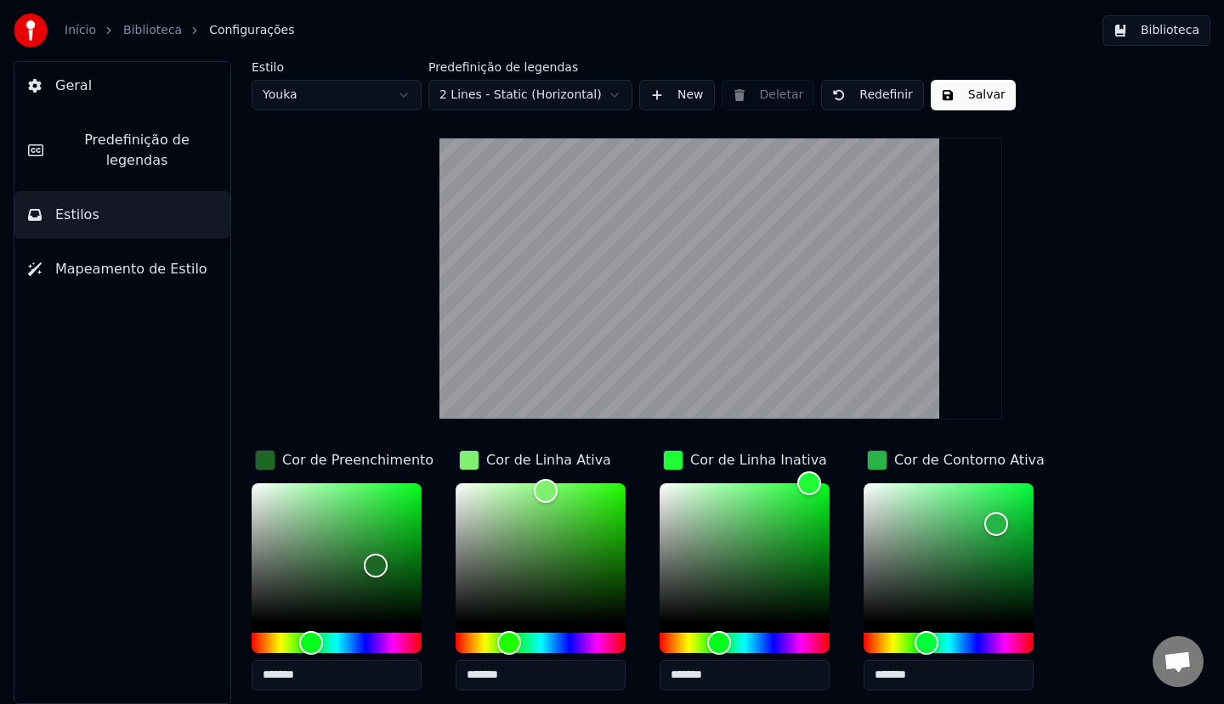
click at [738, 195] on video at bounding box center [720, 279] width 562 height 282
click at [736, 204] on video at bounding box center [720, 279] width 562 height 282
click at [611, 99] on html "Início Biblioteca Configurações Biblioteca Geral Predefinição de legendas Estil…" at bounding box center [612, 352] width 1224 height 704
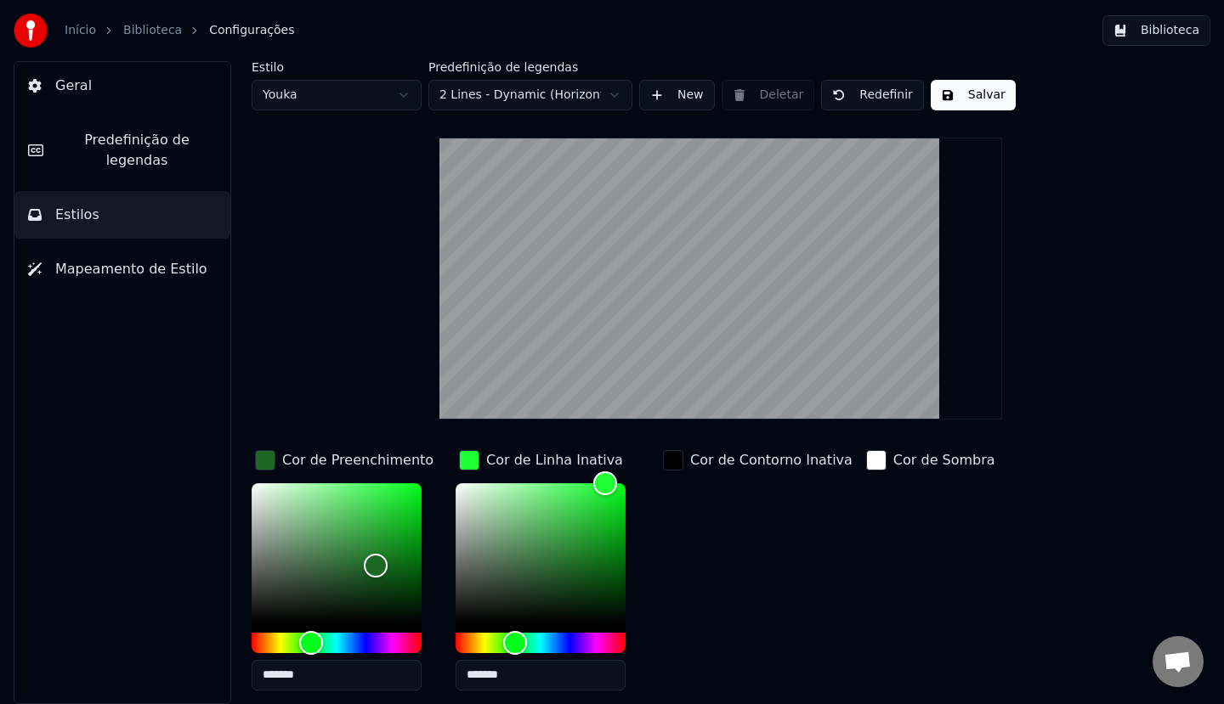
click at [558, 88] on html "Início Biblioteca Configurações Biblioteca Geral Predefinição de legendas Estil…" at bounding box center [612, 352] width 1224 height 704
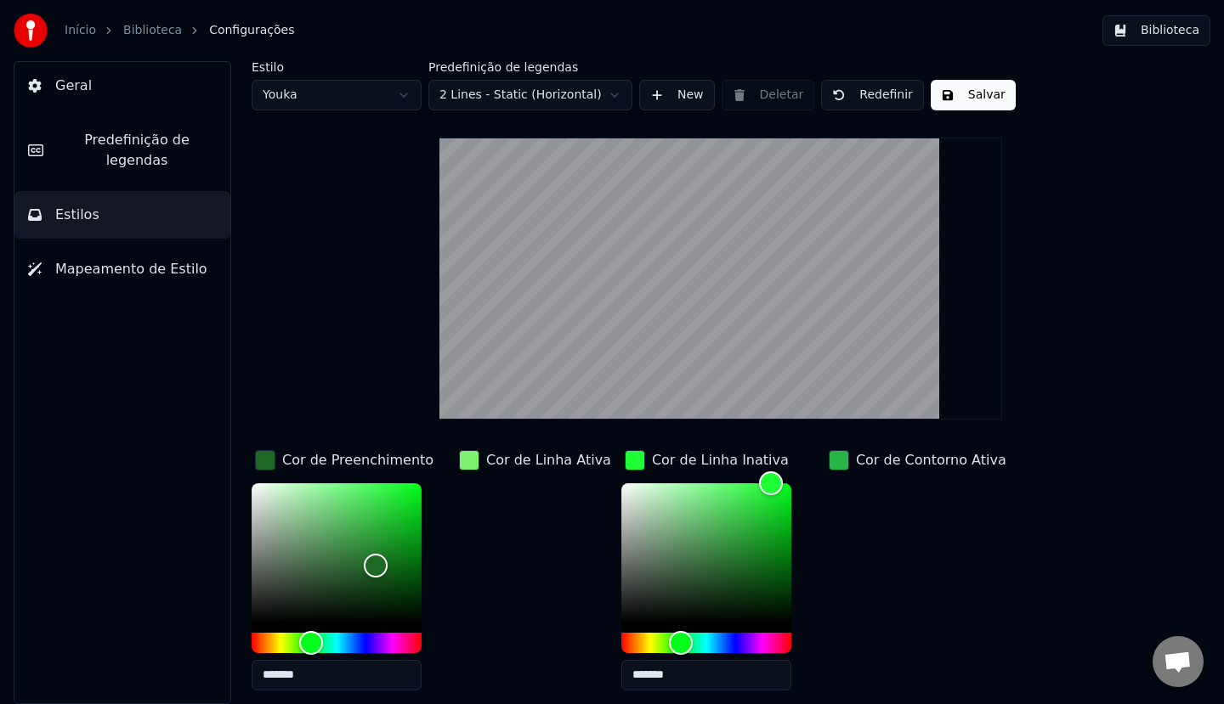
click at [1124, 341] on div "Estilo Youka Predefinição de legendas 2 Lines - Static (Horizontal) New Deletar…" at bounding box center [721, 435] width 938 height 749
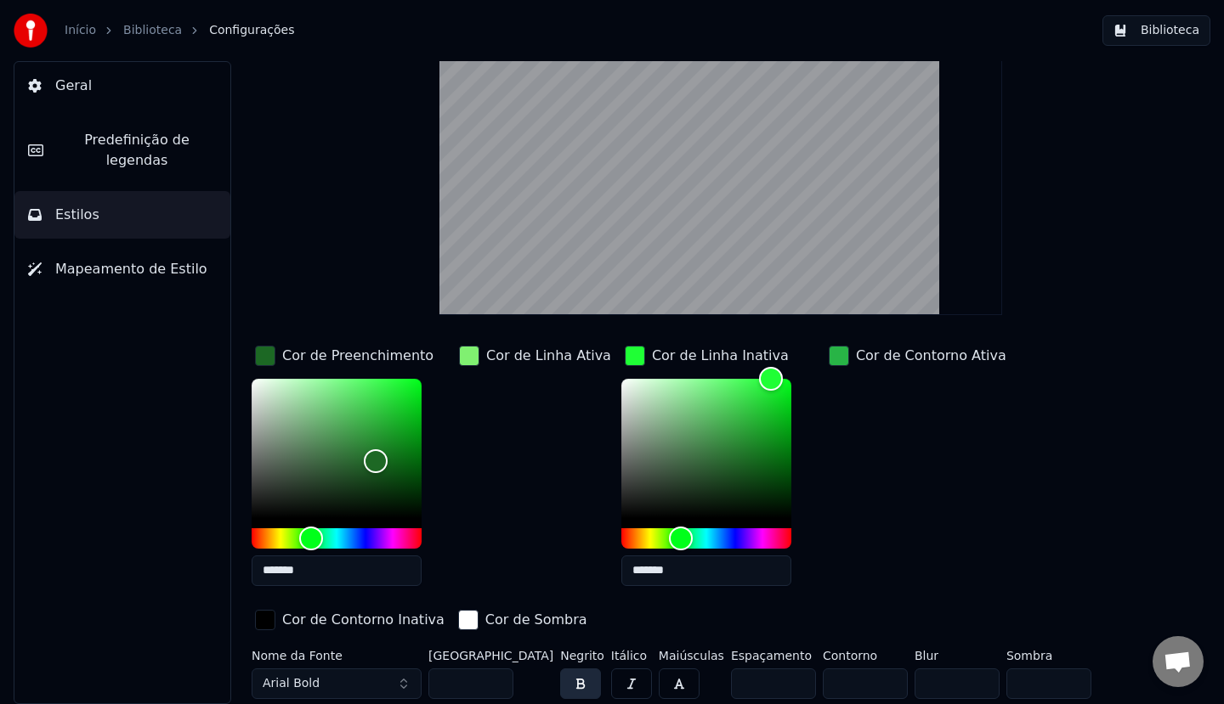
click at [403, 686] on button "Arial Bold" at bounding box center [337, 684] width 170 height 31
click at [400, 681] on button "Arial Bold" at bounding box center [337, 684] width 170 height 31
click at [378, 682] on button "Arial Bold" at bounding box center [337, 684] width 170 height 31
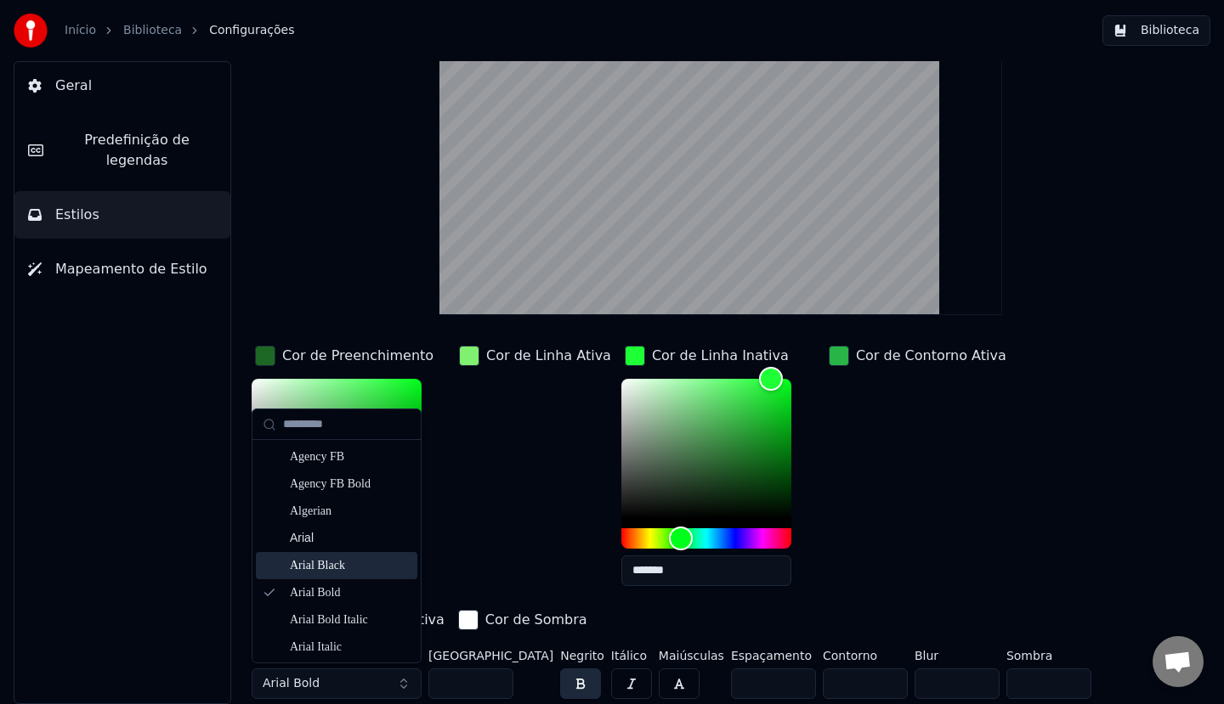
click at [336, 573] on div "Arial Black" at bounding box center [350, 565] width 121 height 17
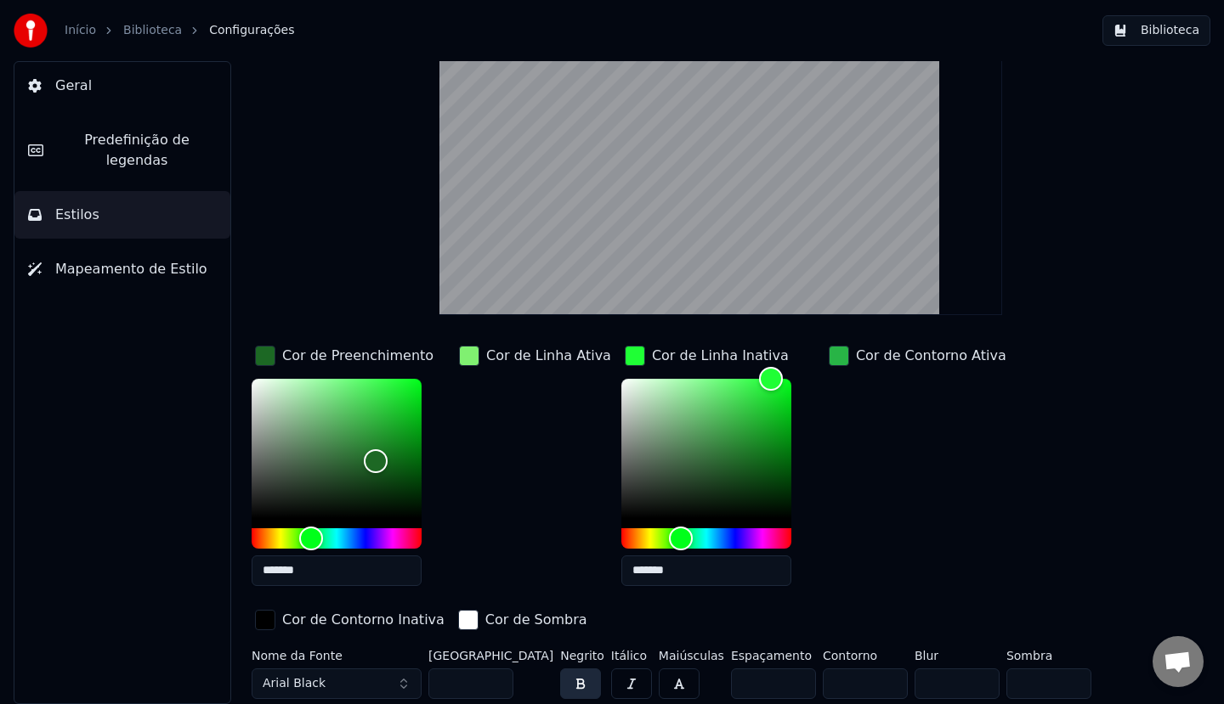
click at [359, 687] on button "Arial Black" at bounding box center [337, 684] width 170 height 31
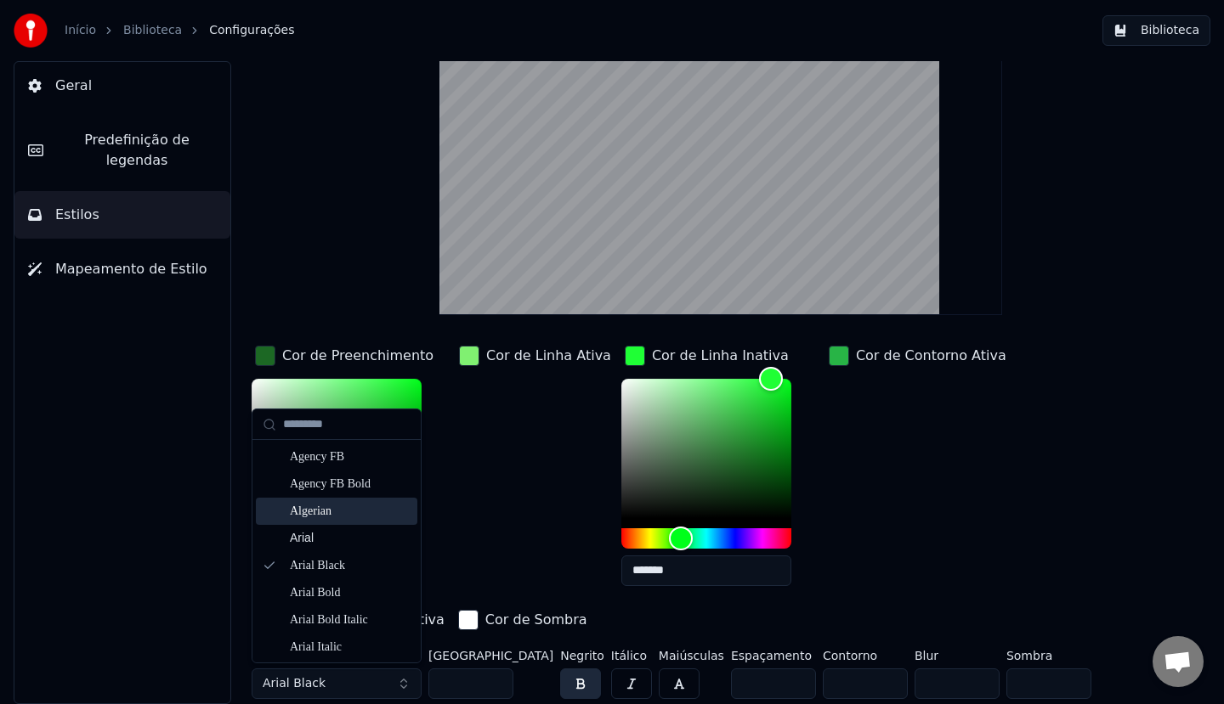
click at [320, 522] on div "Algerian" at bounding box center [336, 511] width 161 height 27
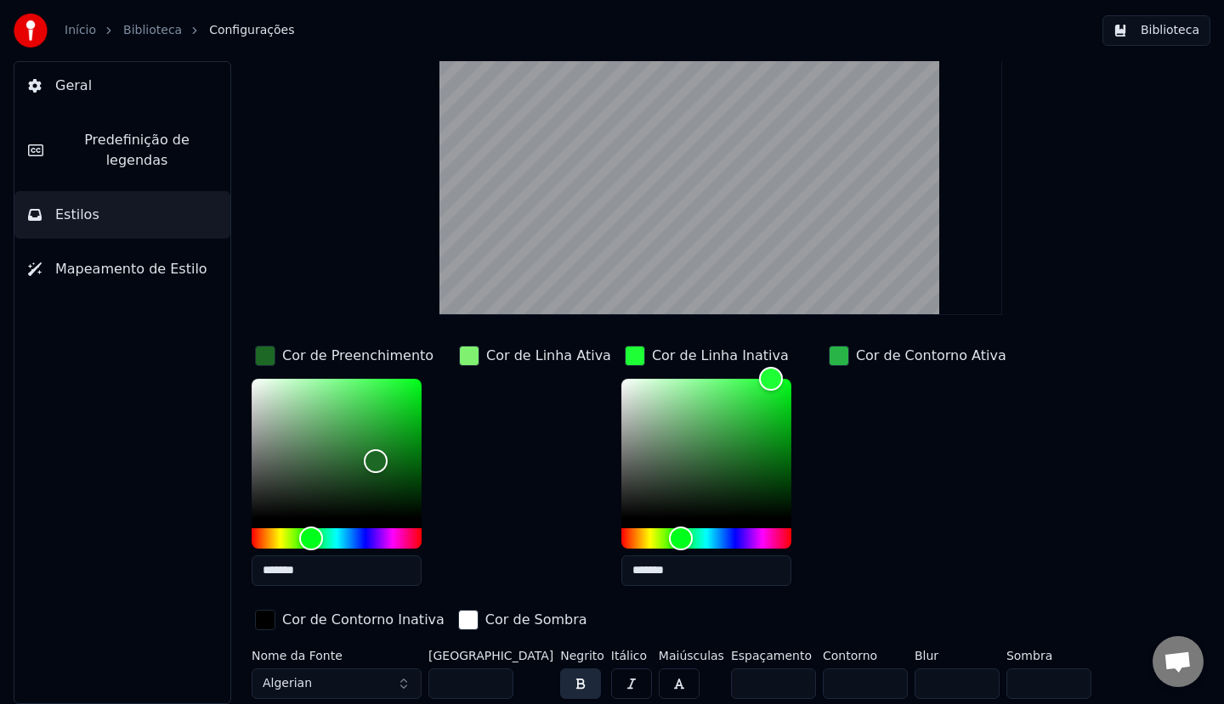
click at [402, 687] on button "Algerian" at bounding box center [337, 684] width 170 height 31
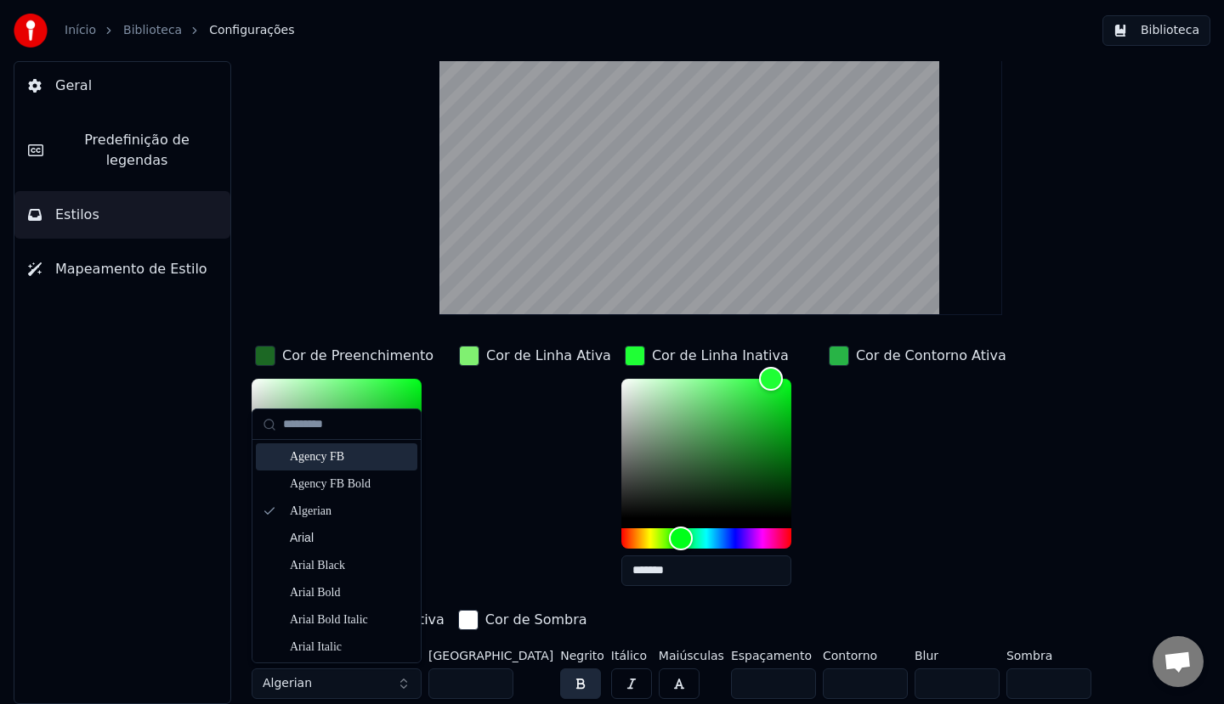
click at [319, 464] on div "Agency FB" at bounding box center [350, 457] width 121 height 17
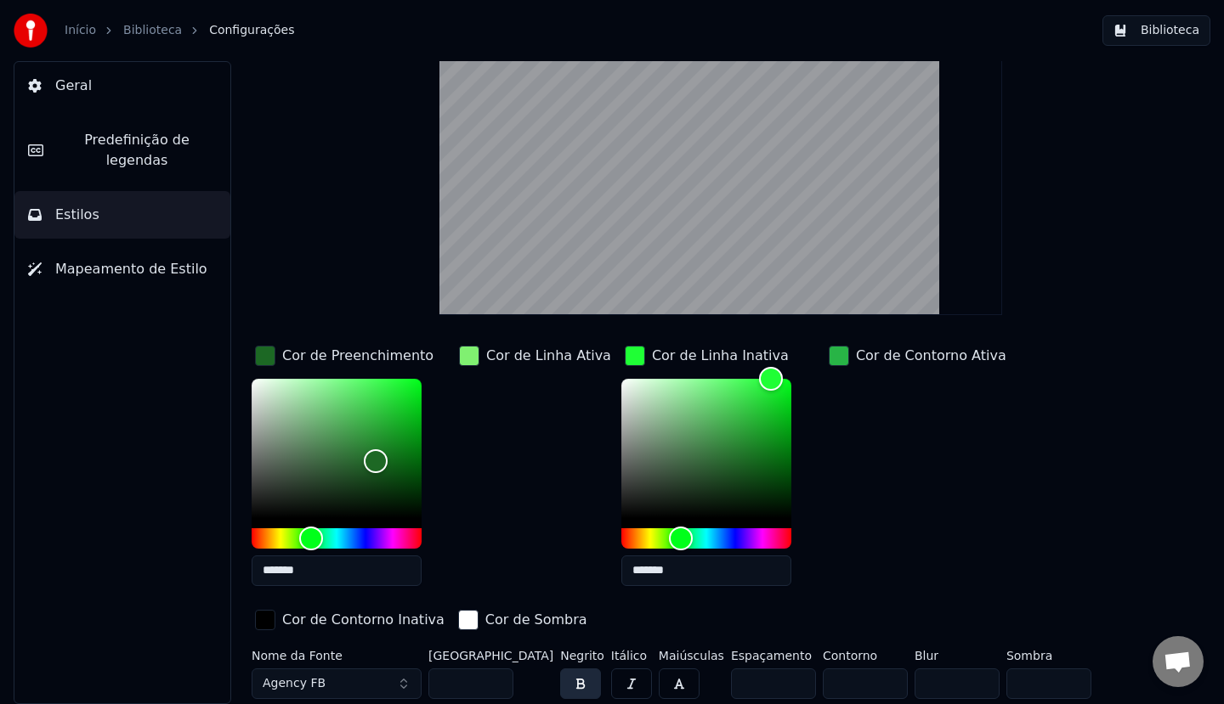
click at [359, 682] on button "Agency FB" at bounding box center [337, 684] width 170 height 31
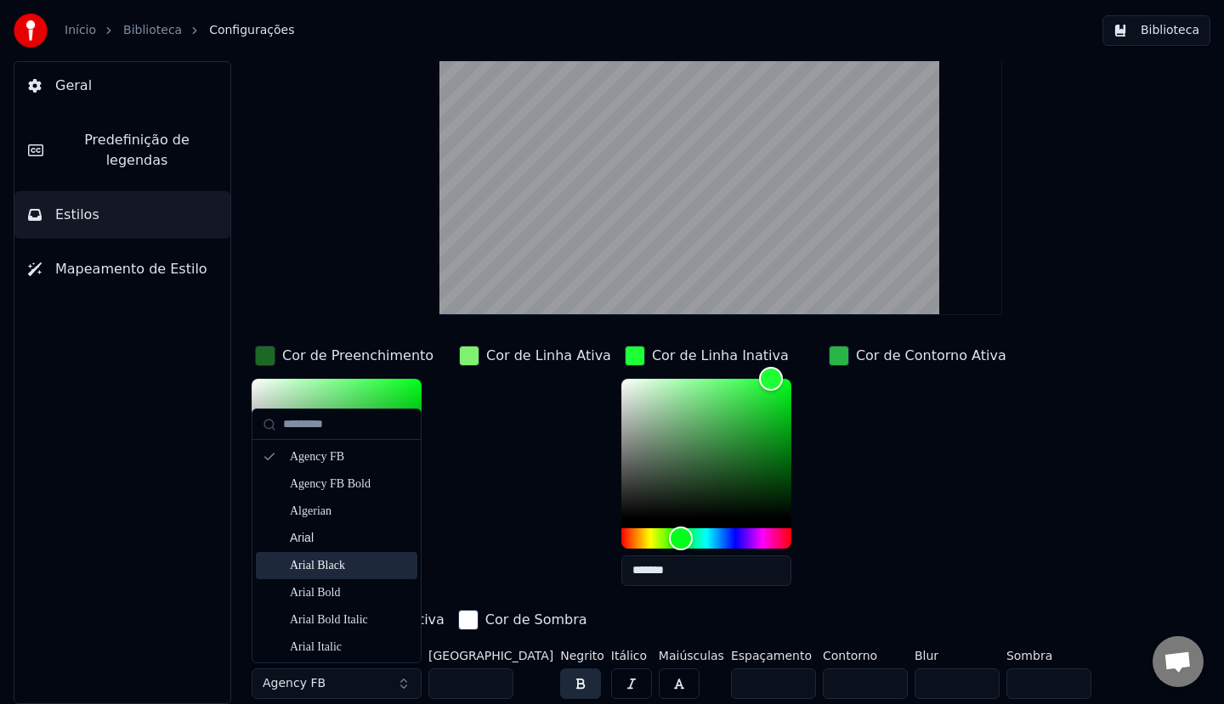
click at [328, 570] on div "Arial Black" at bounding box center [350, 565] width 121 height 17
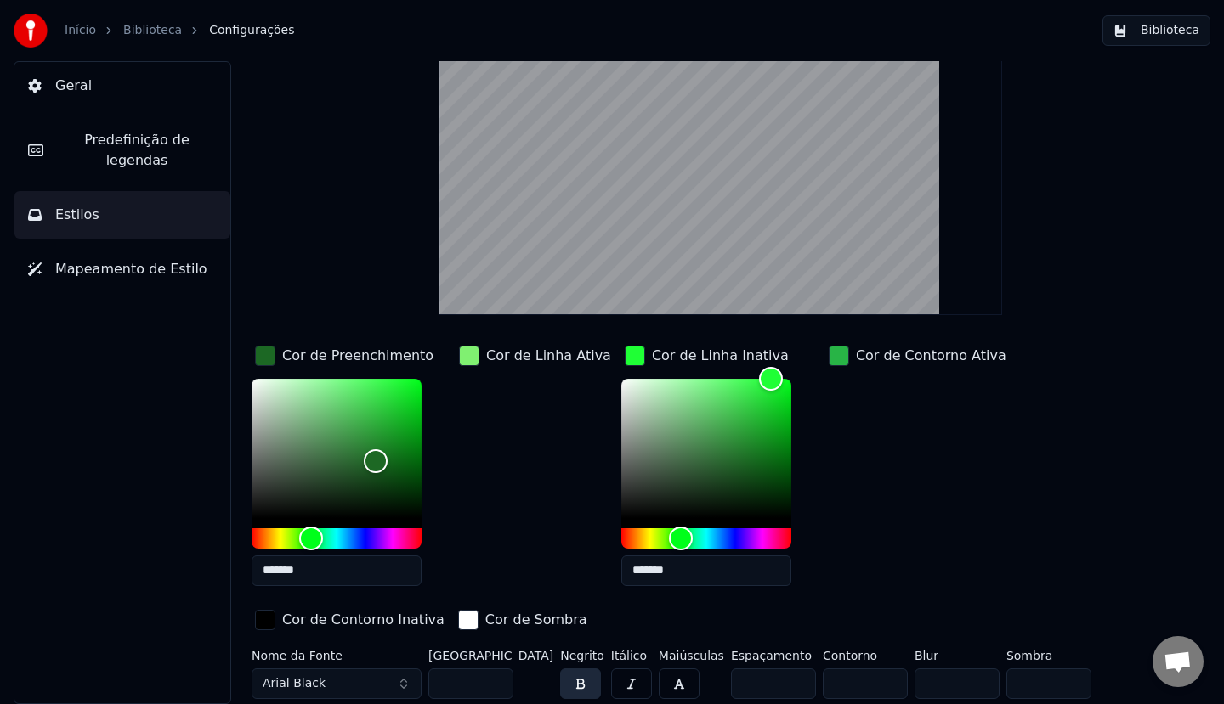
click at [139, 246] on button "Mapeamento de Estilo" at bounding box center [122, 270] width 216 height 48
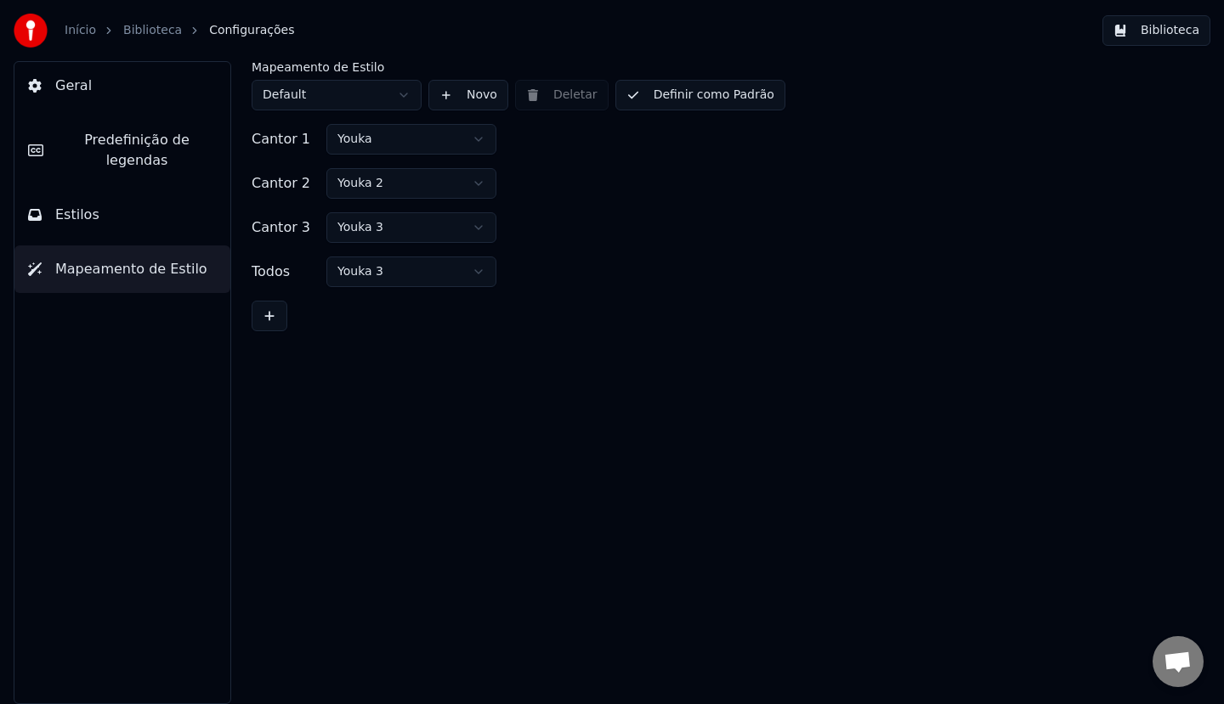
scroll to position [0, 0]
click at [423, 153] on html "Início Biblioteca Configurações Biblioteca Geral Predefinição de legendas Estil…" at bounding box center [612, 352] width 1224 height 704
click at [387, 104] on html "Início Biblioteca Configurações Biblioteca Geral Predefinição de legendas Estil…" at bounding box center [612, 352] width 1224 height 704
click at [382, 107] on html "Início Biblioteca Configurações Biblioteca Geral Predefinição de legendas Estil…" at bounding box center [612, 352] width 1224 height 704
click at [462, 98] on button "Novo" at bounding box center [468, 95] width 80 height 31
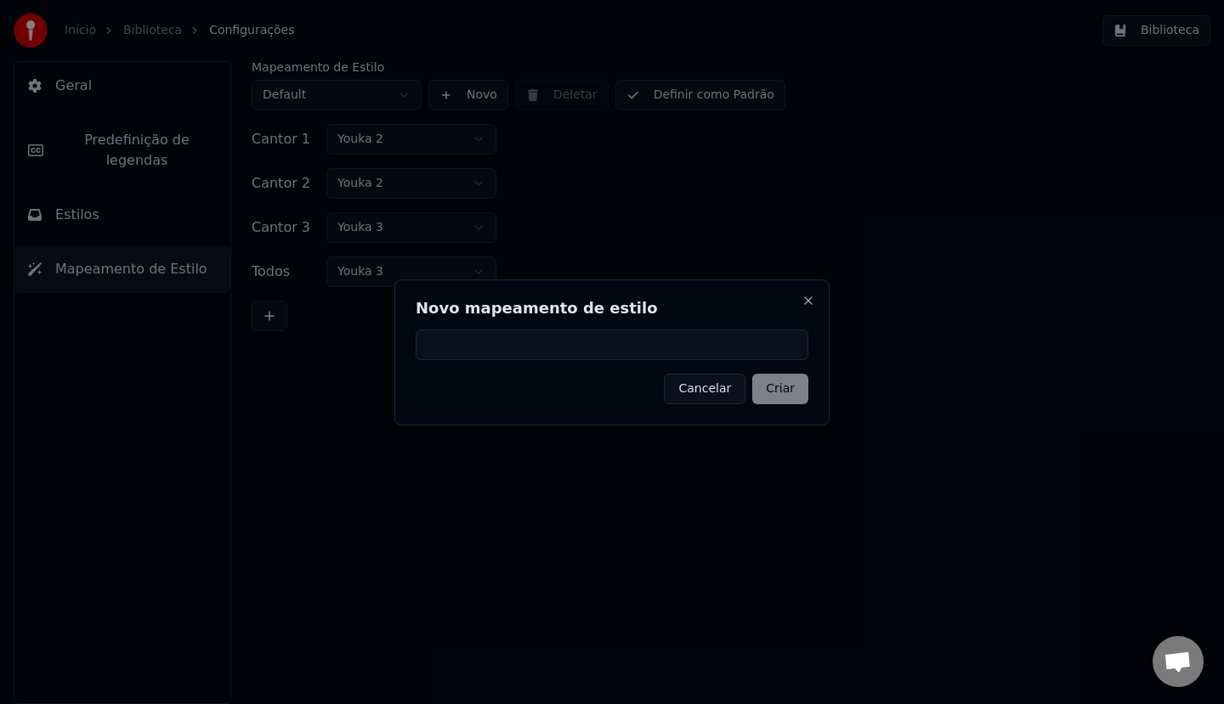
click at [797, 302] on h2 "Novo mapeamento de estilo" at bounding box center [612, 308] width 393 height 15
click at [806, 302] on button "Close" at bounding box center [808, 301] width 14 height 14
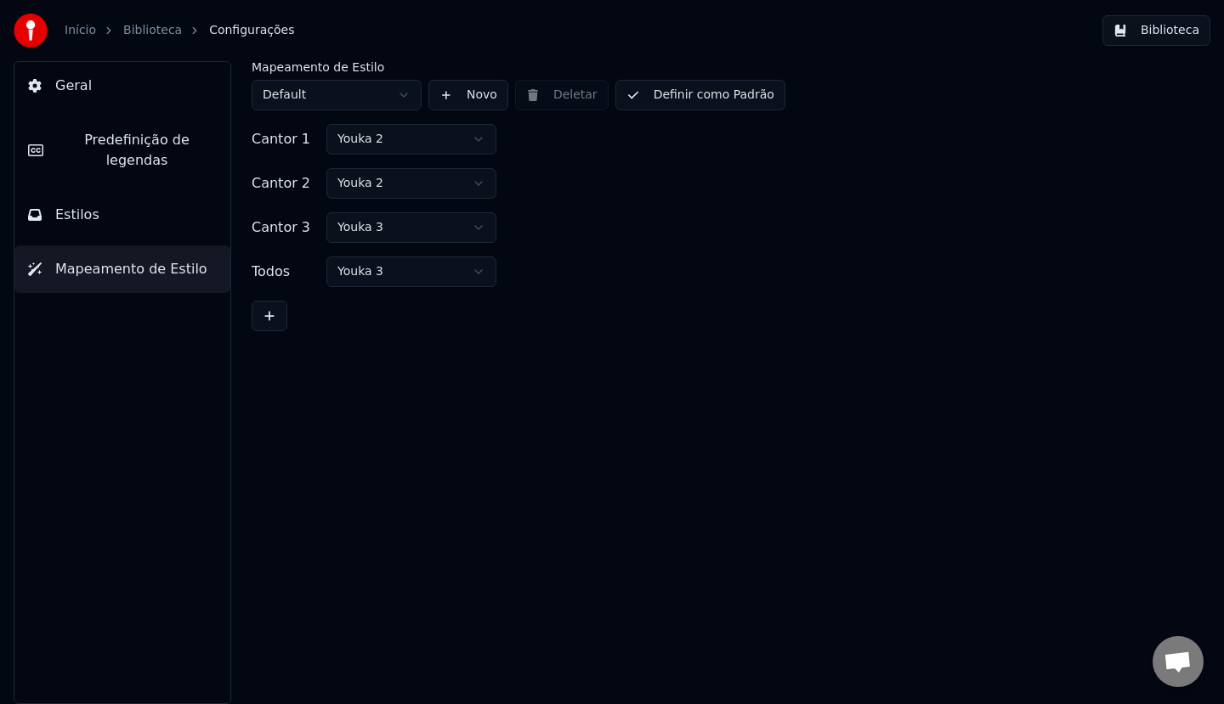
click at [112, 154] on button "Predefinição de legendas" at bounding box center [122, 150] width 216 height 68
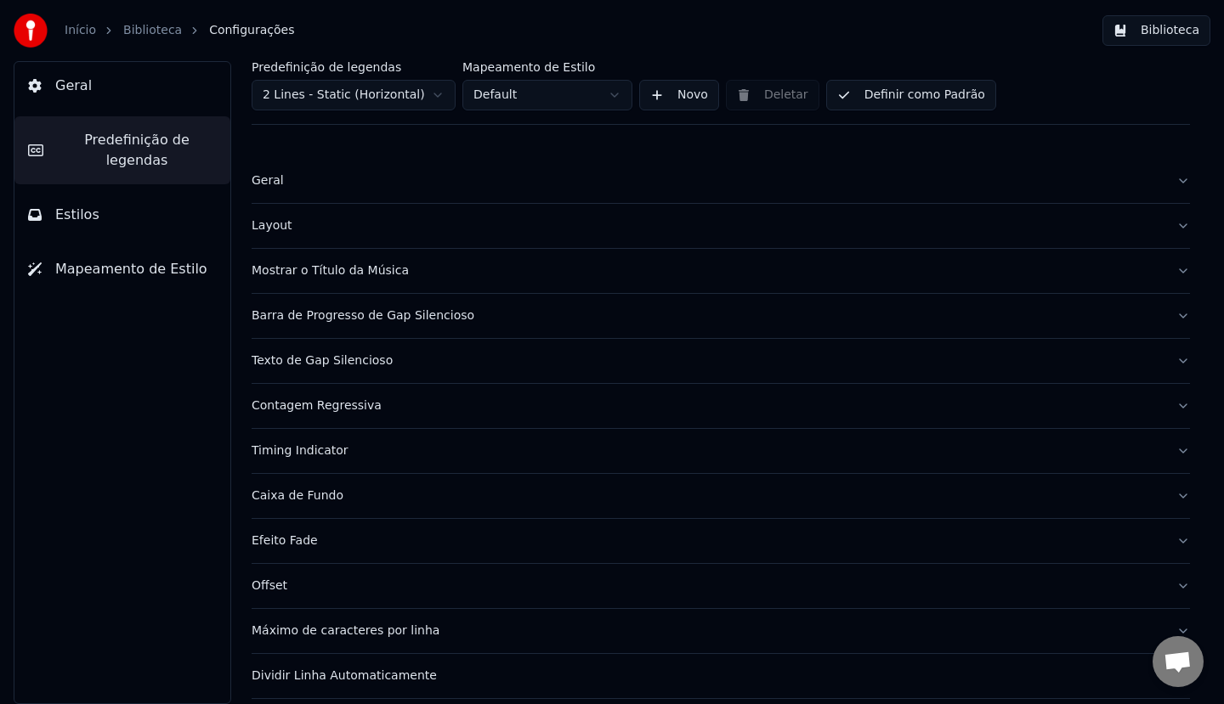
click at [340, 289] on button "Mostrar o Título da Música" at bounding box center [721, 271] width 938 height 44
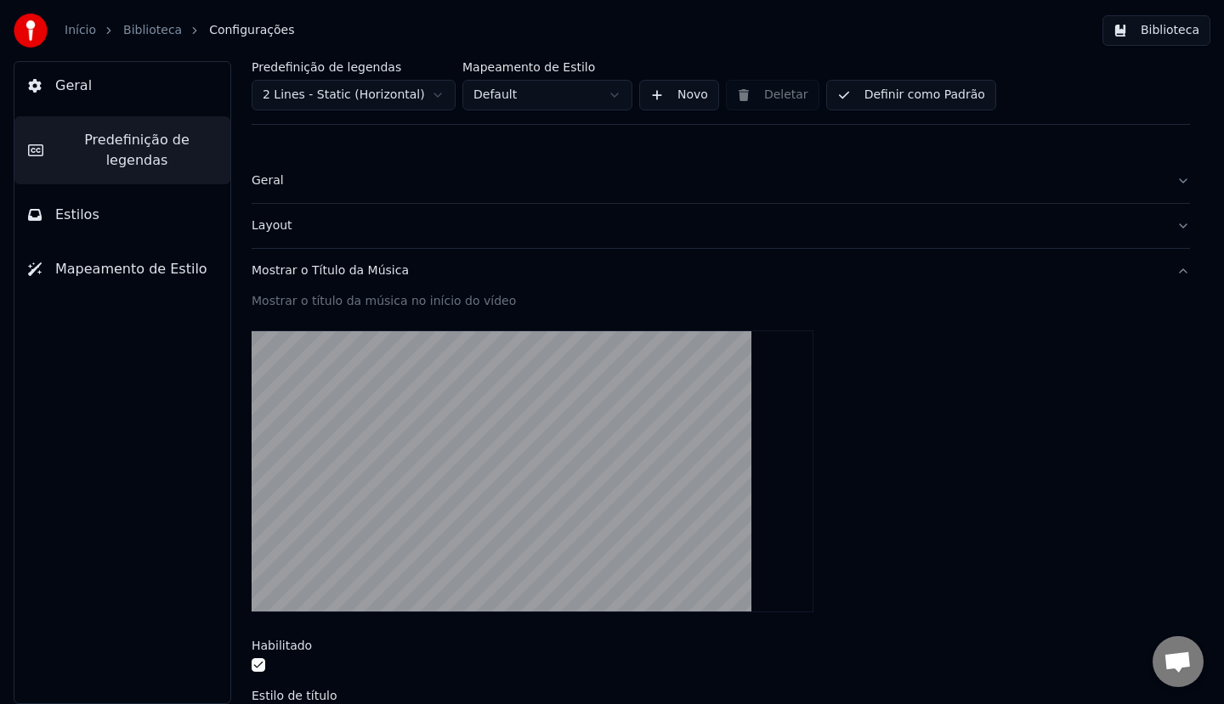
click at [451, 404] on video at bounding box center [533, 472] width 562 height 282
click at [269, 195] on button "Geral" at bounding box center [721, 181] width 938 height 44
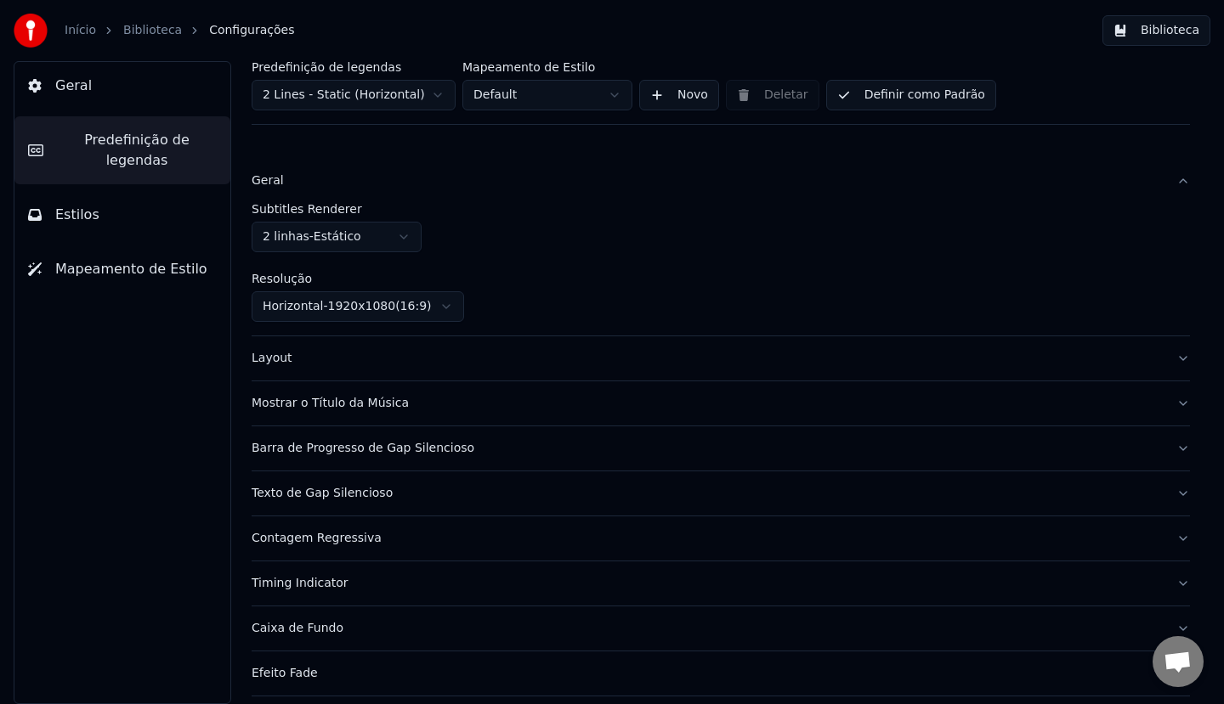
click at [258, 218] on div "Subtitles Renderer 2 linhas - Estático" at bounding box center [721, 227] width 938 height 49
click at [265, 172] on button "Geral" at bounding box center [721, 181] width 938 height 44
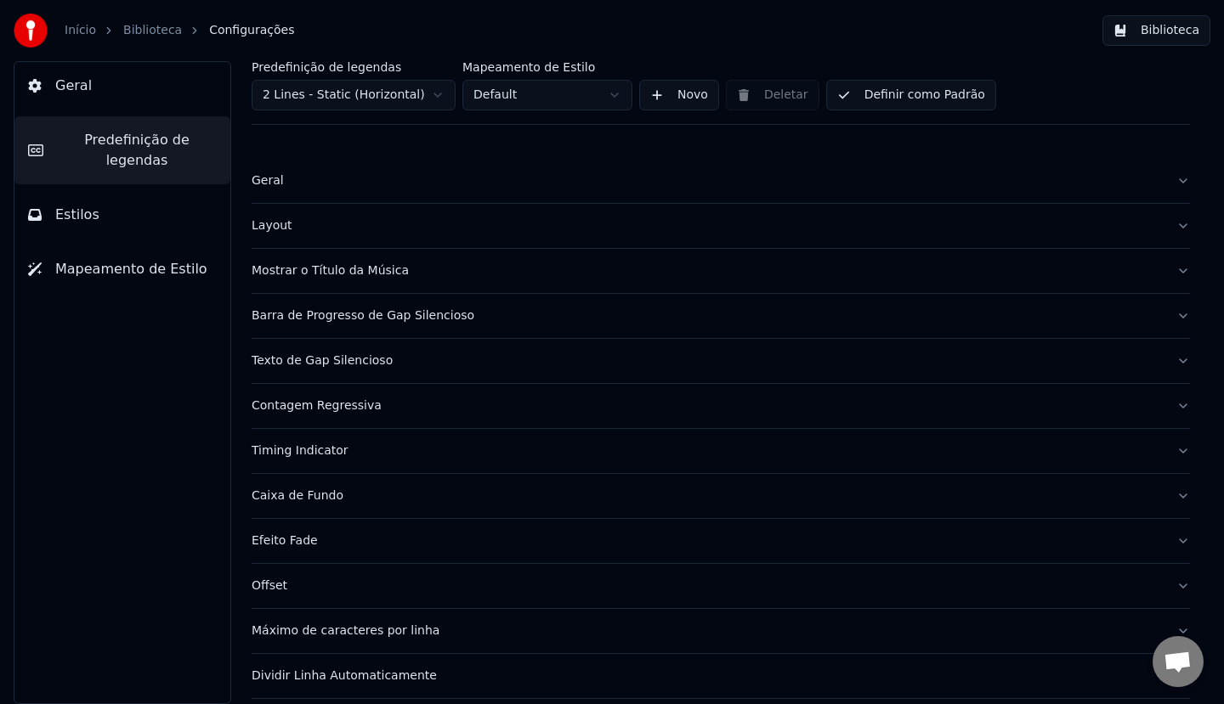
click at [285, 219] on div "Layout" at bounding box center [707, 226] width 911 height 17
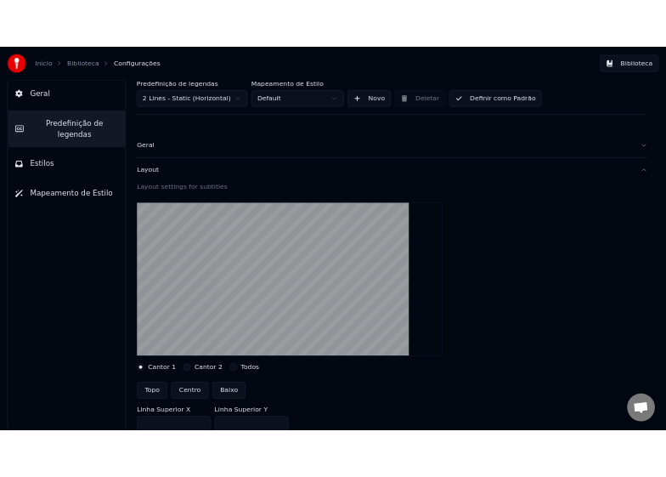
scroll to position [397, 0]
